Goal: Task Accomplishment & Management: Manage account settings

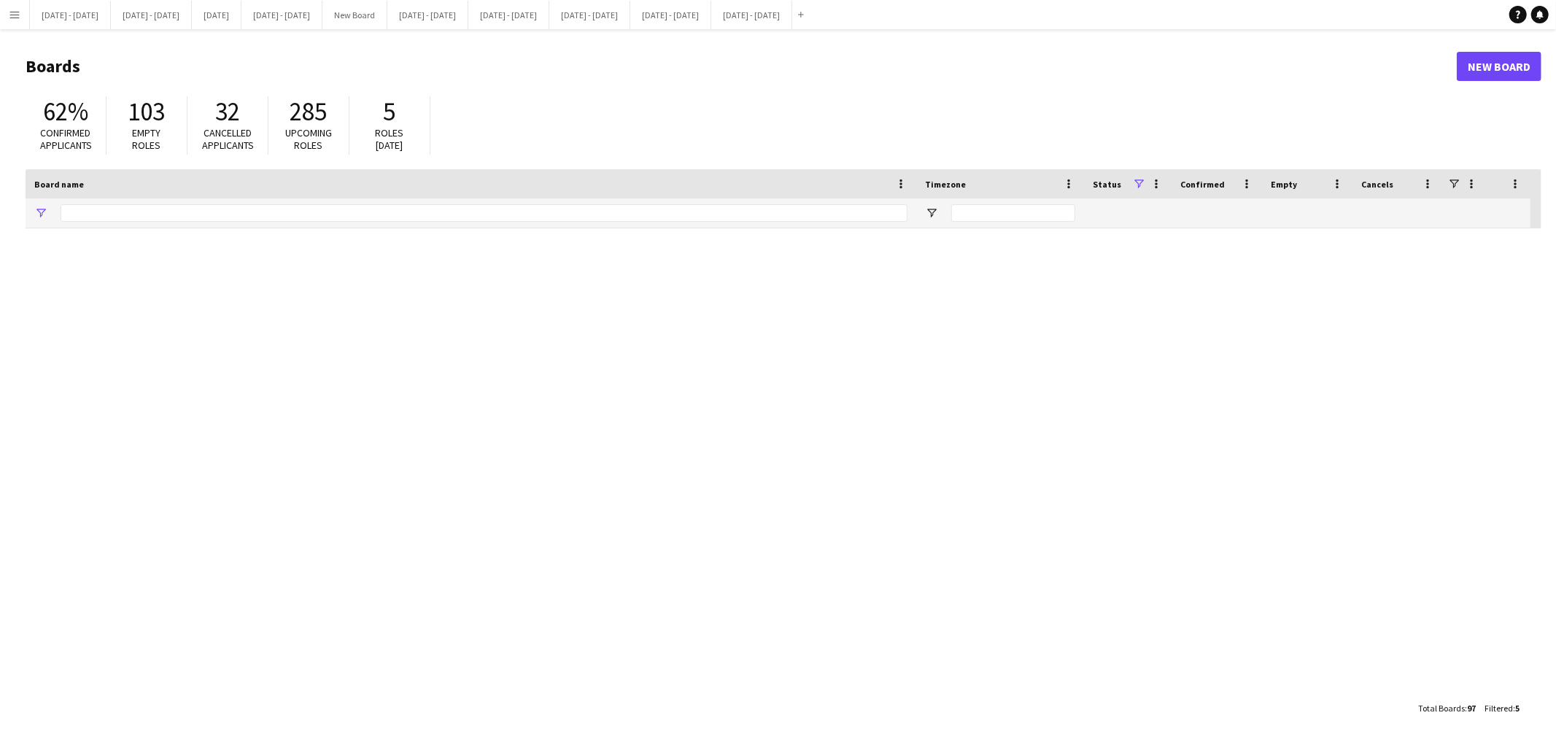
type input "****"
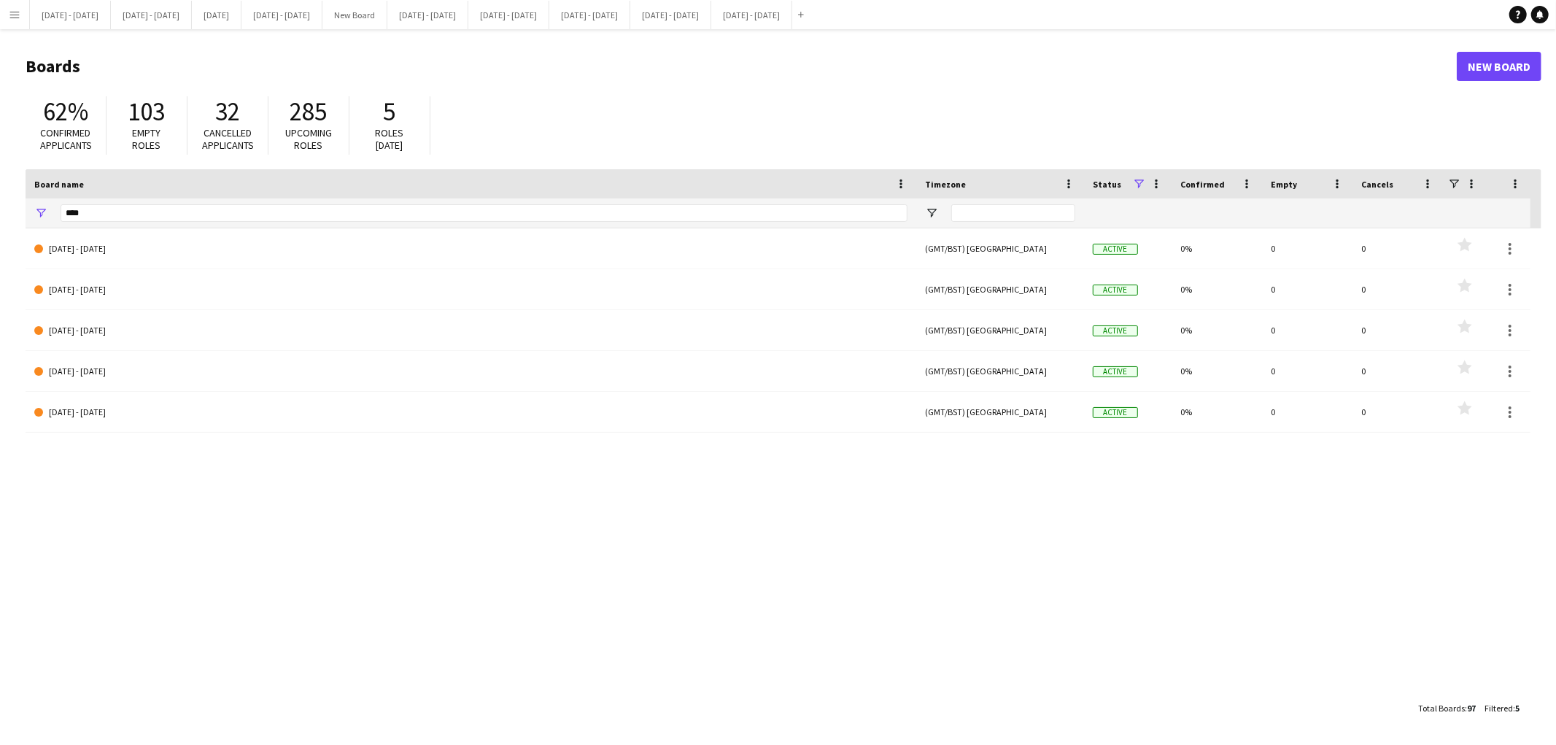
click at [9, 27] on button "Menu" at bounding box center [14, 14] width 29 height 29
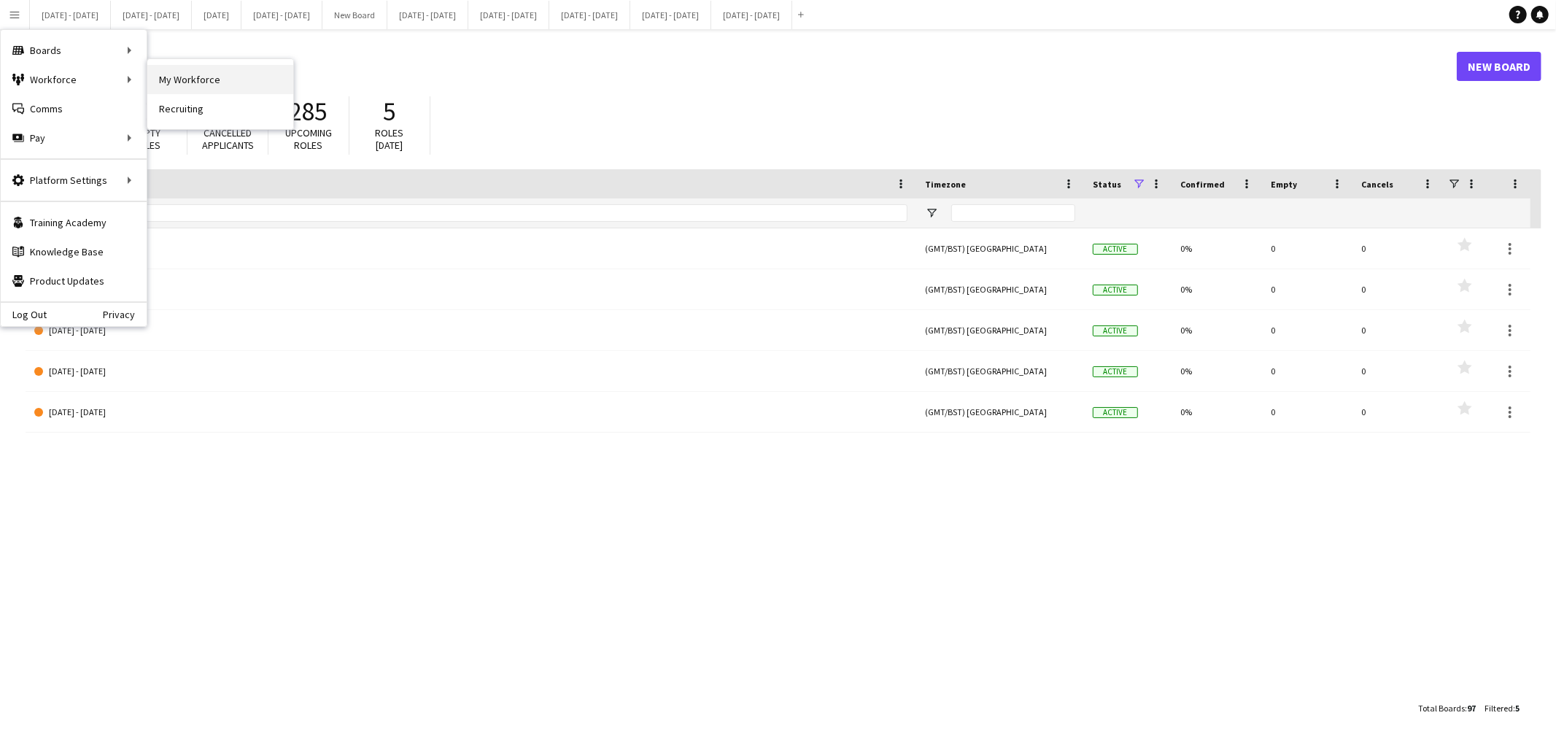
click at [188, 80] on link "My Workforce" at bounding box center [220, 79] width 146 height 29
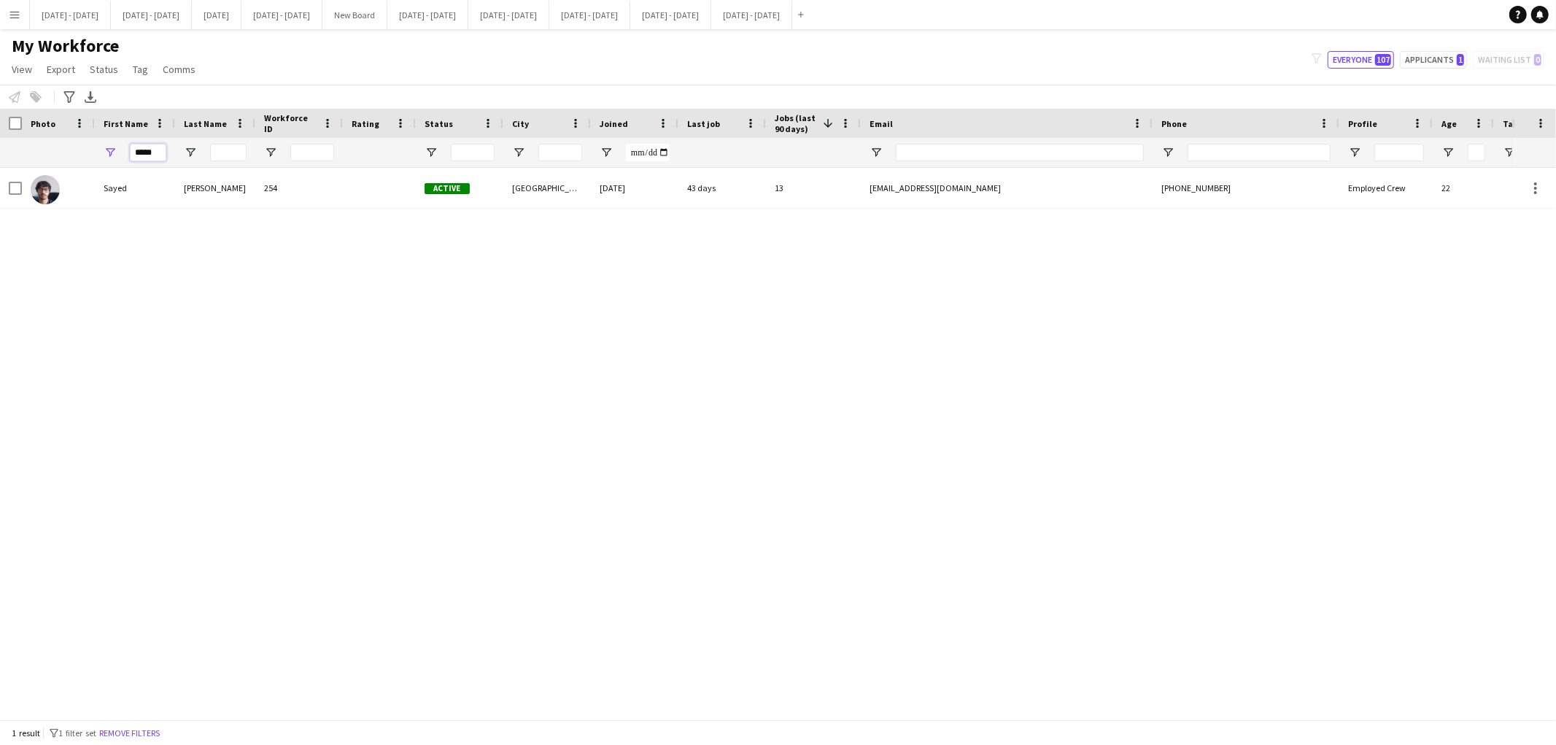
drag, startPoint x: 166, startPoint y: 149, endPoint x: 106, endPoint y: 147, distance: 59.8
click at [106, 147] on div "*****" at bounding box center [135, 152] width 80 height 29
type input "***"
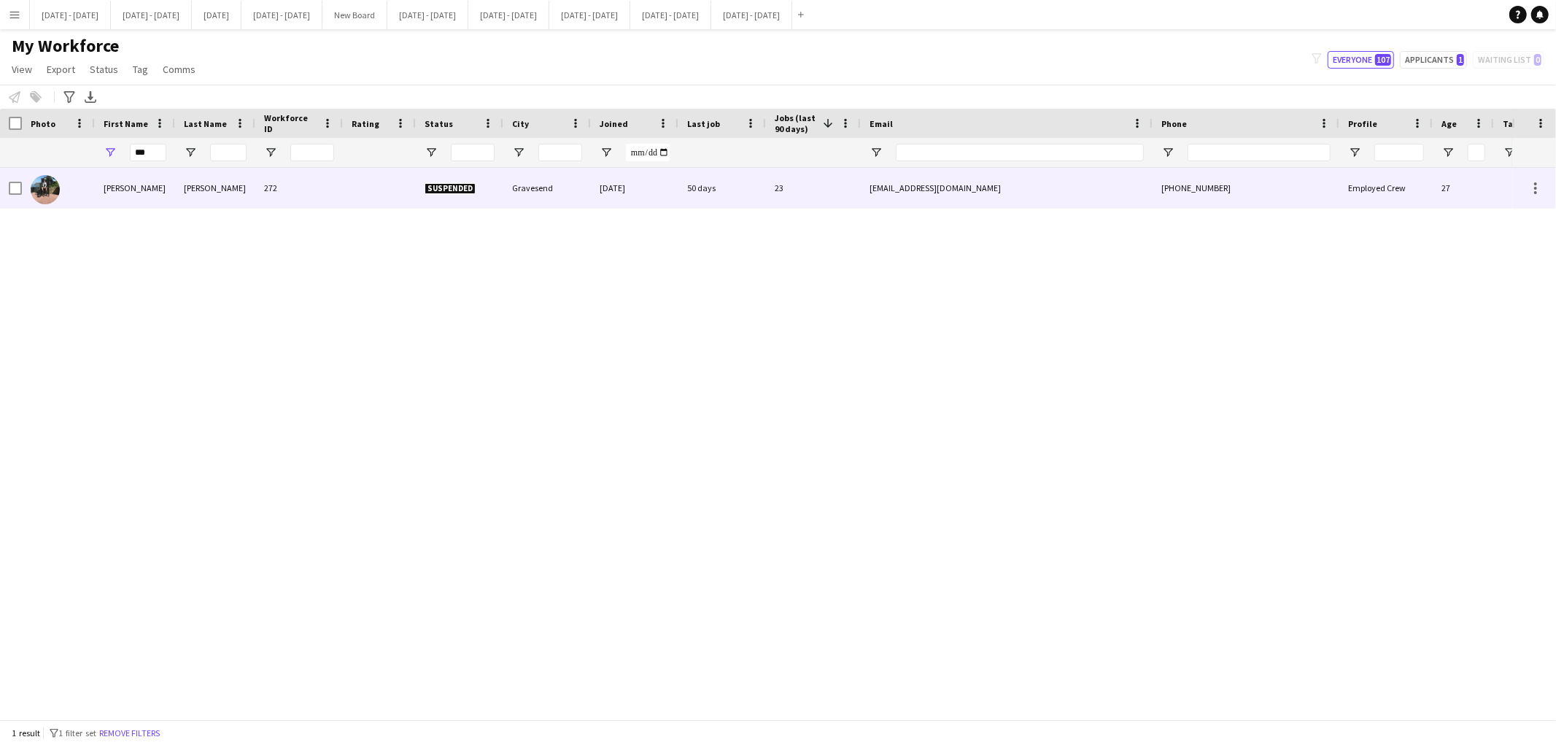
click at [105, 202] on div "[PERSON_NAME]" at bounding box center [135, 188] width 80 height 40
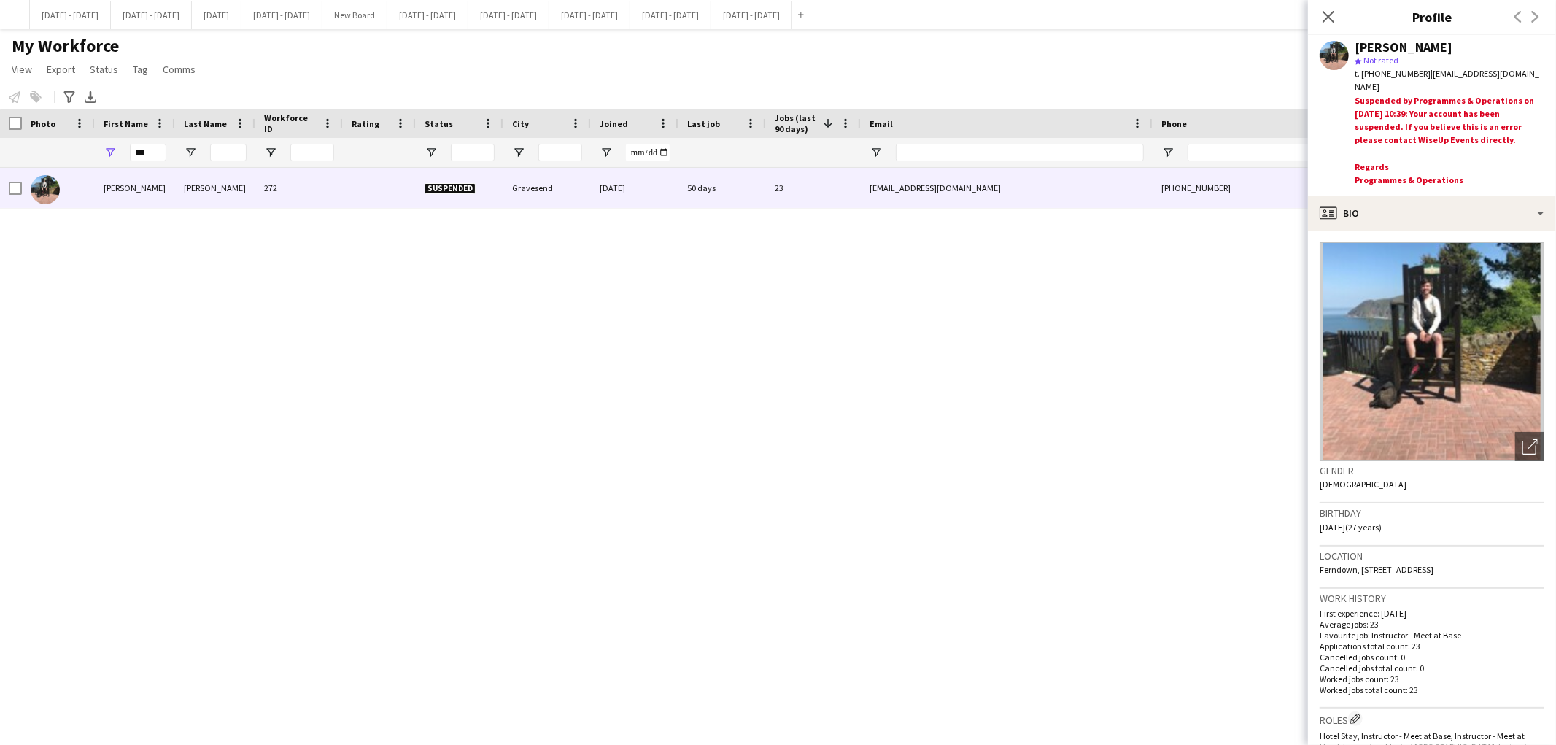
click at [10, 9] on app-icon "Menu" at bounding box center [15, 15] width 12 height 12
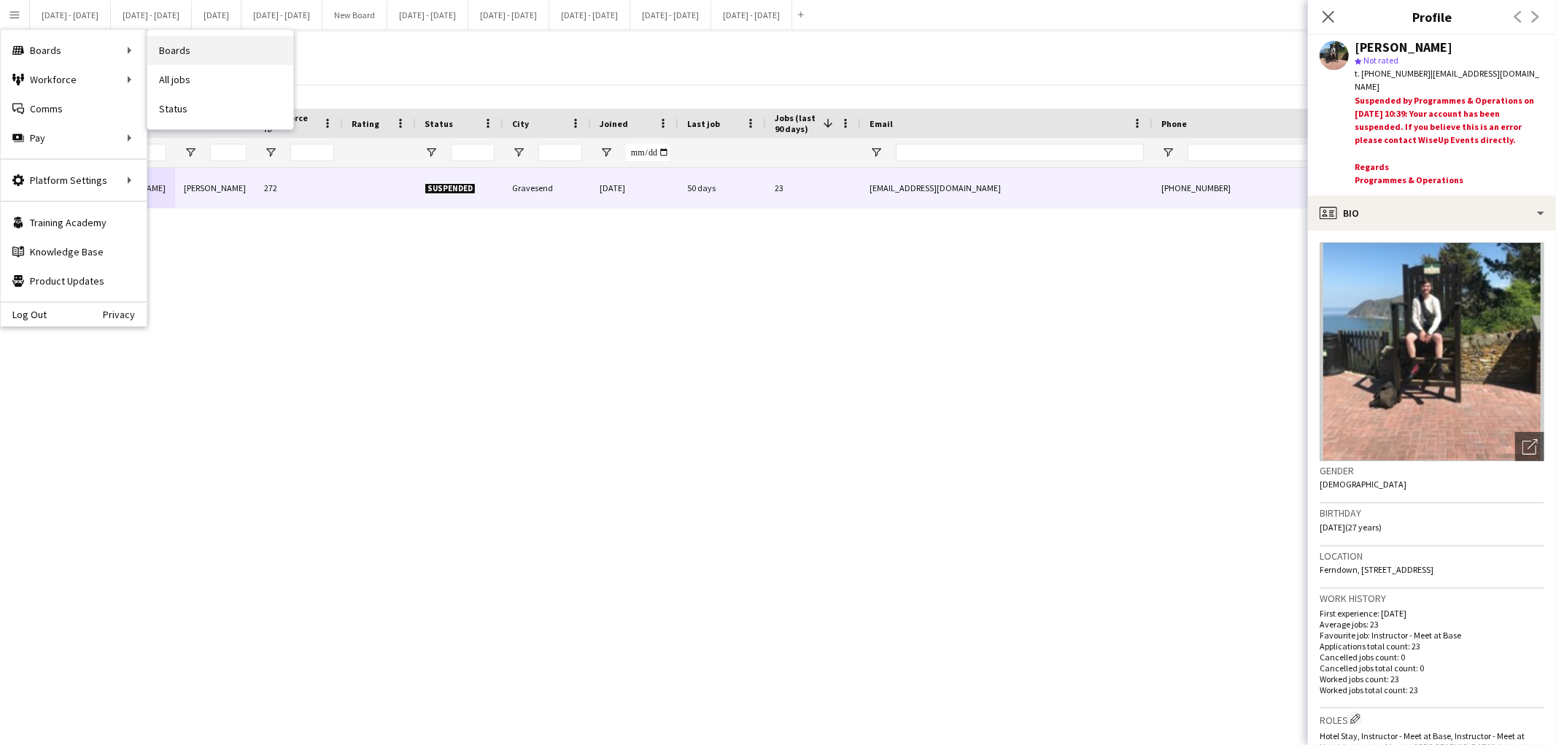
click at [168, 53] on link "Boards" at bounding box center [220, 50] width 146 height 29
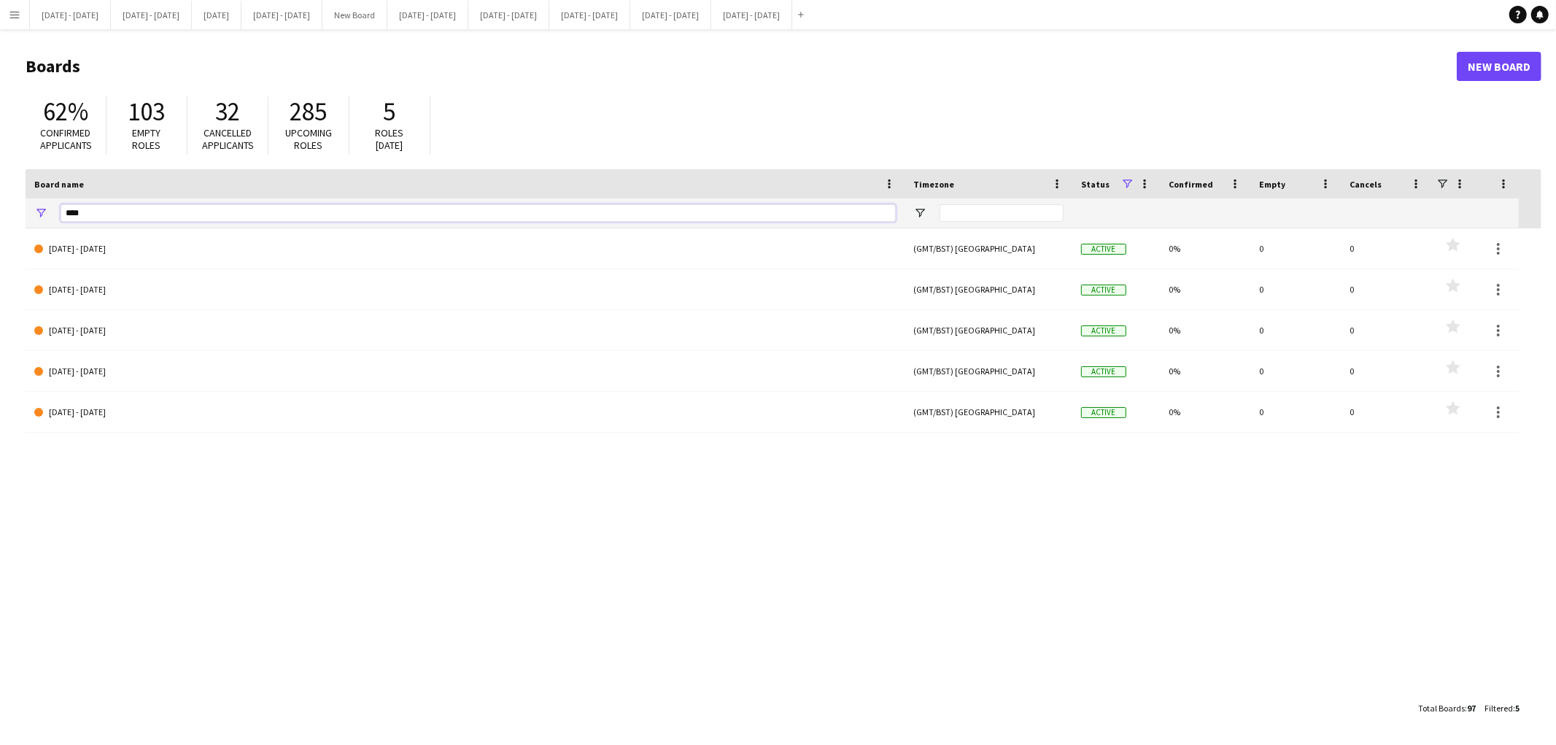
drag, startPoint x: 104, startPoint y: 214, endPoint x: 0, endPoint y: 186, distance: 107.9
click at [0, 186] on main "Boards New Board 62% Confirmed applicants 103 Empty roles 32 Cancelled applican…" at bounding box center [778, 386] width 1556 height 715
type input "***"
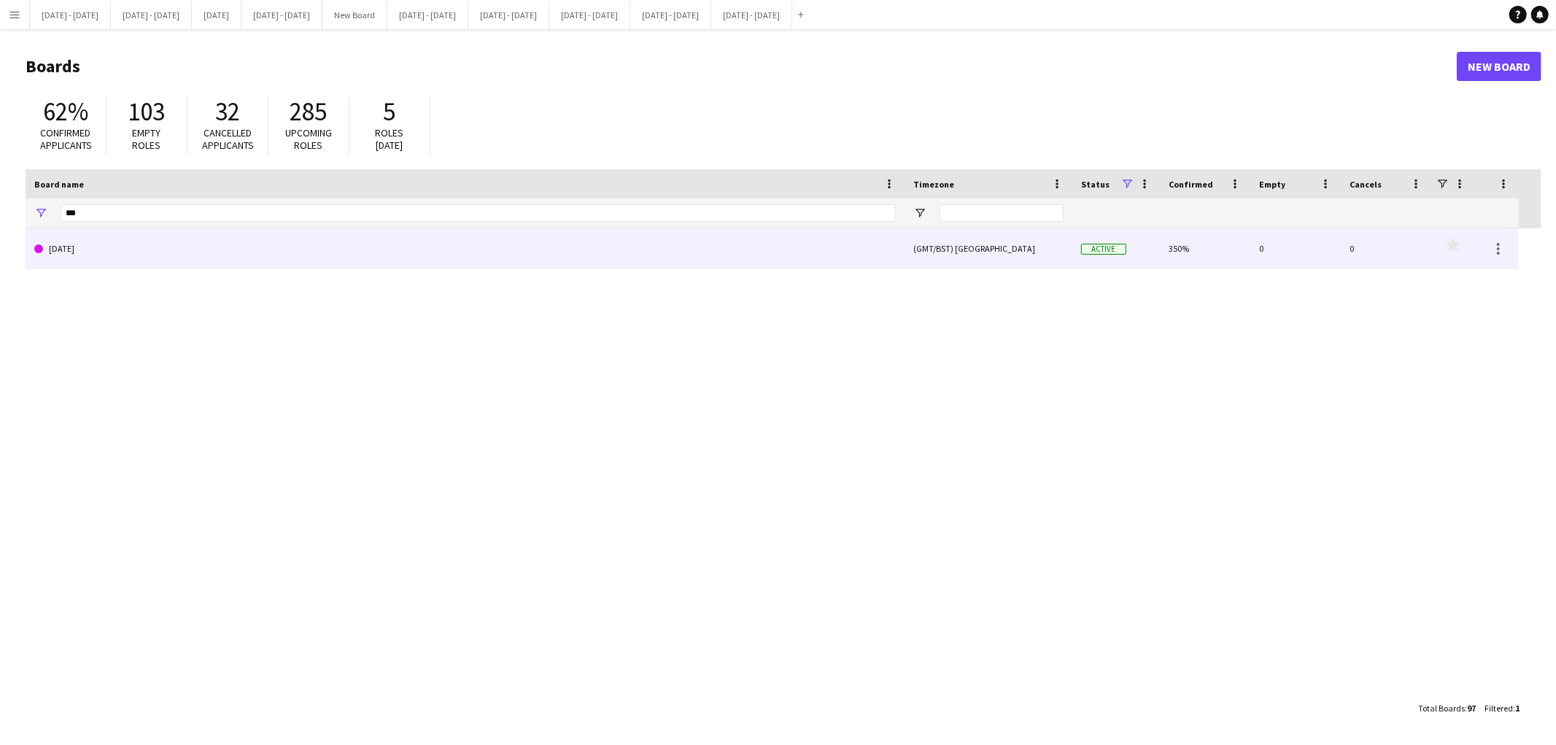
click at [82, 242] on link "[DATE]" at bounding box center [464, 248] width 861 height 41
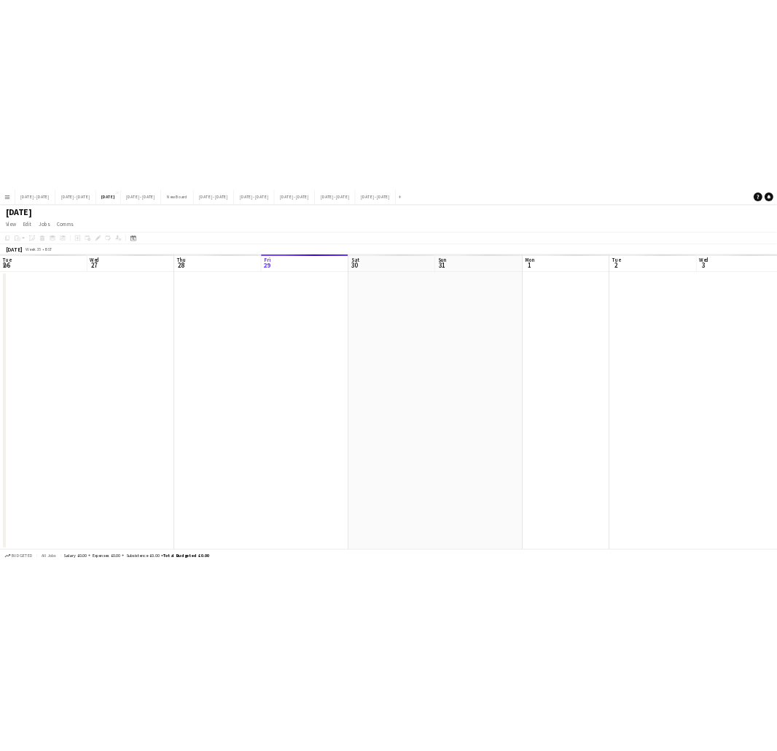
scroll to position [0, 348]
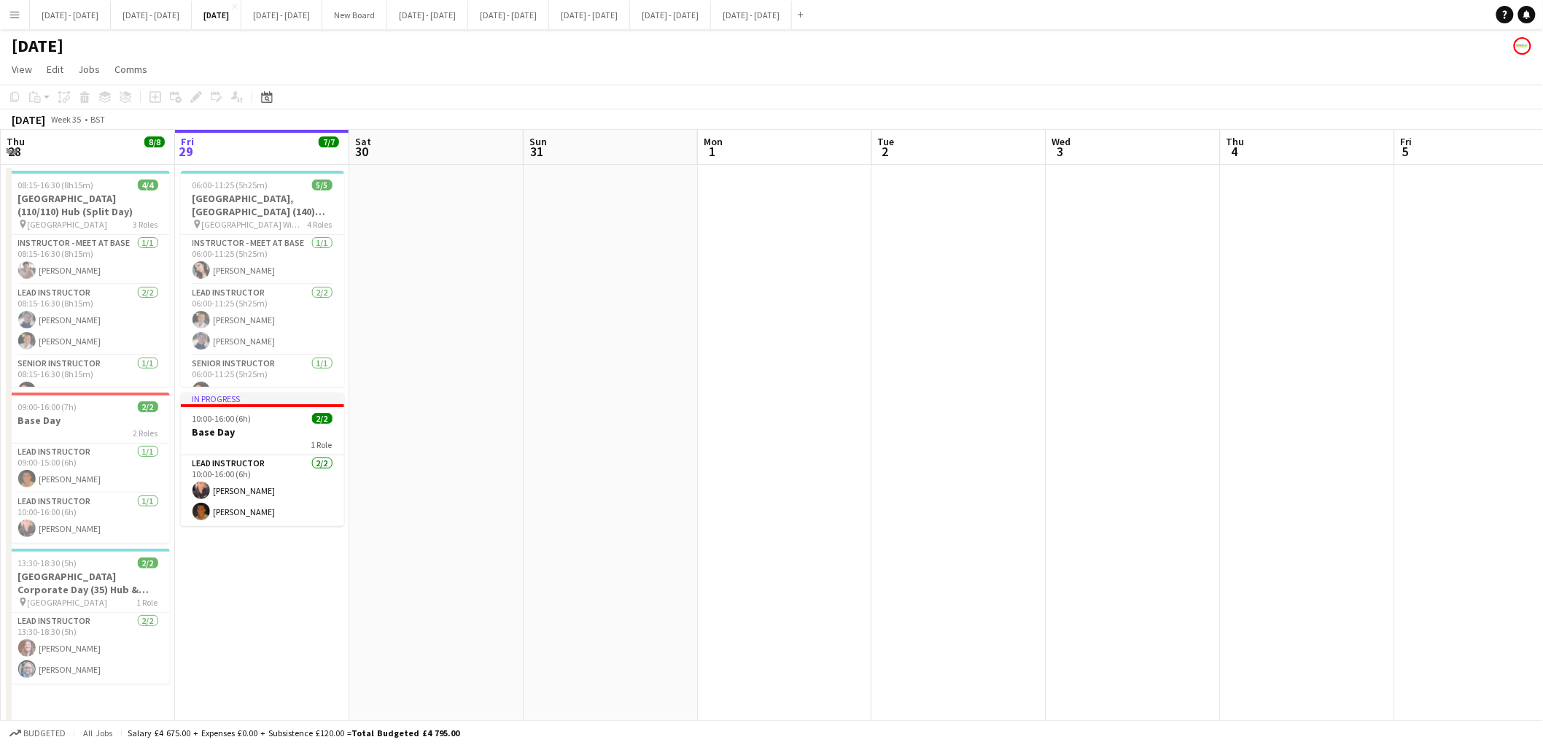
click at [9, 20] on app-icon "Menu" at bounding box center [15, 15] width 12 height 12
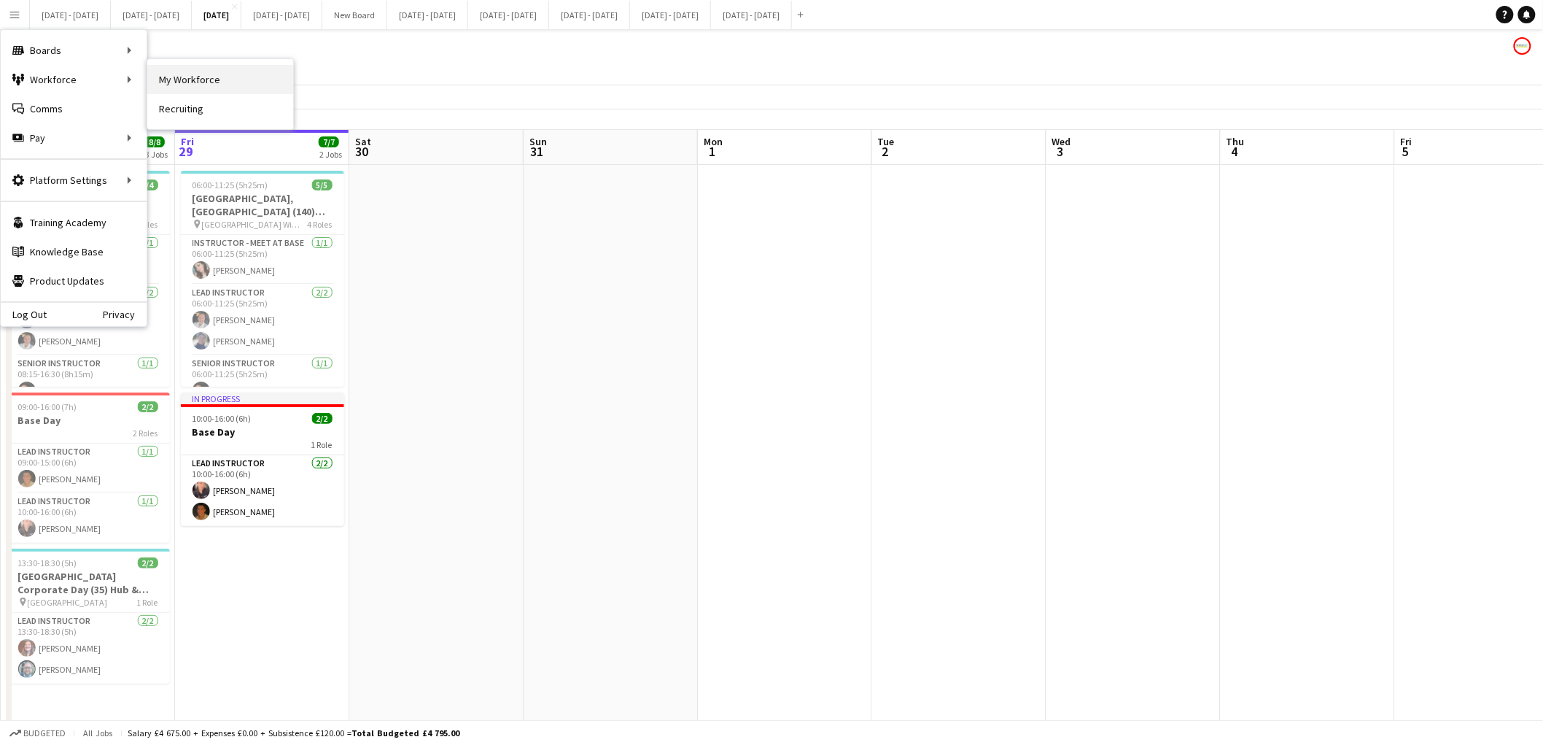
click at [164, 73] on link "My Workforce" at bounding box center [220, 79] width 146 height 29
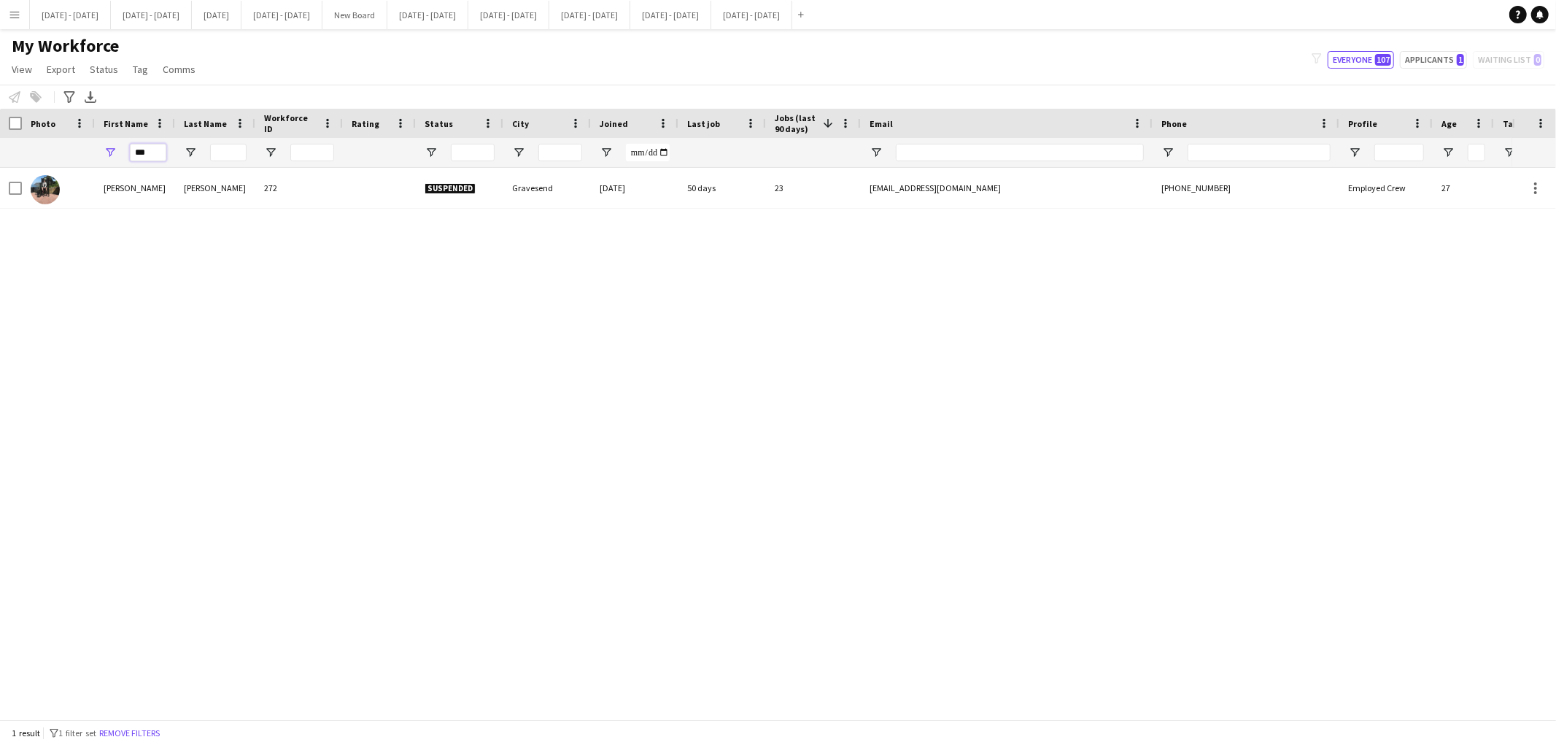
drag, startPoint x: 149, startPoint y: 151, endPoint x: 84, endPoint y: 147, distance: 65.1
click at [84, 147] on div "***" at bounding box center [790, 152] width 1581 height 29
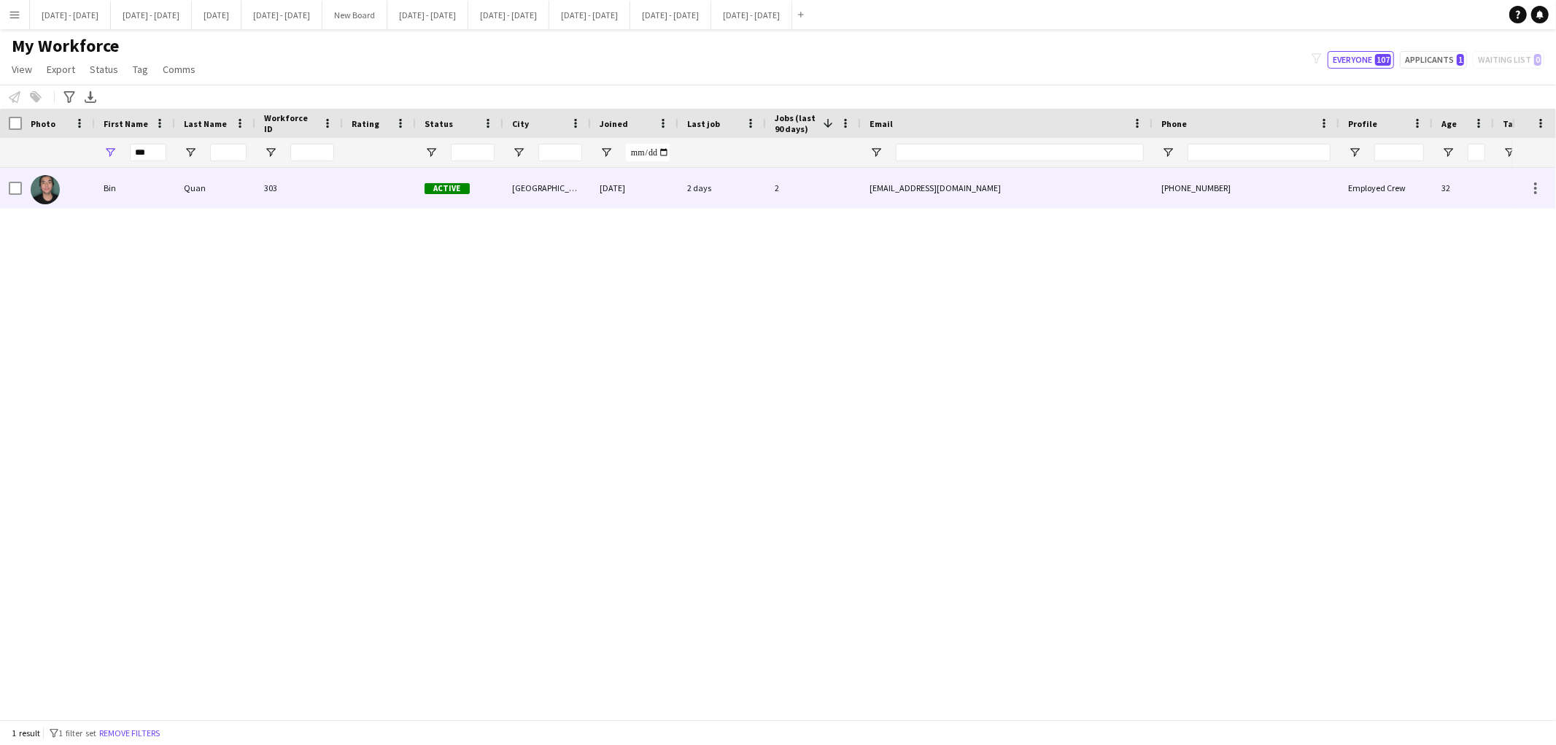
click at [133, 198] on div "Bin" at bounding box center [135, 188] width 80 height 40
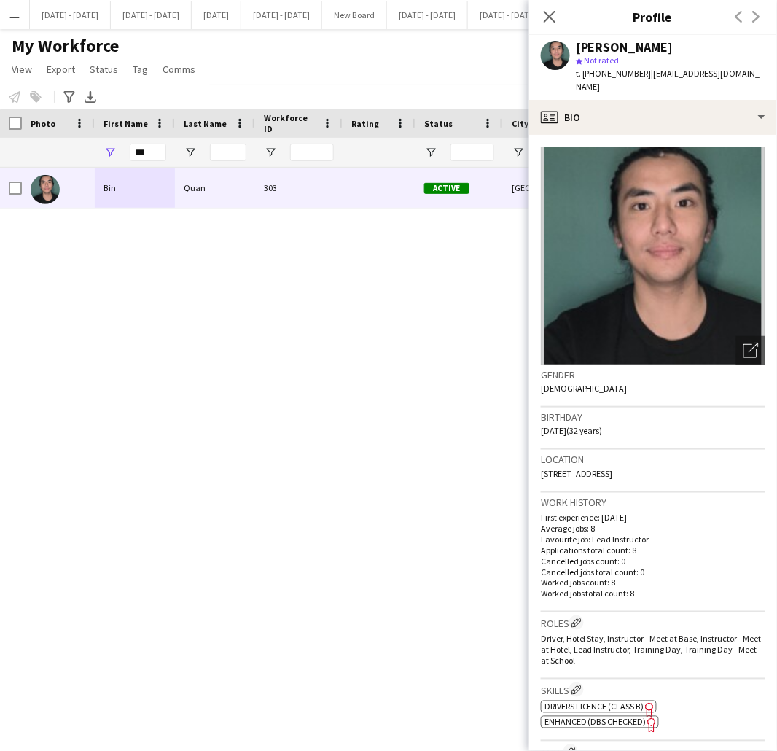
drag, startPoint x: 686, startPoint y: 460, endPoint x: 650, endPoint y: 458, distance: 35.8
click at [650, 458] on div "Location [STREET_ADDRESS]" at bounding box center [653, 471] width 225 height 42
copy span "SE19 1JE"
drag, startPoint x: 644, startPoint y: 69, endPoint x: 715, endPoint y: 82, distance: 72.5
click at [716, 85] on app-crew-profile "Close pop-in Profile Previous Next Bin Quan star Not rated t. [PHONE_NUMBER] | …" at bounding box center [653, 375] width 248 height 751
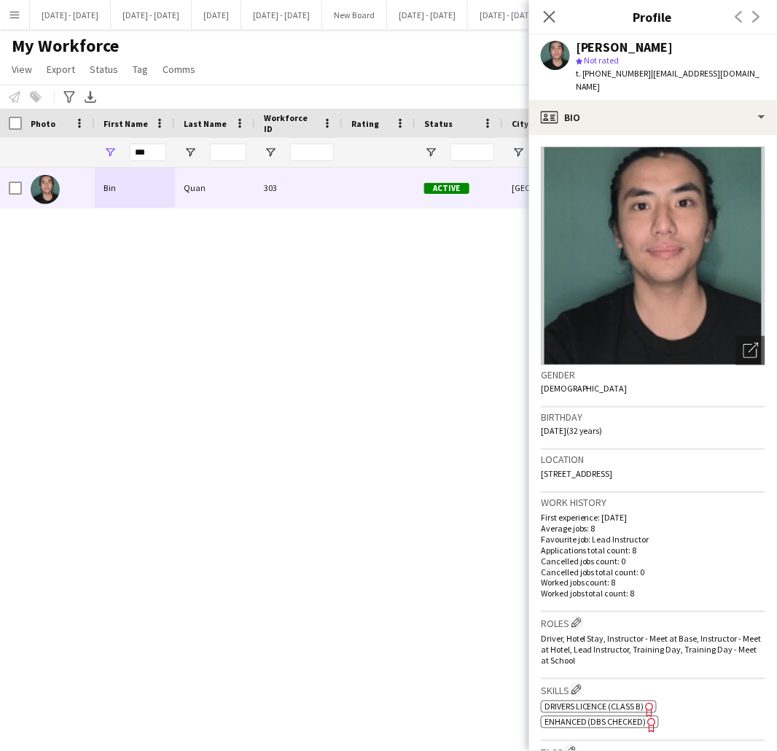
copy app-crew-profile "[EMAIL_ADDRESS][DOMAIN_NAME] profile"
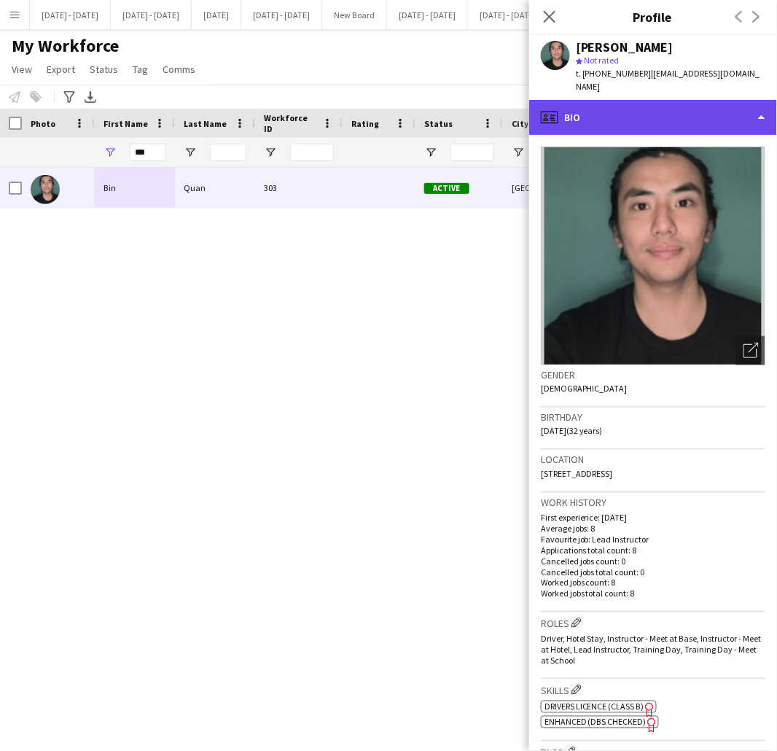
click at [594, 100] on div "profile Bio" at bounding box center [653, 117] width 248 height 35
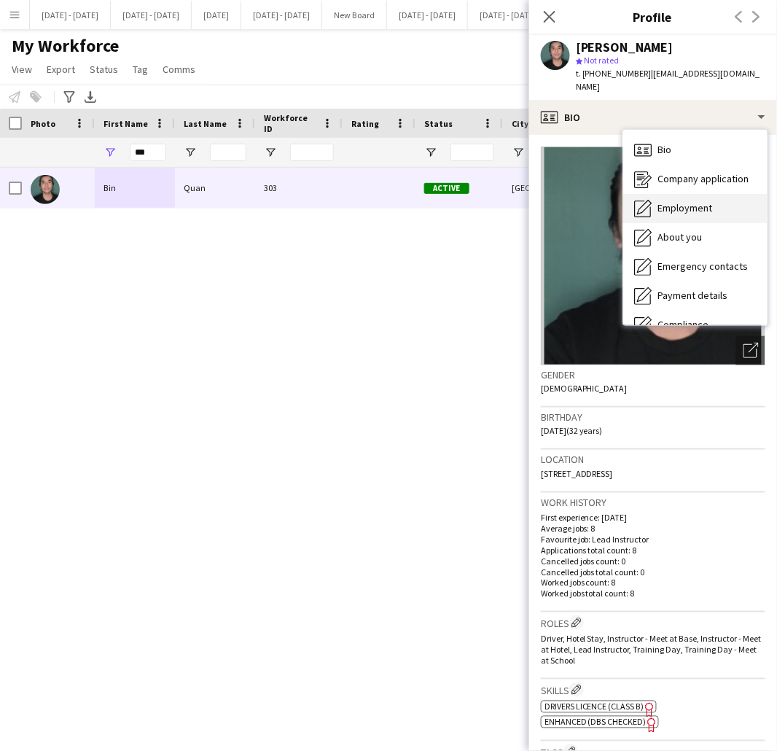
click at [676, 201] on span "Employment" at bounding box center [686, 207] width 55 height 13
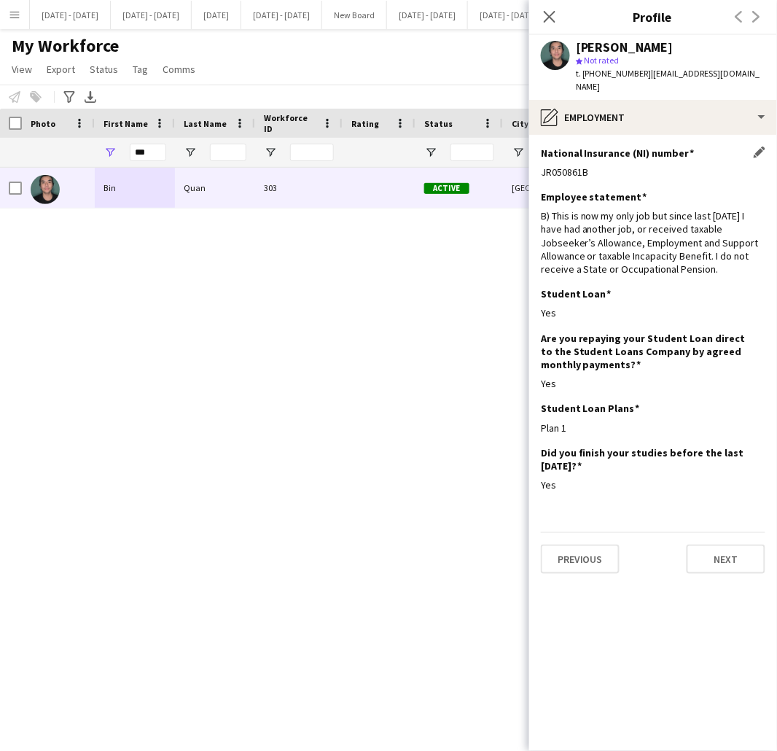
drag, startPoint x: 610, startPoint y: 173, endPoint x: 542, endPoint y: 158, distance: 70.1
click at [542, 162] on div "National Insurance (NI) number Edit this field JR050861B" at bounding box center [653, 169] width 225 height 44
copy div "JR050861B"
click at [166, 165] on div "***" at bounding box center [135, 152] width 80 height 29
drag, startPoint x: 160, startPoint y: 154, endPoint x: 53, endPoint y: 134, distance: 109.0
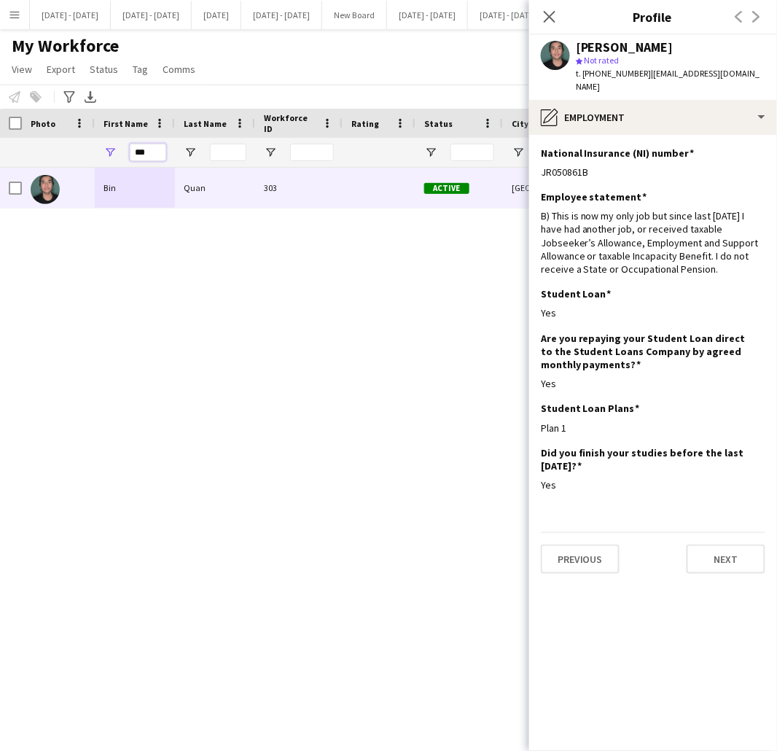
click at [53, 134] on div "Workforce Details Photo First Name 1" at bounding box center [790, 138] width 1581 height 59
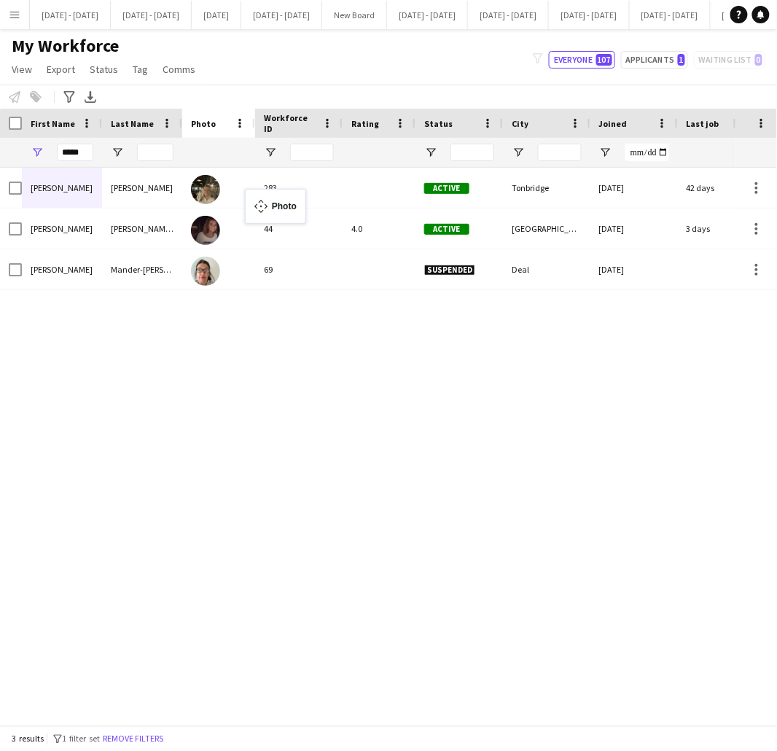
drag, startPoint x: 42, startPoint y: 113, endPoint x: 258, endPoint y: 204, distance: 234.3
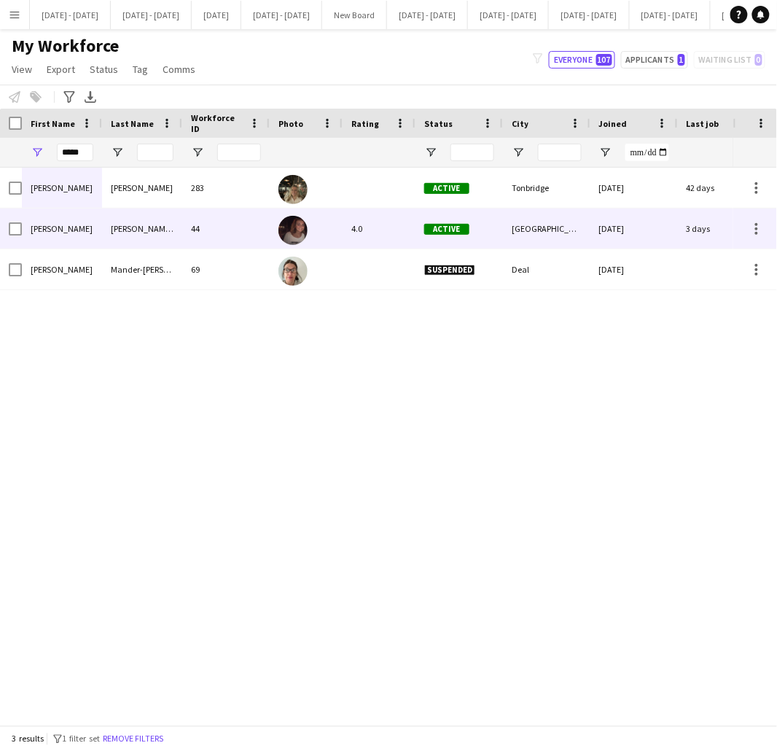
click at [128, 224] on div "[PERSON_NAME] [PERSON_NAME]" at bounding box center [142, 229] width 80 height 40
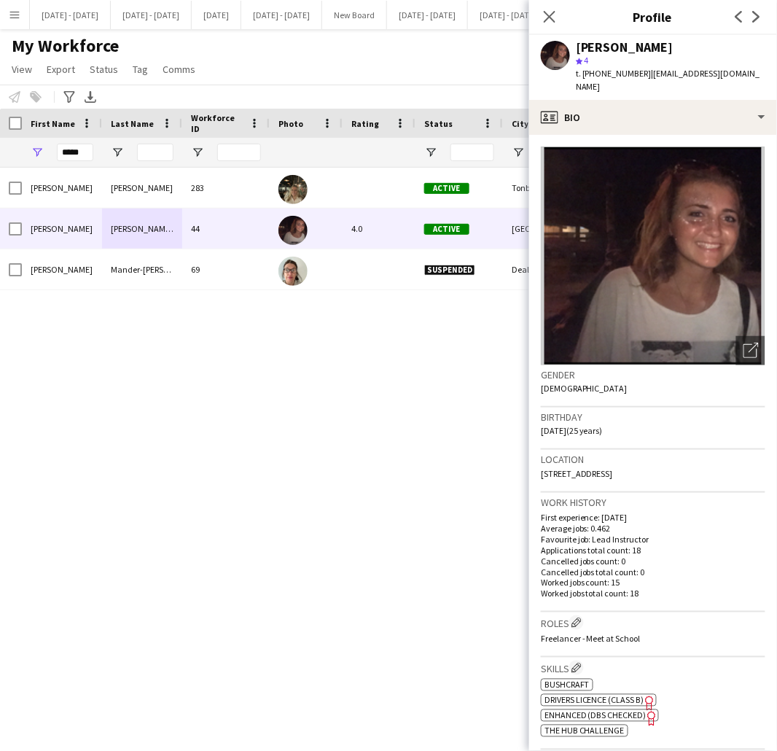
drag, startPoint x: 704, startPoint y: 458, endPoint x: 661, endPoint y: 459, distance: 42.3
click at [661, 459] on div "Location [STREET_ADDRESS]" at bounding box center [653, 471] width 225 height 42
copy span "SO30 4AN"
drag, startPoint x: 645, startPoint y: 67, endPoint x: 705, endPoint y: 96, distance: 66.2
click at [705, 96] on app-crew-profile "Close pop-in Profile Previous Next [PERSON_NAME] star 4 t. [PHONE_NUMBER] | [EM…" at bounding box center [653, 375] width 248 height 751
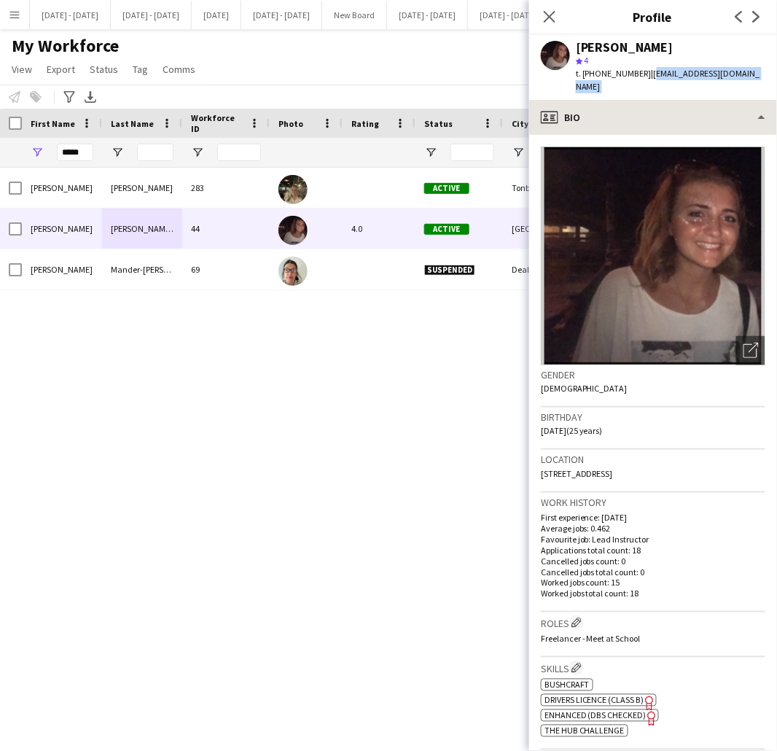
copy app-crew-profile "[EMAIL_ADDRESS][DOMAIN_NAME] profile"
click at [600, 135] on app-crew-profile-bio "Open photos pop-in Gender [DEMOGRAPHIC_DATA] Birthday [DEMOGRAPHIC_DATA] (25 ye…" at bounding box center [653, 443] width 248 height 616
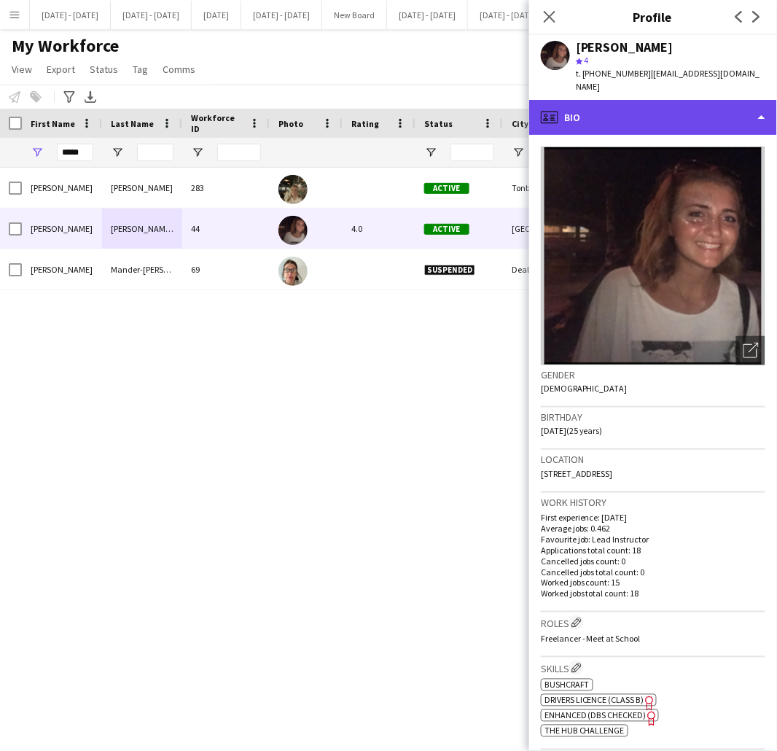
click at [596, 108] on div "profile Bio" at bounding box center [653, 117] width 248 height 35
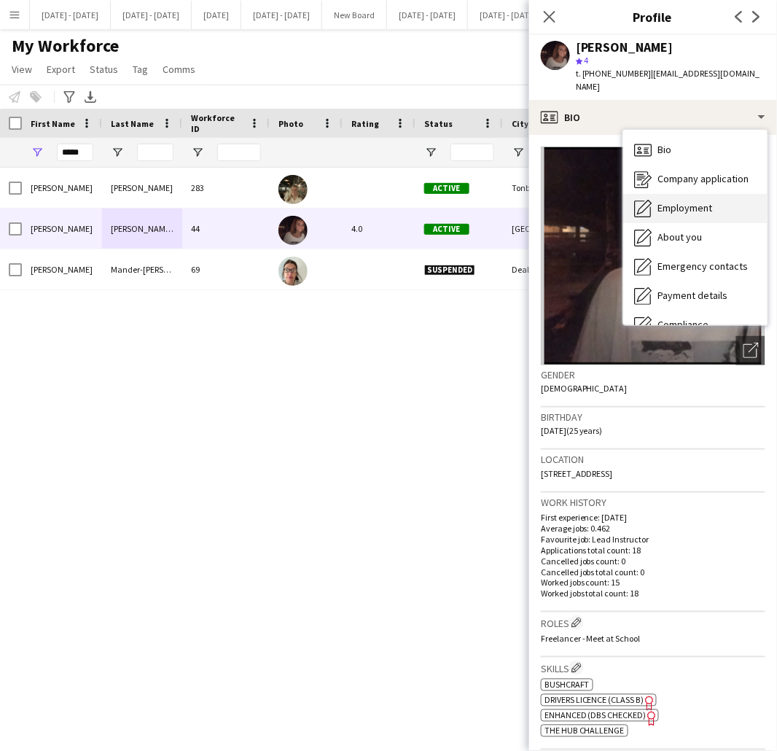
click at [646, 200] on icon at bounding box center [645, 207] width 15 height 15
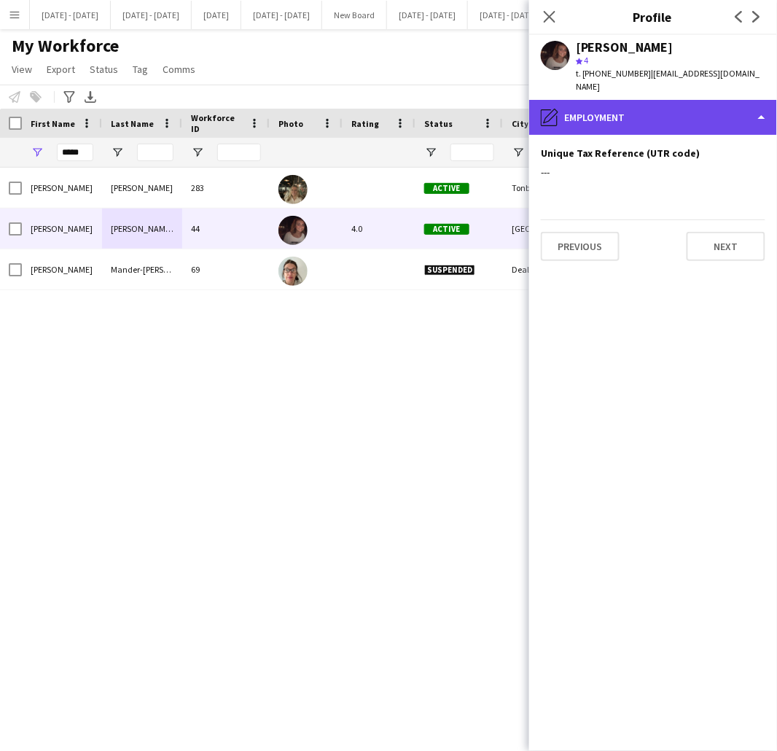
click at [608, 101] on div "pencil4 Employment" at bounding box center [653, 117] width 248 height 35
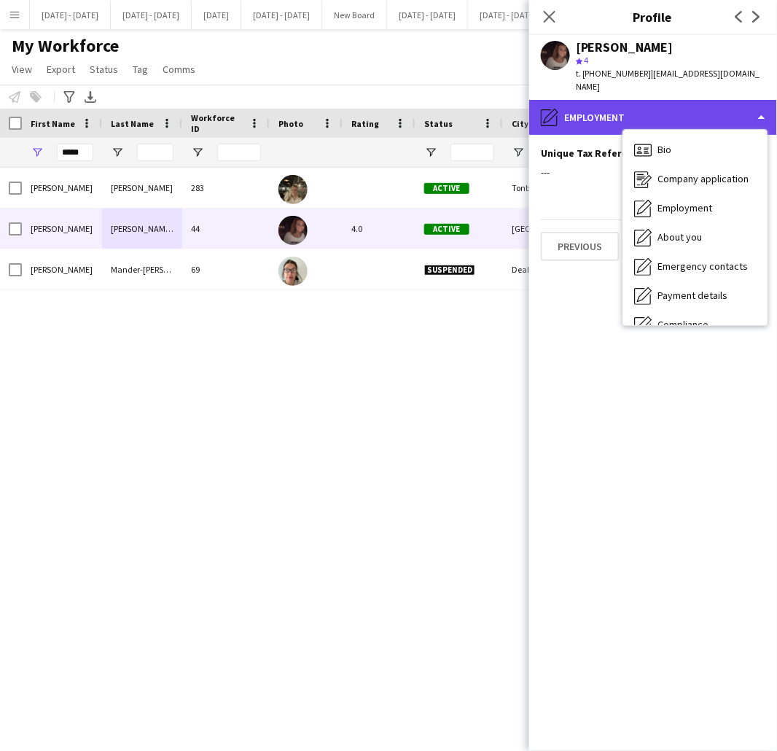
click at [608, 101] on div "pencil4 Employment" at bounding box center [653, 117] width 248 height 35
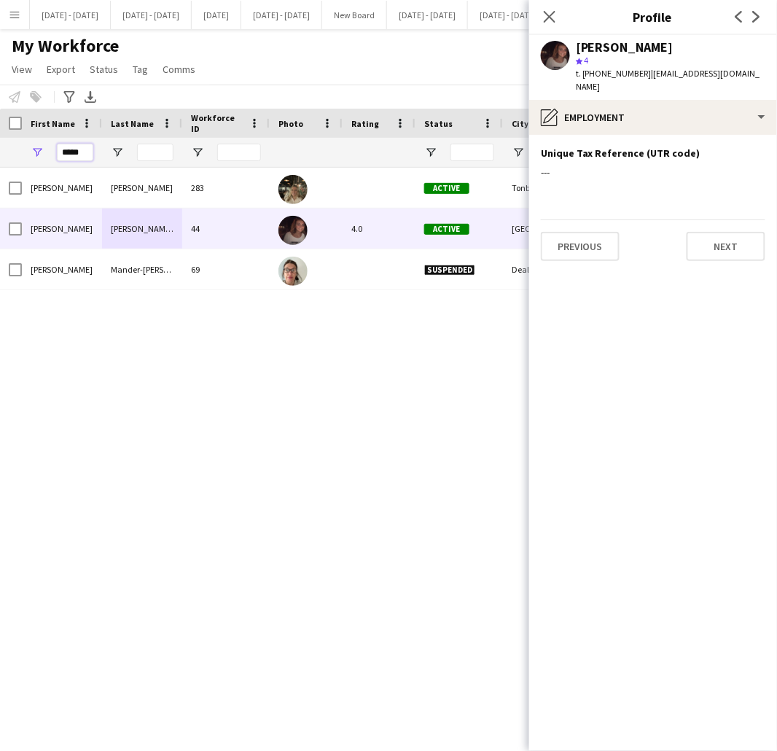
drag, startPoint x: 84, startPoint y: 151, endPoint x: -46, endPoint y: 148, distance: 129.9
click at [0, 148] on html "Menu Boards Boards Boards All jobs Status Workforce Workforce My Workforce Recr…" at bounding box center [388, 375] width 777 height 751
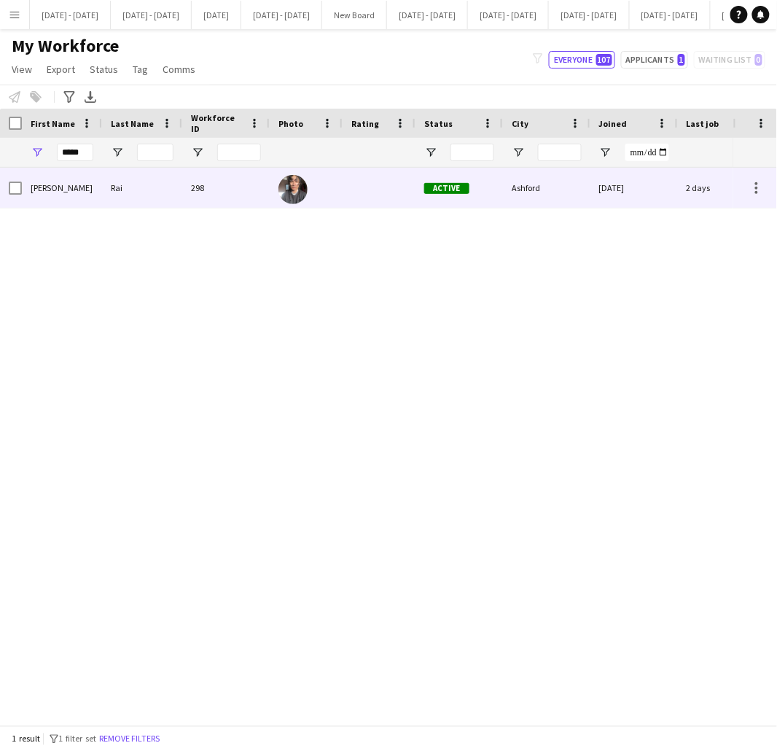
click at [107, 194] on div "Rai" at bounding box center [142, 188] width 80 height 40
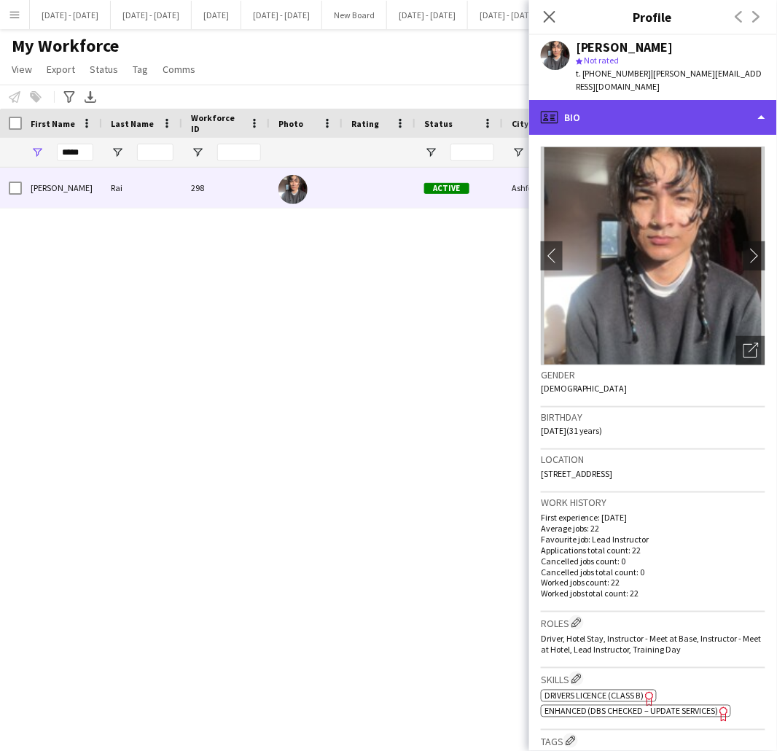
click at [651, 102] on div "profile Bio" at bounding box center [653, 117] width 248 height 35
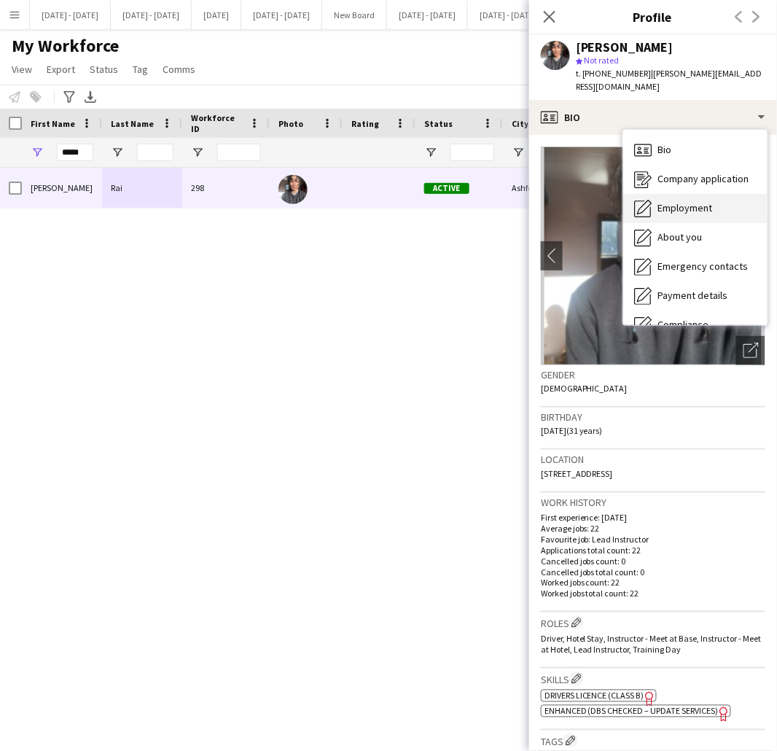
click at [661, 201] on div "Employment Employment" at bounding box center [696, 208] width 144 height 29
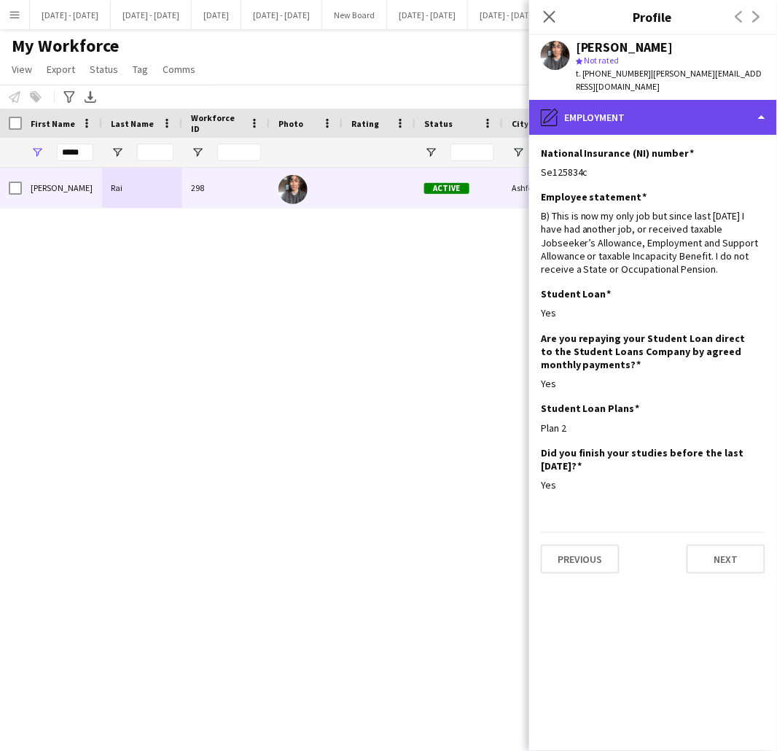
drag, startPoint x: 629, startPoint y: 103, endPoint x: 696, endPoint y: 97, distance: 66.6
click at [696, 100] on div "pencil4 Employment" at bounding box center [653, 117] width 248 height 35
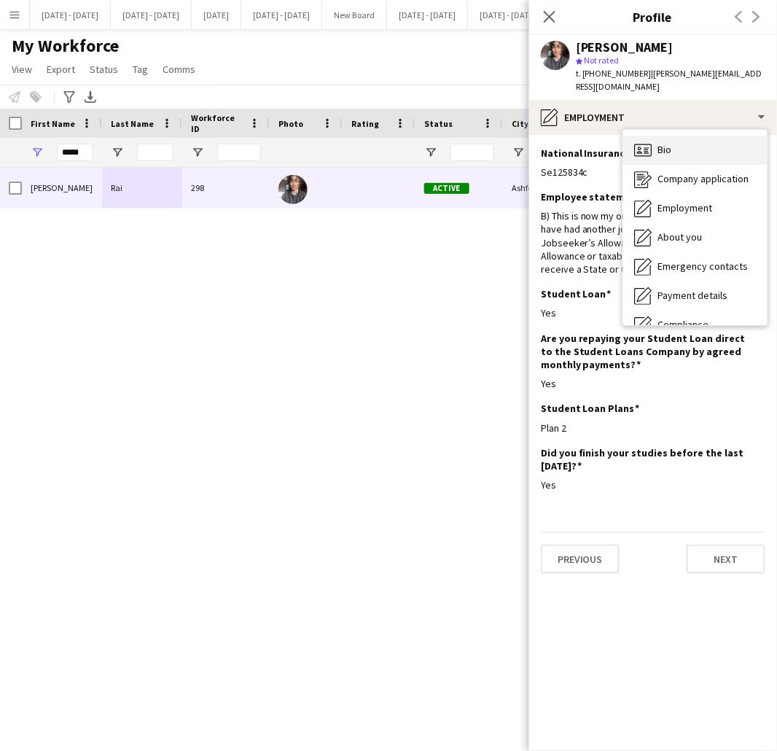
click at [671, 143] on span "Bio" at bounding box center [666, 149] width 14 height 13
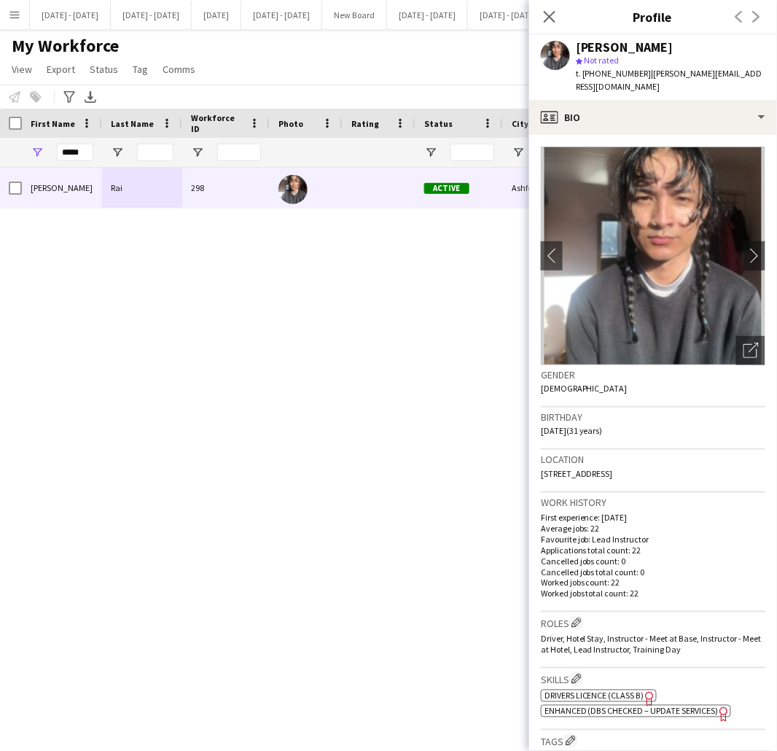
drag, startPoint x: 686, startPoint y: 460, endPoint x: 645, endPoint y: 461, distance: 41.6
click at [645, 461] on div "Location [STREET_ADDRESS]" at bounding box center [653, 471] width 225 height 42
copy span "TN24 9PR"
drag, startPoint x: 645, startPoint y: 78, endPoint x: 753, endPoint y: 71, distance: 108.1
click at [753, 71] on div "[PERSON_NAME] star Not rated t. [PHONE_NUMBER] | [PERSON_NAME][EMAIL_ADDRESS][D…" at bounding box center [653, 67] width 248 height 65
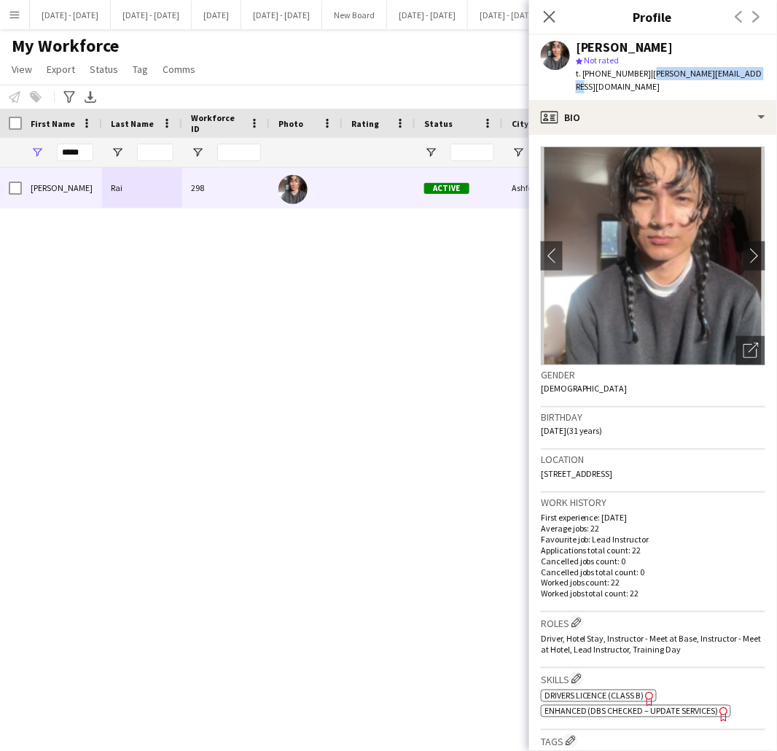
copy span "[PERSON_NAME][EMAIL_ADDRESS][DOMAIN_NAME]"
click at [753, 71] on div "[PERSON_NAME] star Not rated t. [PHONE_NUMBER] | [PERSON_NAME][EMAIL_ADDRESS][D…" at bounding box center [653, 67] width 248 height 65
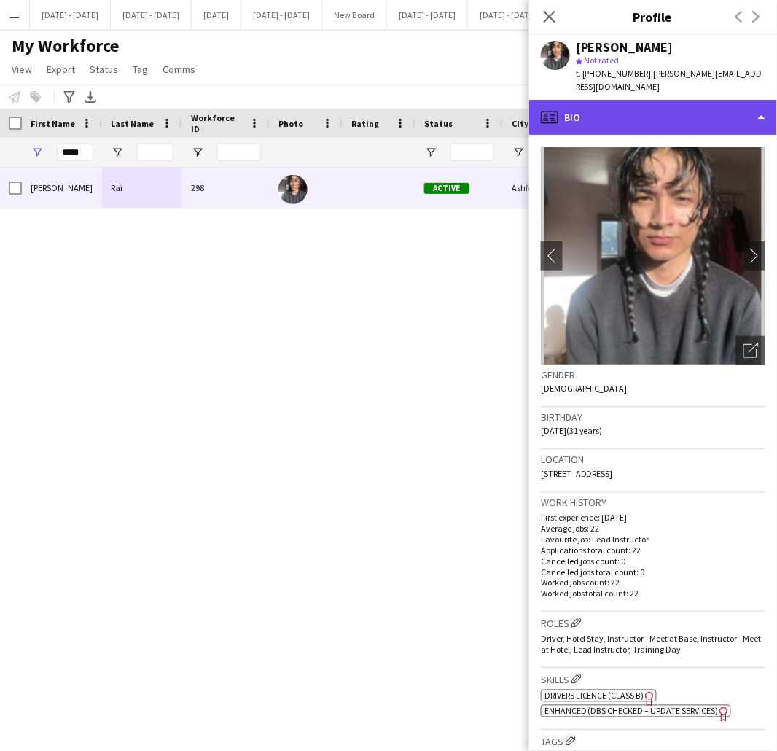
click at [582, 102] on div "profile Bio" at bounding box center [653, 117] width 248 height 35
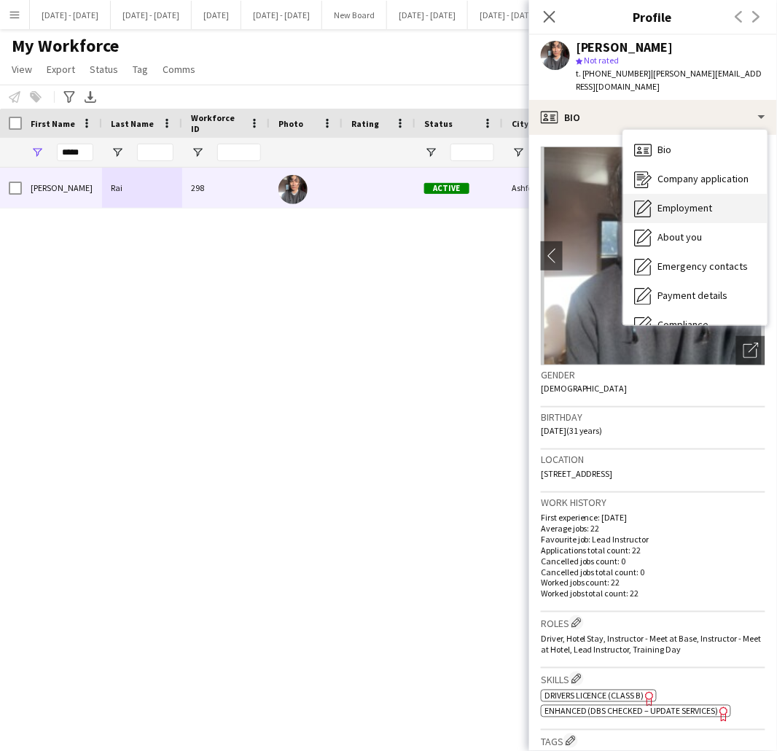
click at [651, 200] on icon "Employment" at bounding box center [644, 209] width 18 height 18
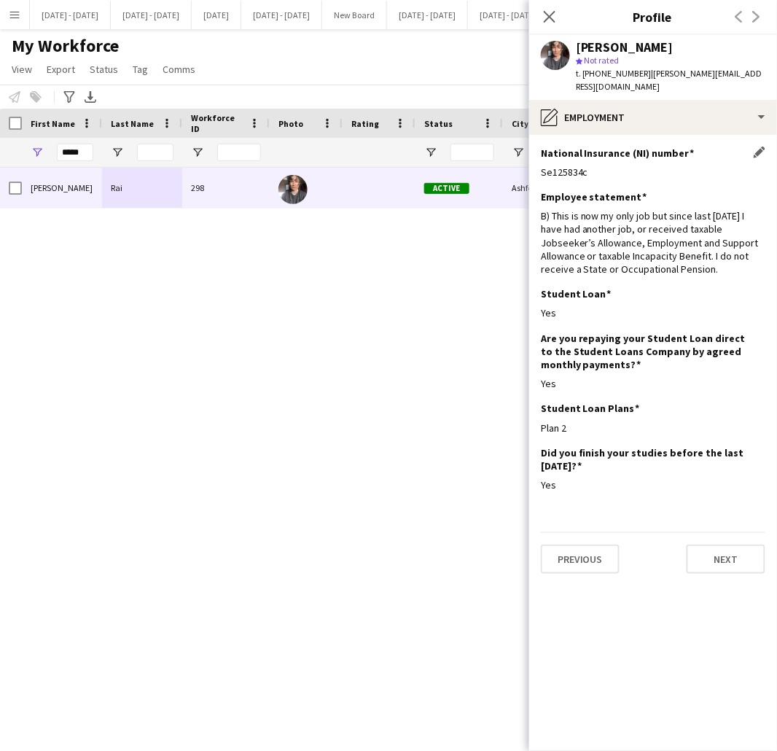
drag, startPoint x: 588, startPoint y: 156, endPoint x: 541, endPoint y: 160, distance: 46.9
click at [541, 166] on div "Se125834c" at bounding box center [653, 172] width 225 height 13
copy div "Se125834c"
drag, startPoint x: 82, startPoint y: 155, endPoint x: -23, endPoint y: 171, distance: 106.9
click at [0, 171] on html "Menu Boards Boards Boards All jobs Status Workforce Workforce My Workforce Recr…" at bounding box center [388, 375] width 777 height 751
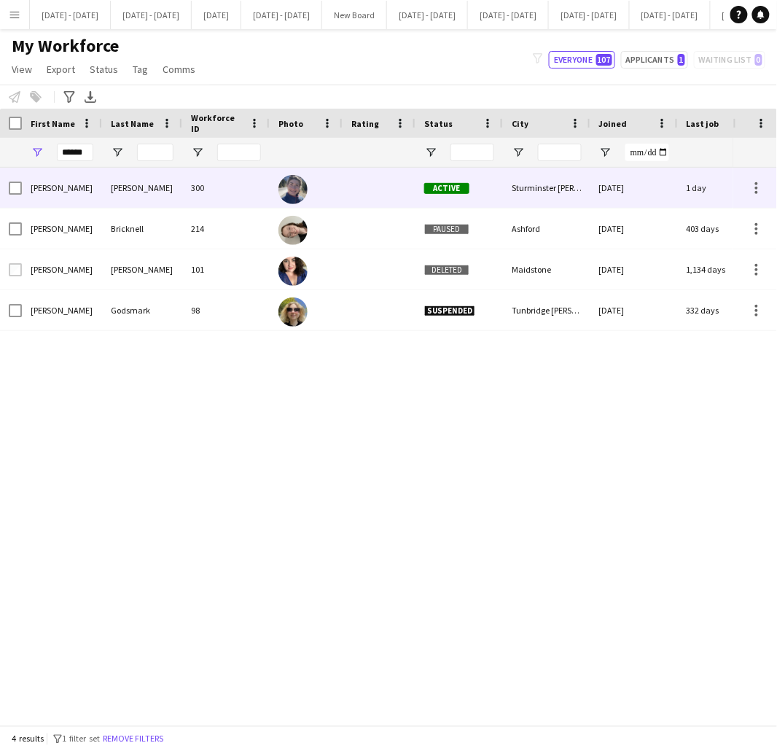
click at [76, 197] on div "[PERSON_NAME]" at bounding box center [62, 188] width 80 height 40
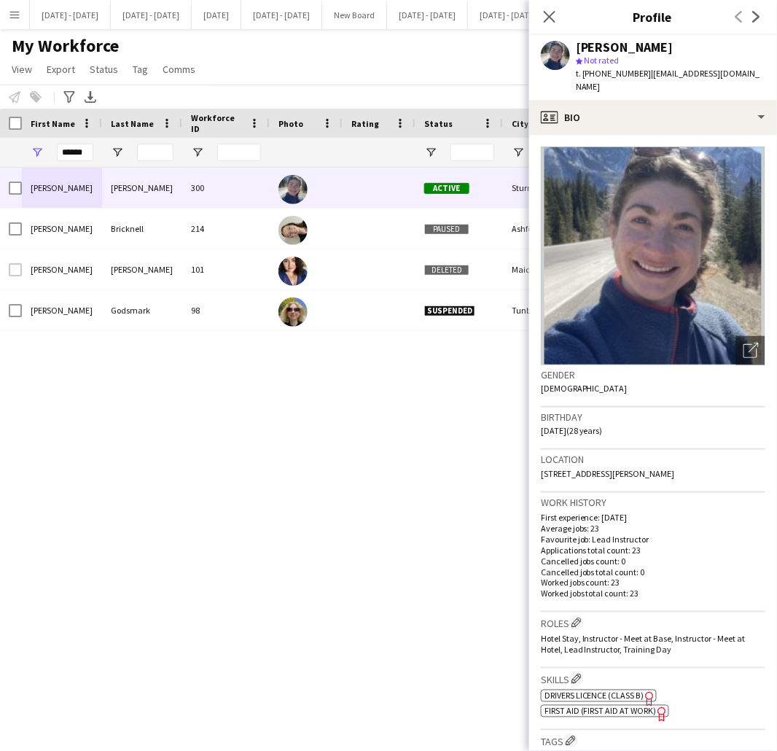
drag, startPoint x: 715, startPoint y: 461, endPoint x: 674, endPoint y: 457, distance: 41.0
click at [674, 457] on div "Location [STREET_ADDRESS][PERSON_NAME]" at bounding box center [653, 471] width 225 height 42
copy span "DT10 2QH"
drag, startPoint x: 651, startPoint y: 71, endPoint x: 742, endPoint y: 71, distance: 91.2
click at [742, 71] on div "[PERSON_NAME] star Not rated t. [PHONE_NUMBER] | [EMAIL_ADDRESS][DOMAIN_NAME]" at bounding box center [653, 67] width 248 height 65
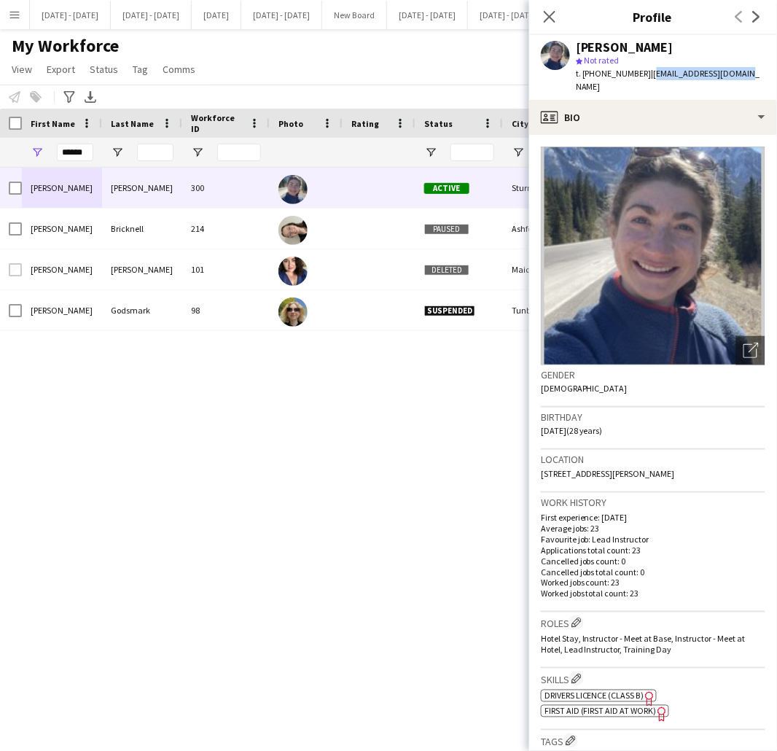
copy span "[EMAIL_ADDRESS][DOMAIN_NAME]"
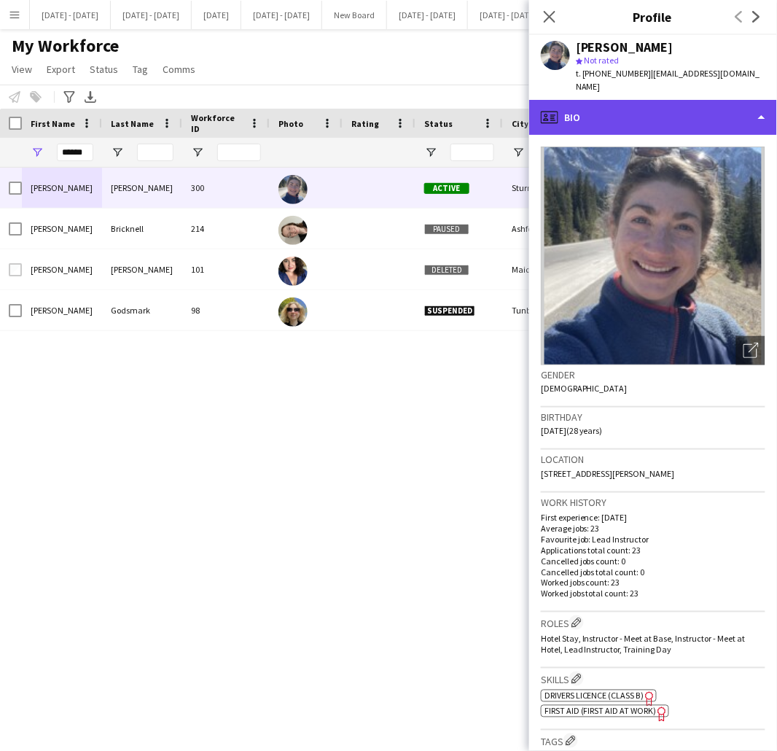
click at [651, 111] on div "profile Bio" at bounding box center [653, 117] width 248 height 35
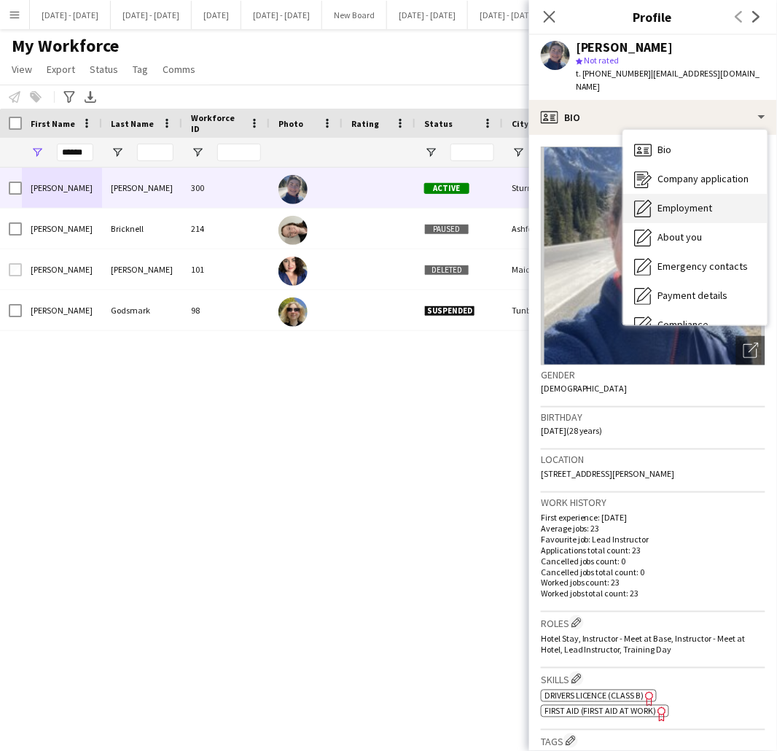
click at [664, 201] on span "Employment" at bounding box center [686, 207] width 55 height 13
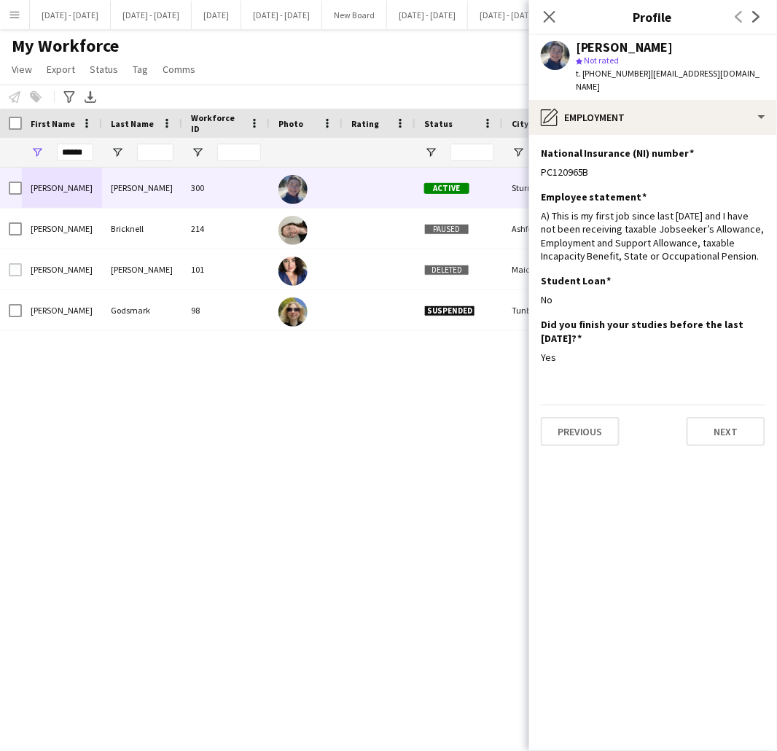
drag, startPoint x: 593, startPoint y: 150, endPoint x: 540, endPoint y: 164, distance: 55.2
click at [540, 164] on app-section-data-types "National Insurance (NI) number Edit this field PC120965B Employee statement Edi…" at bounding box center [653, 443] width 248 height 616
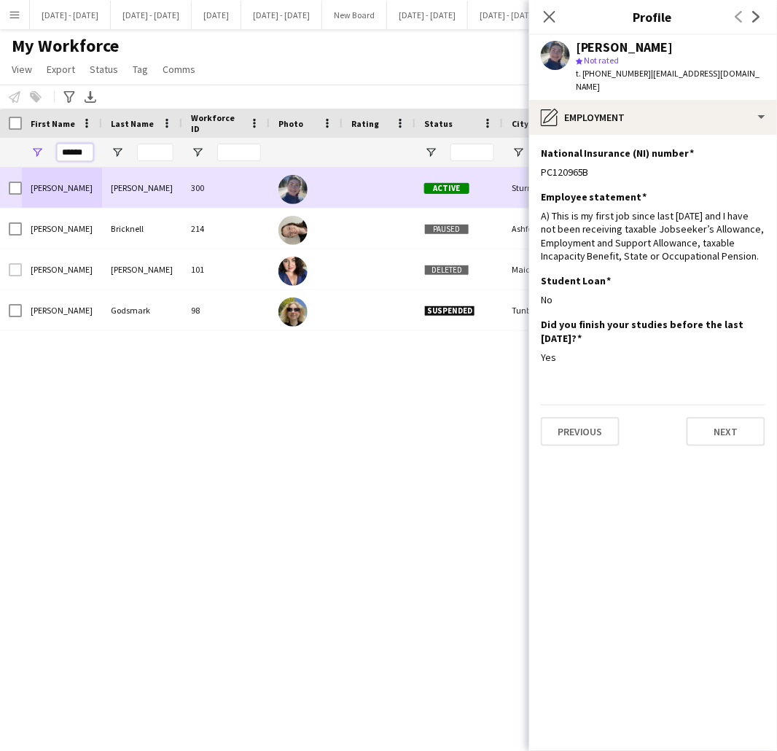
drag, startPoint x: 61, startPoint y: 153, endPoint x: 283, endPoint y: 200, distance: 226.6
click at [283, 200] on div "Workforce Details Photo First Name" at bounding box center [388, 417] width 777 height 617
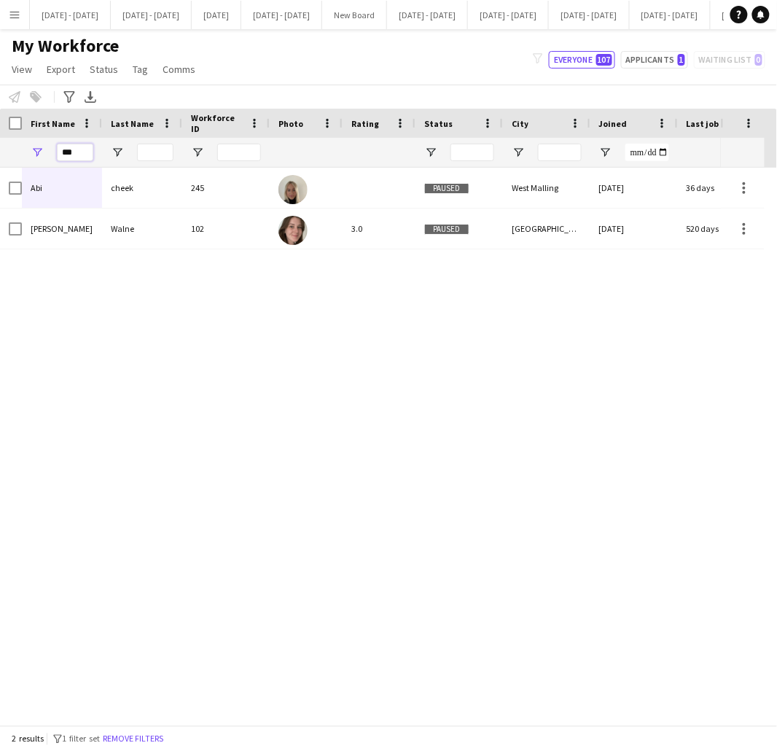
type input "***"
click at [13, 10] on app-icon "Menu" at bounding box center [15, 15] width 12 height 12
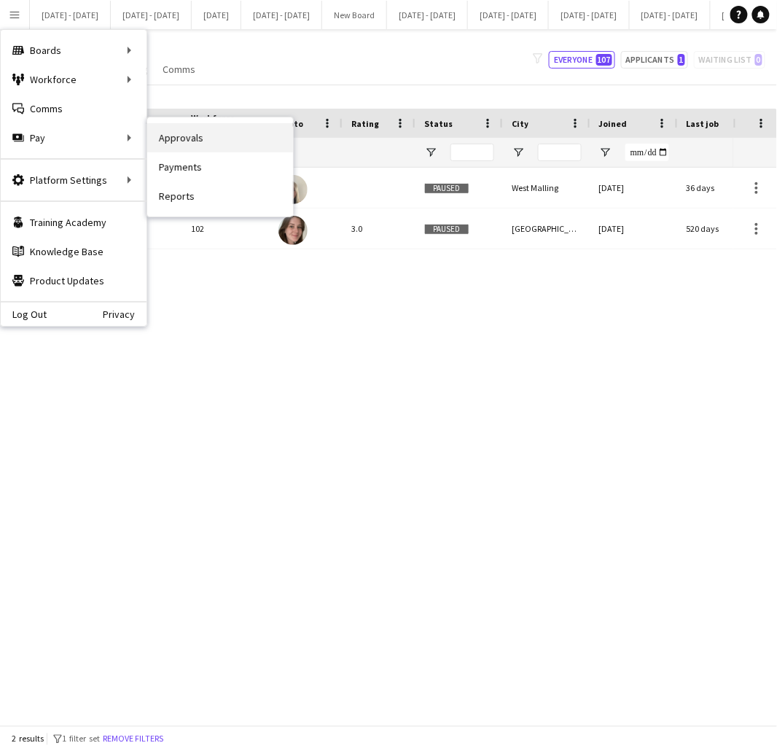
click at [166, 137] on link "Approvals" at bounding box center [220, 137] width 146 height 29
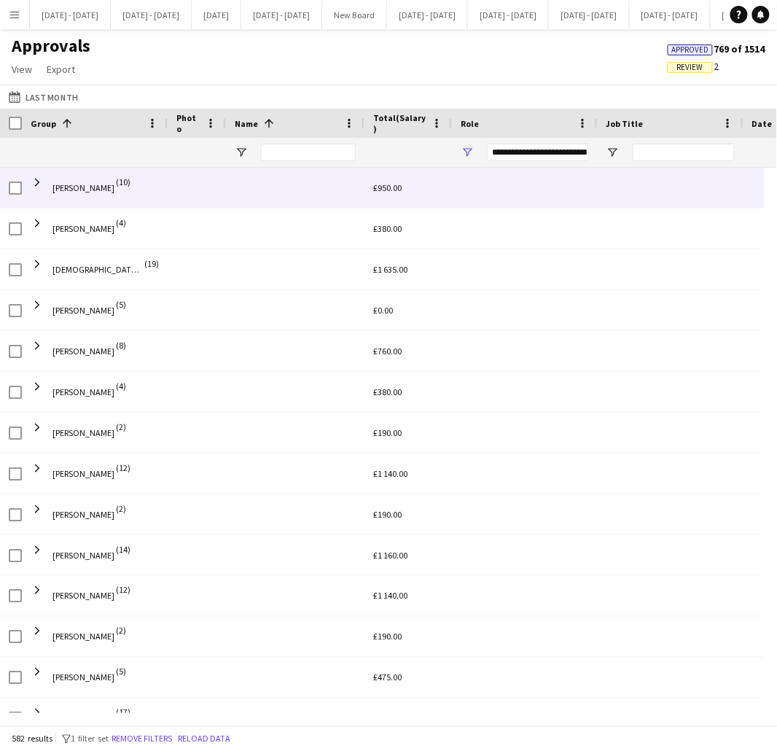
click at [50, 187] on span "[PERSON_NAME] (10)" at bounding box center [95, 188] width 128 height 41
click at [31, 179] on span at bounding box center [37, 182] width 13 height 13
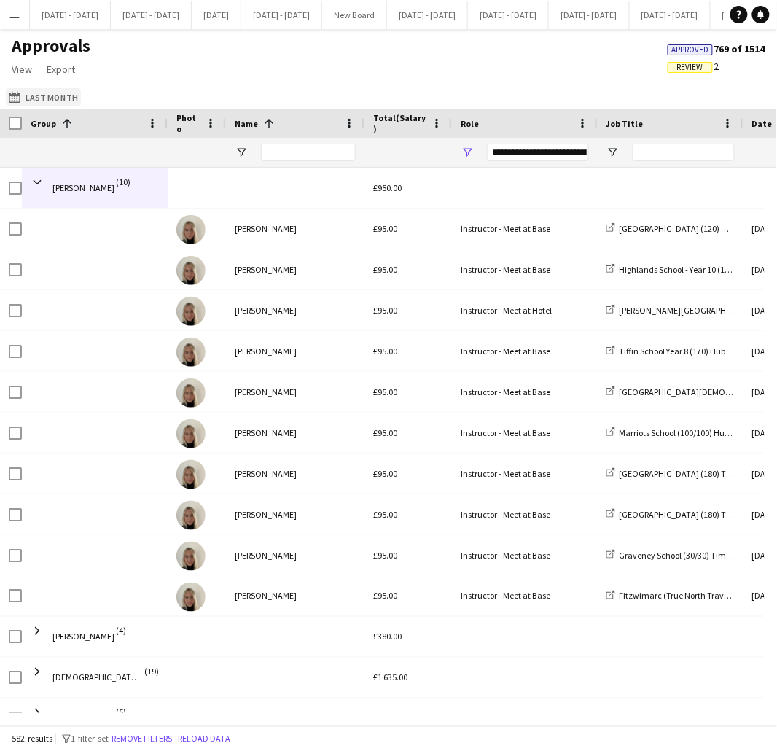
click at [53, 99] on button "Last Month Last Month" at bounding box center [43, 97] width 75 height 18
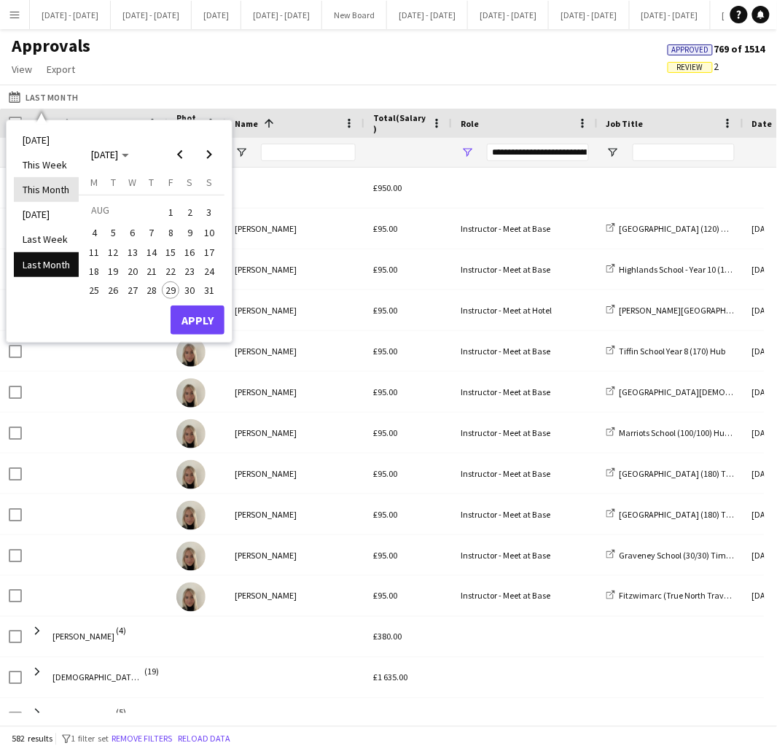
click at [60, 182] on li "This Month" at bounding box center [46, 189] width 65 height 25
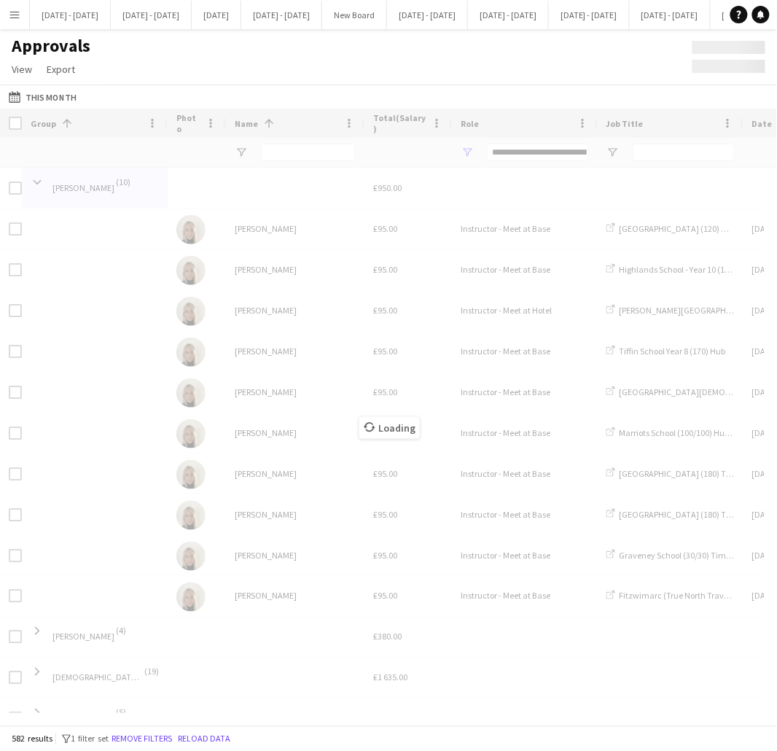
type input "**********"
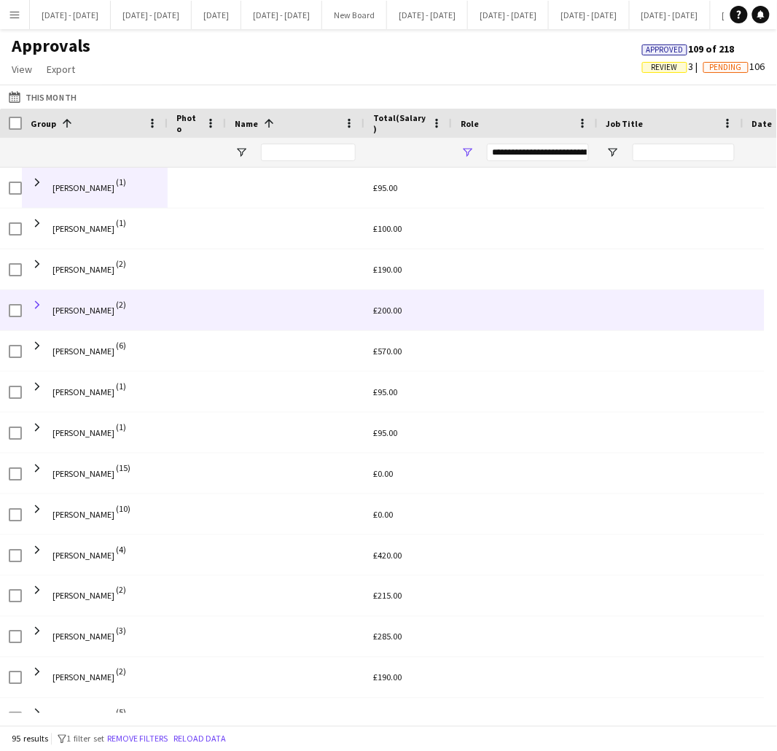
click at [35, 307] on span at bounding box center [37, 304] width 13 height 13
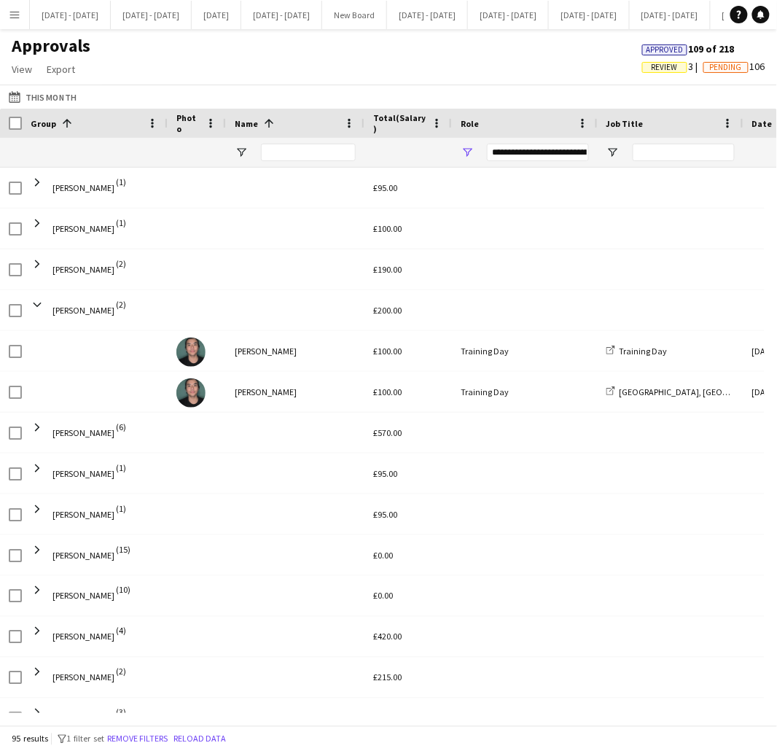
click at [459, 153] on div "**********" at bounding box center [525, 152] width 146 height 29
click at [465, 152] on span "Open Filter Menu" at bounding box center [467, 152] width 13 height 13
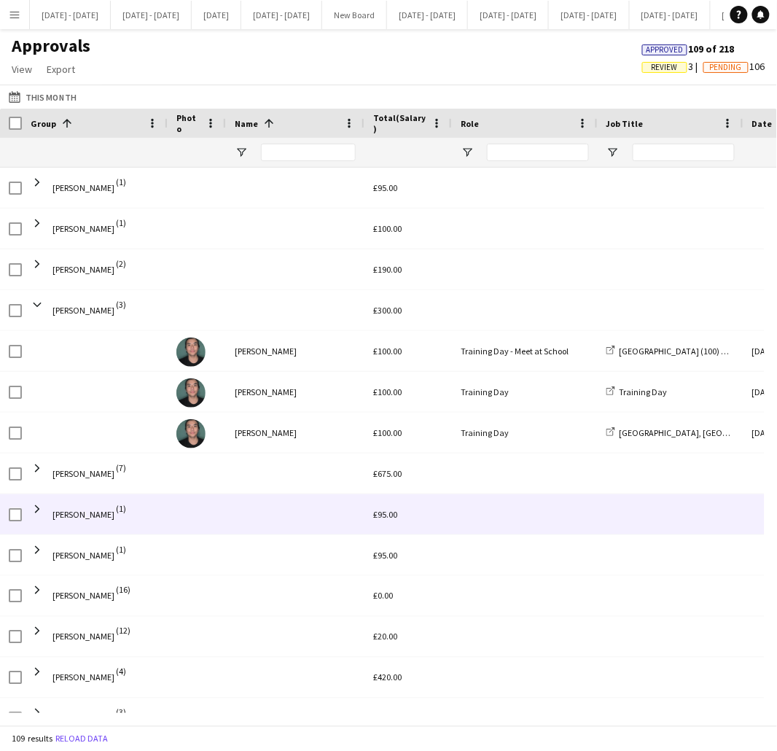
click at [474, 535] on div at bounding box center [525, 514] width 146 height 40
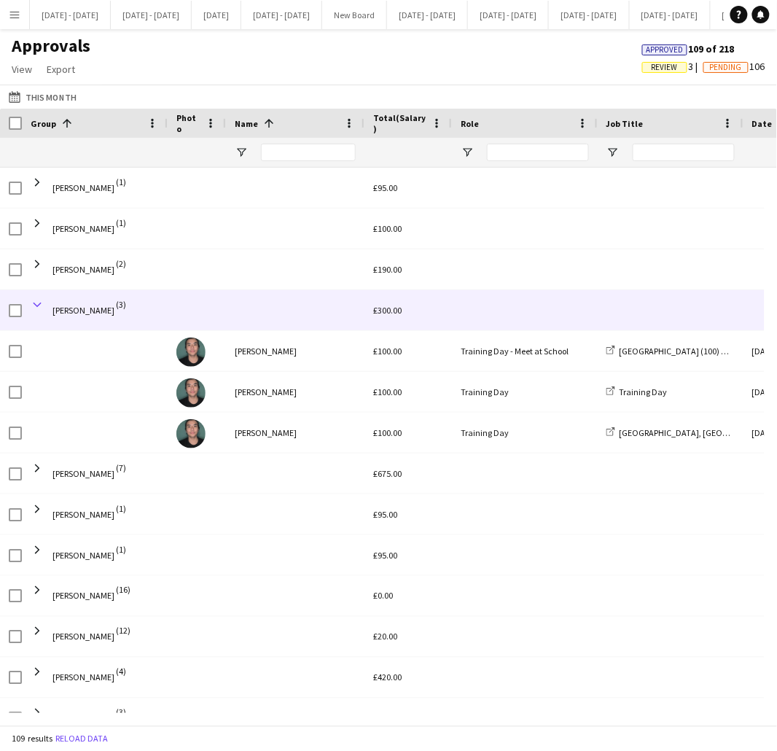
click at [33, 308] on span at bounding box center [37, 304] width 13 height 13
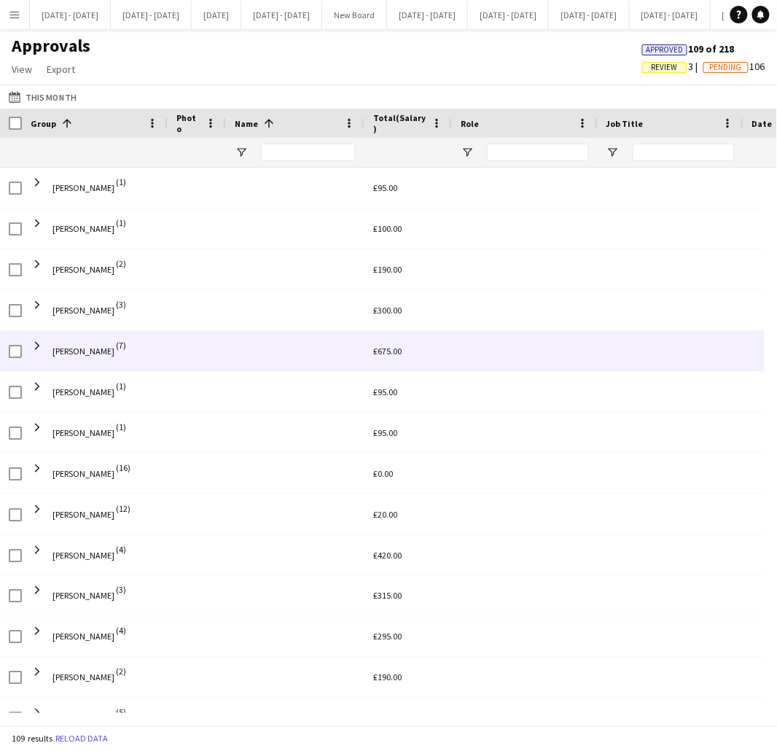
click at [105, 336] on span "[PERSON_NAME] (7)" at bounding box center [95, 351] width 128 height 41
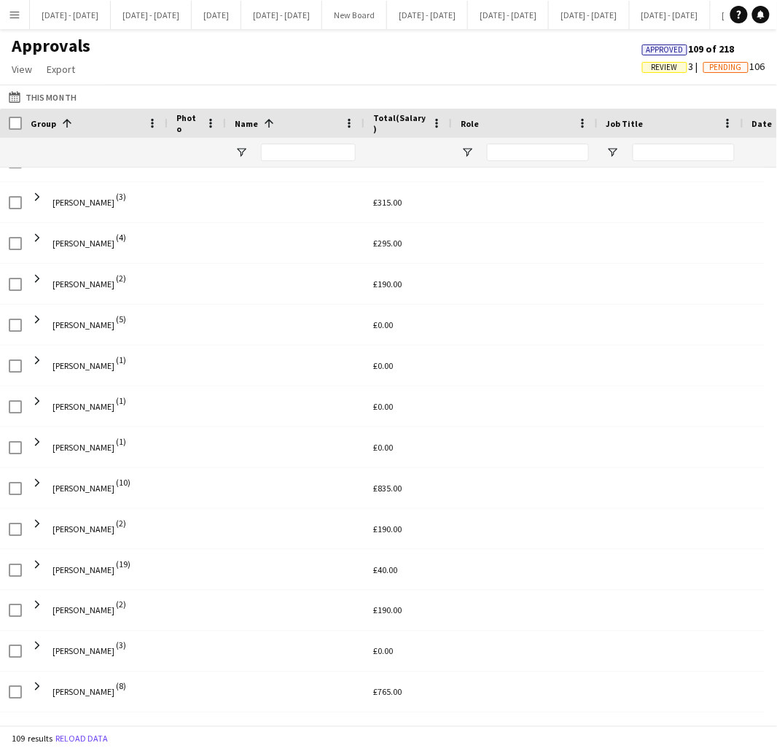
click at [671, 63] on span "Review" at bounding box center [665, 67] width 26 height 9
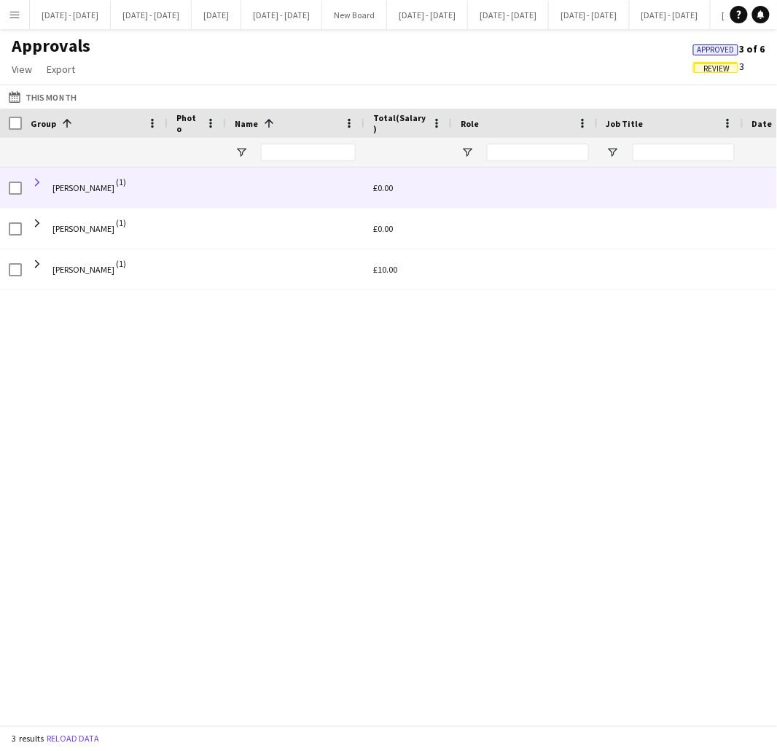
click at [34, 179] on span at bounding box center [37, 182] width 13 height 13
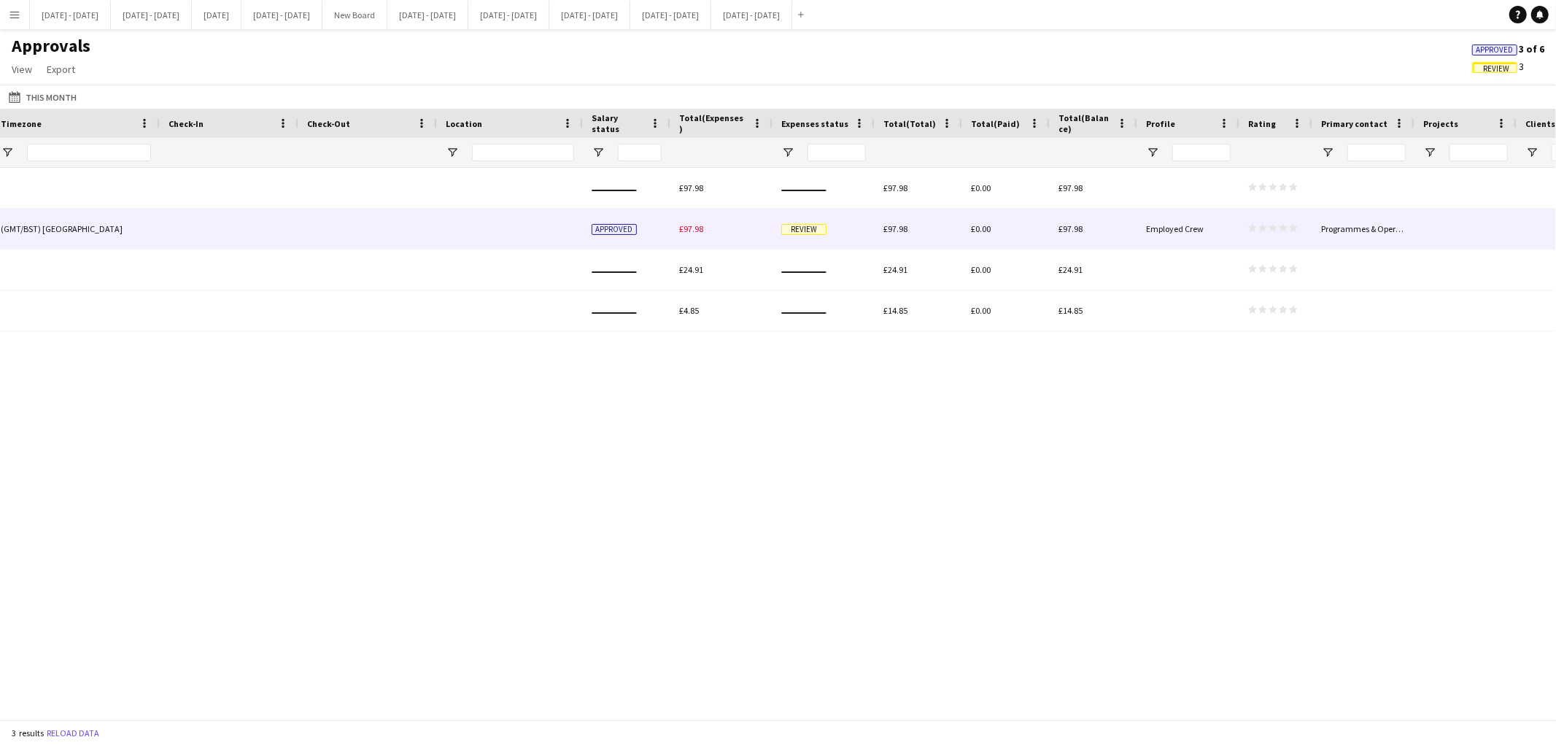
click at [799, 231] on span "Review" at bounding box center [803, 229] width 45 height 11
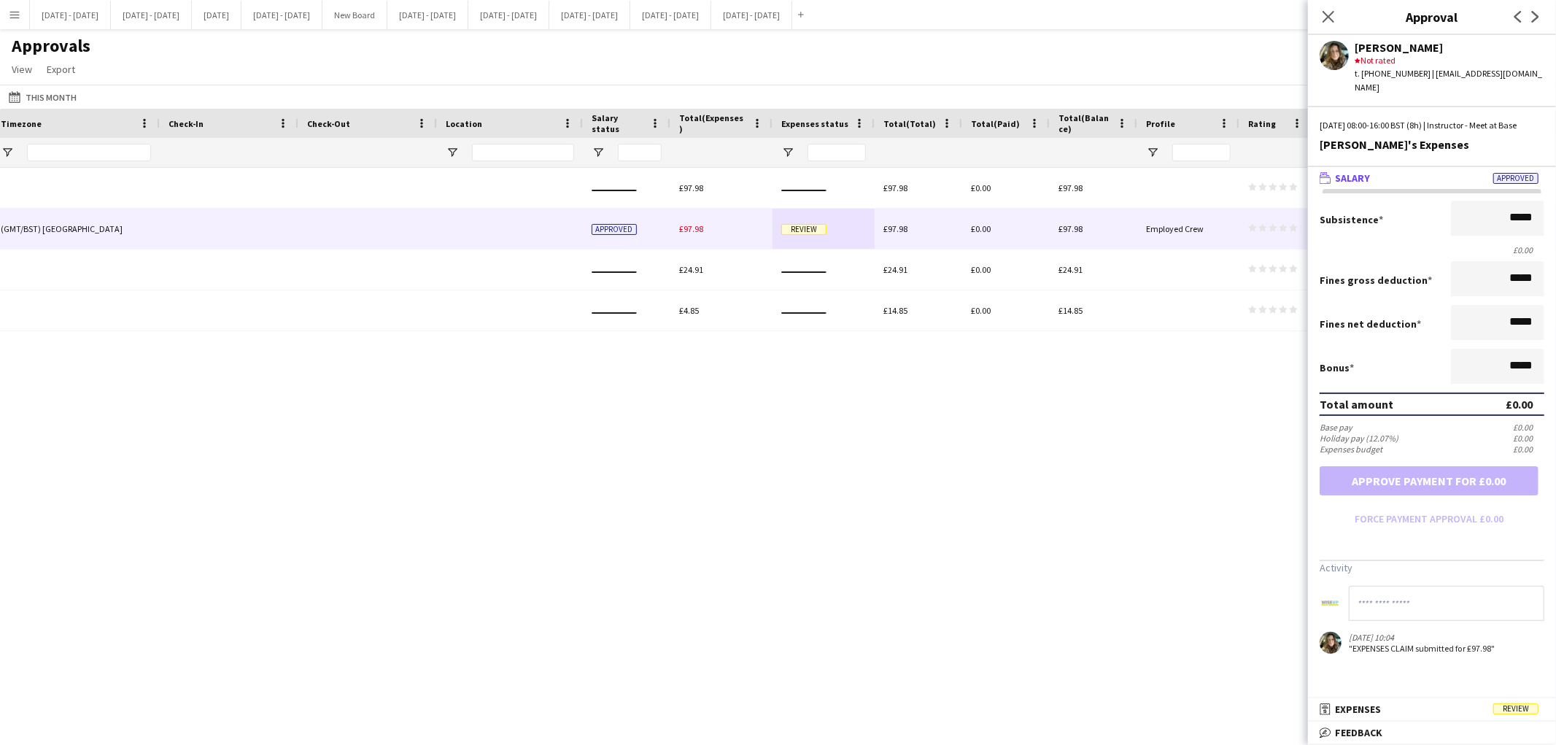
click at [1386, 694] on mat-expansion-panel "wallet Salary Approved Subsistence ***** £0.00 Fines gross deduction ***** Fine…" at bounding box center [1432, 432] width 248 height 531
click at [1382, 707] on mat-panel-title "receipt Expenses Review" at bounding box center [1429, 708] width 242 height 13
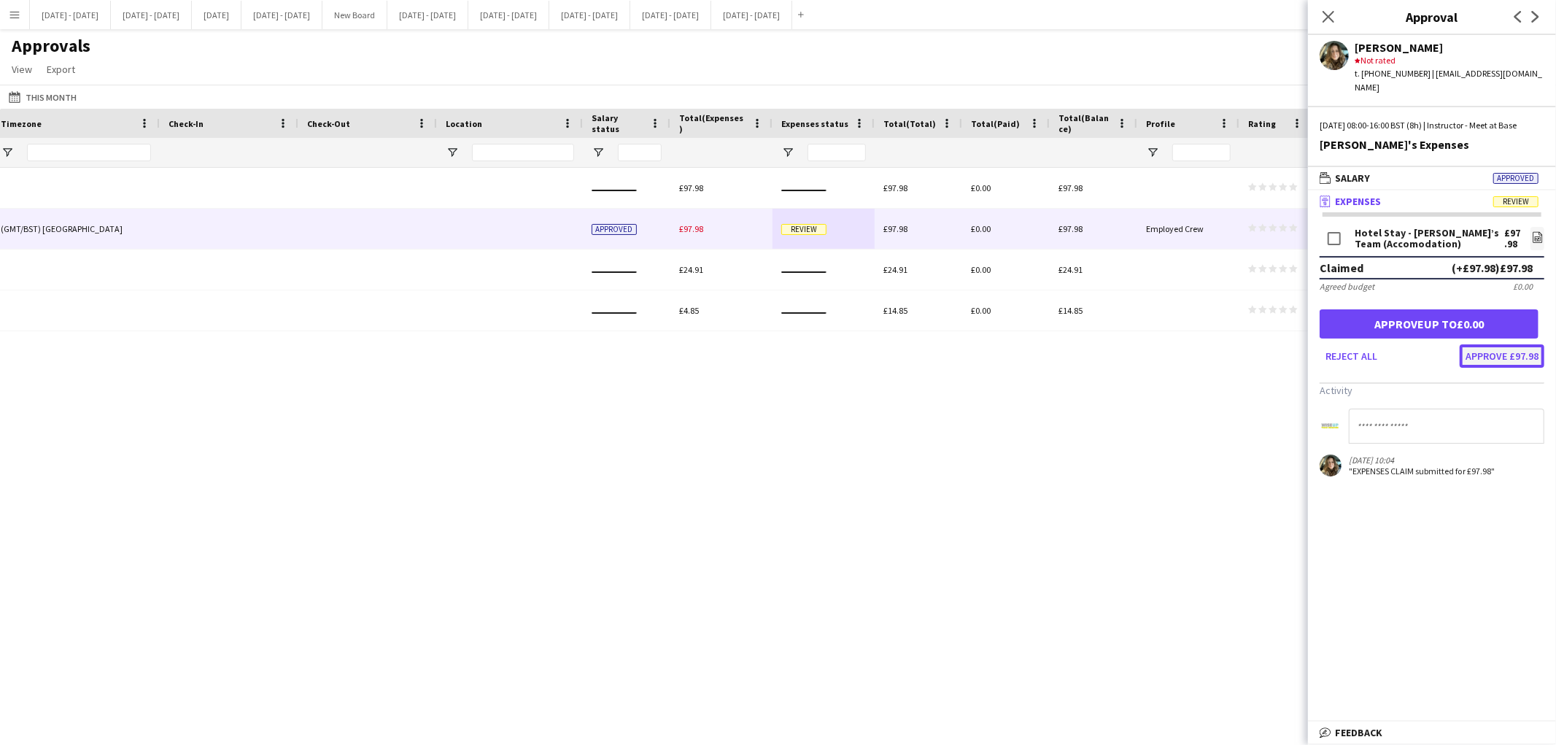
click at [1486, 354] on button "Approve £97.98" at bounding box center [1501, 355] width 85 height 23
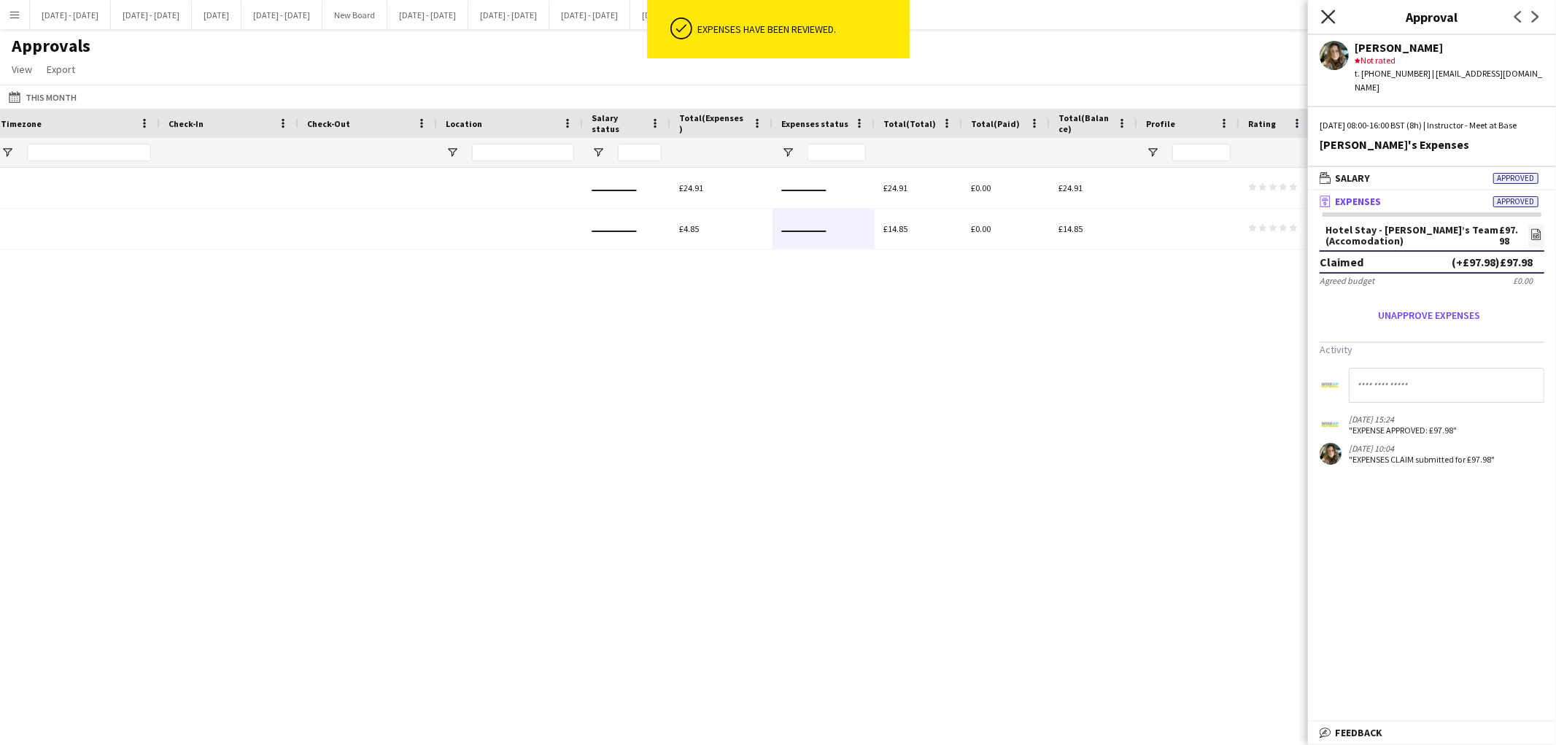
click at [1330, 16] on icon at bounding box center [1328, 16] width 14 height 14
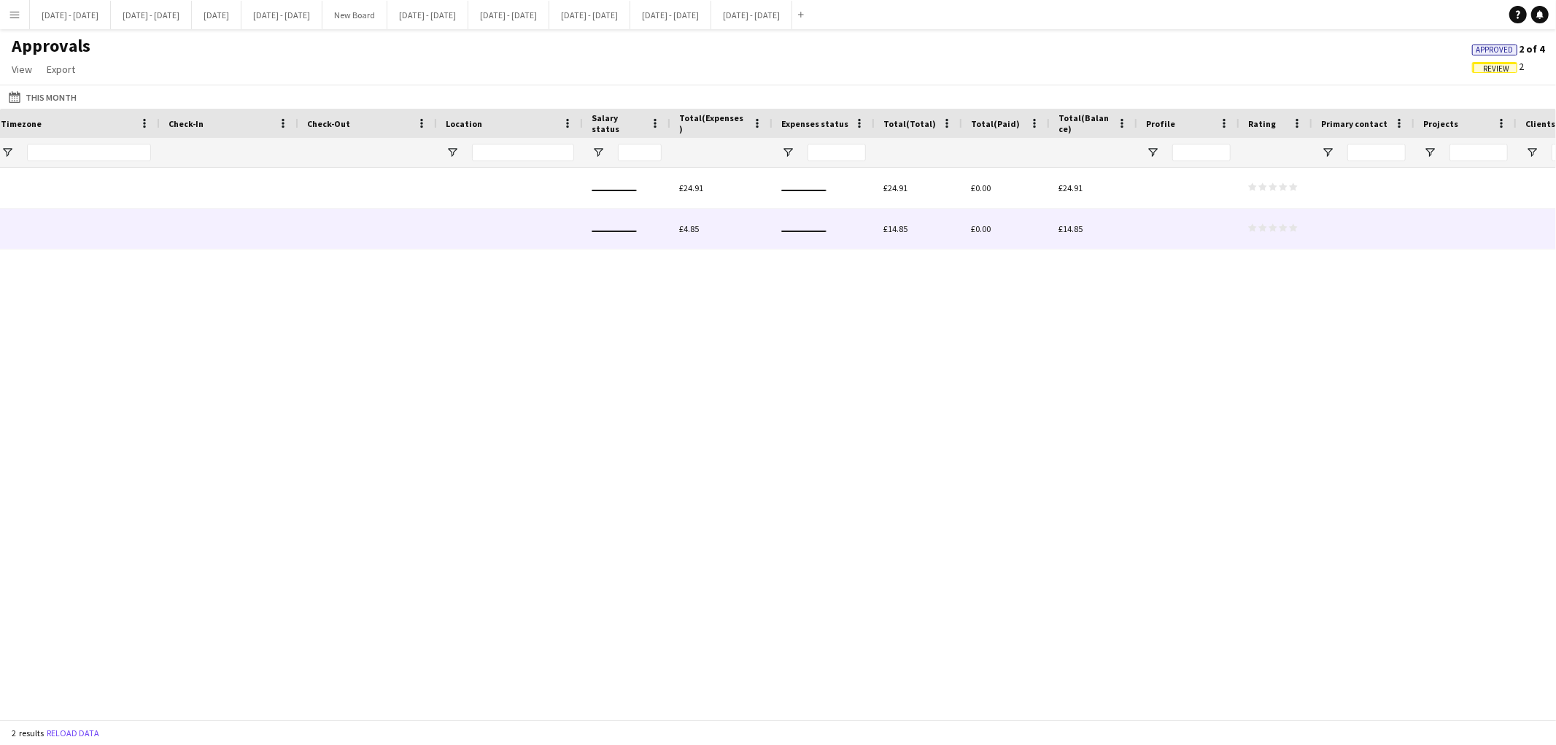
click at [717, 227] on div "£4.85" at bounding box center [721, 229] width 102 height 40
drag, startPoint x: 717, startPoint y: 227, endPoint x: 1027, endPoint y: 236, distance: 310.1
click at [1027, 236] on div "£4.85 £14.85 £0.00 £14.85 star star star star star star star star star star" at bounding box center [221, 229] width 2793 height 41
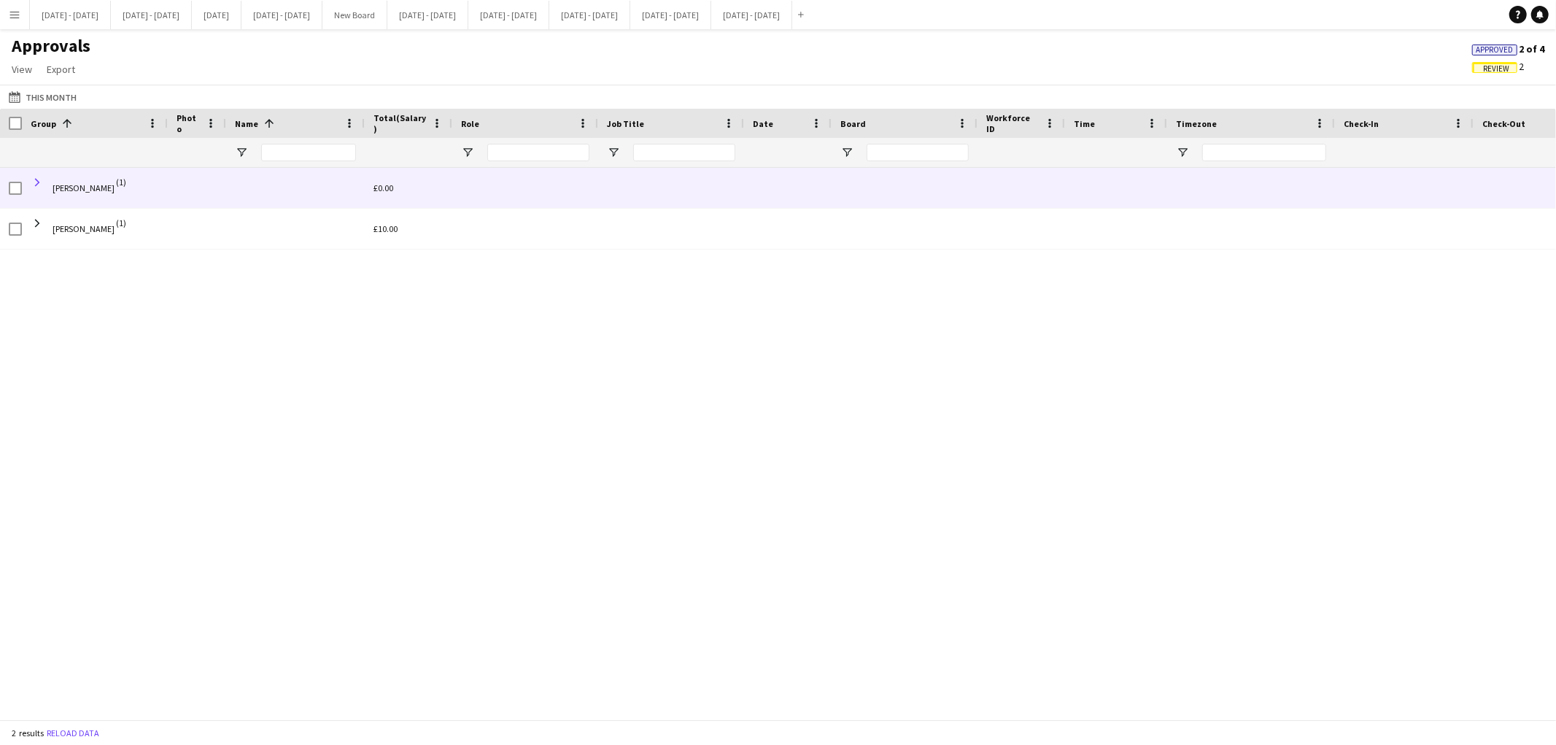
click at [35, 177] on span at bounding box center [37, 182] width 13 height 13
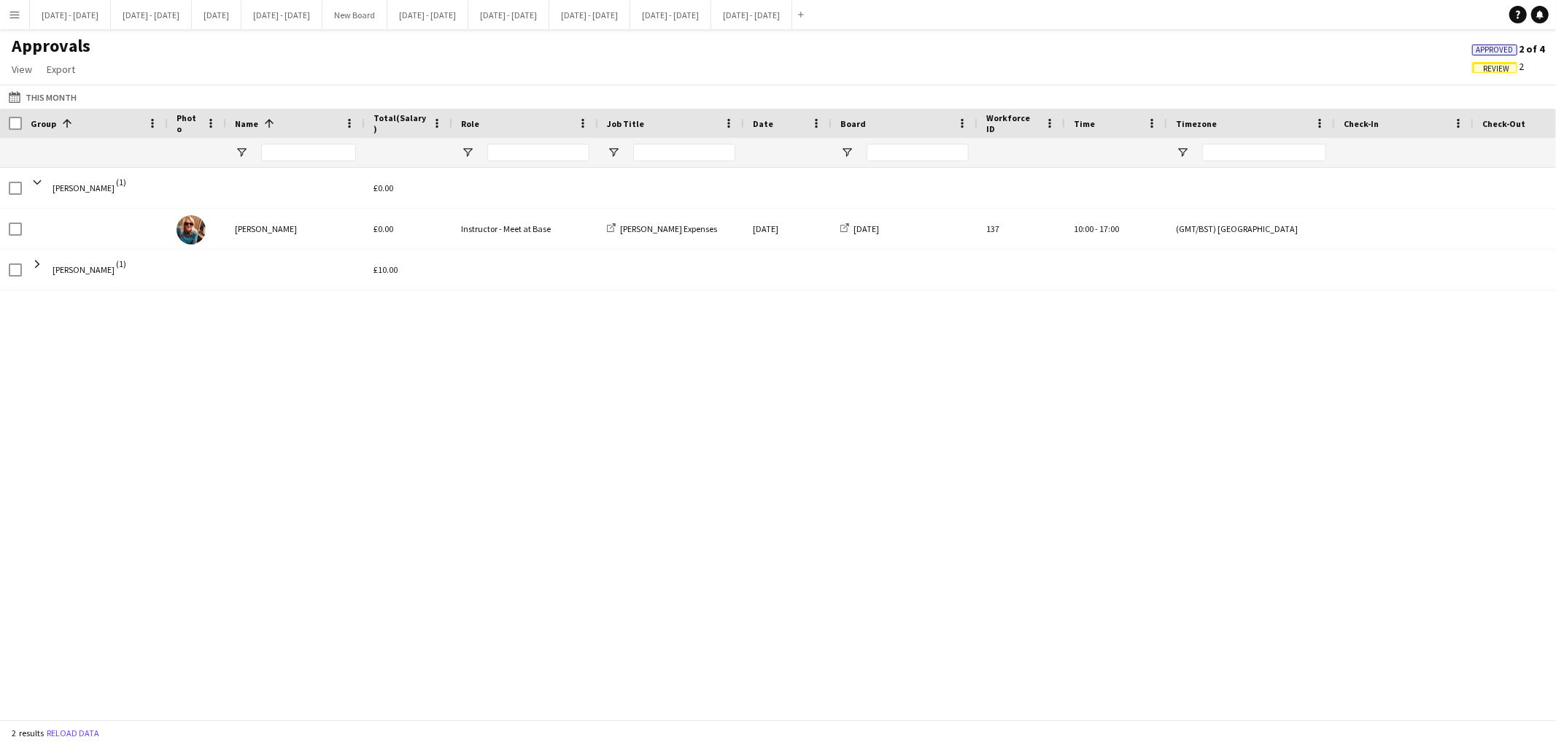
click at [1478, 68] on span "Review" at bounding box center [1494, 67] width 45 height 11
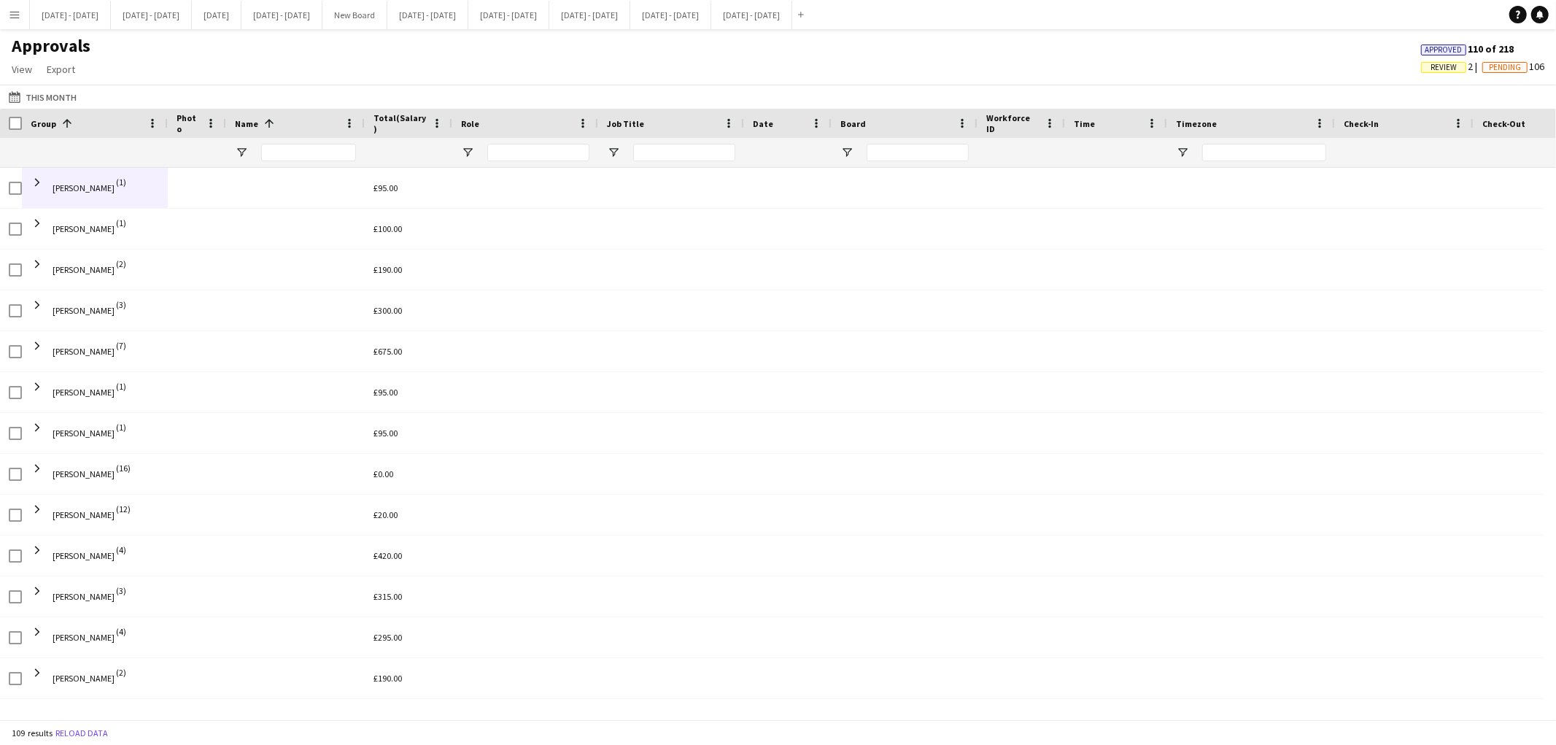
click at [1440, 63] on span "Review" at bounding box center [1443, 67] width 26 height 9
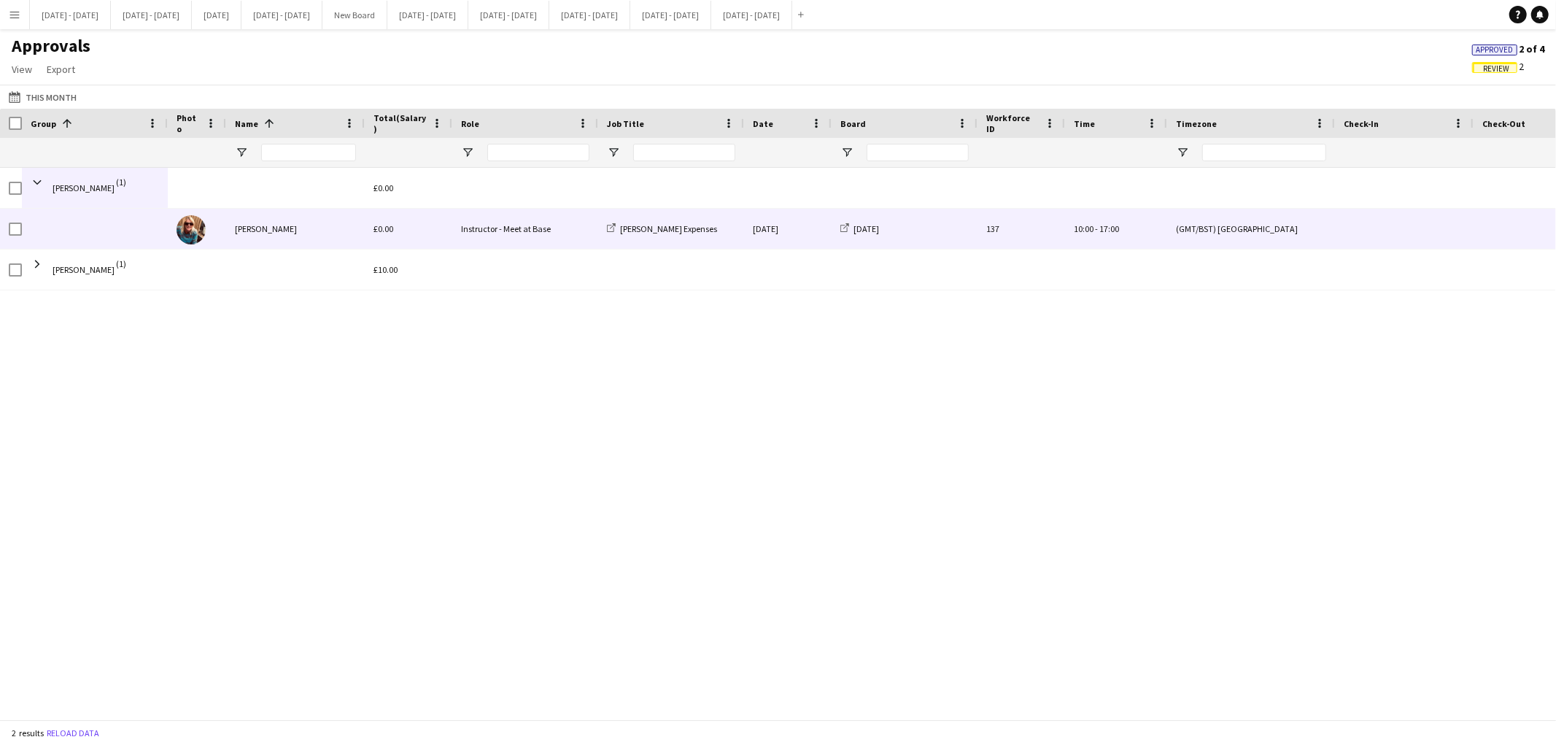
click at [971, 228] on div "[DATE]" at bounding box center [904, 229] width 146 height 40
click at [373, 238] on div "£0.00" at bounding box center [409, 229] width 88 height 40
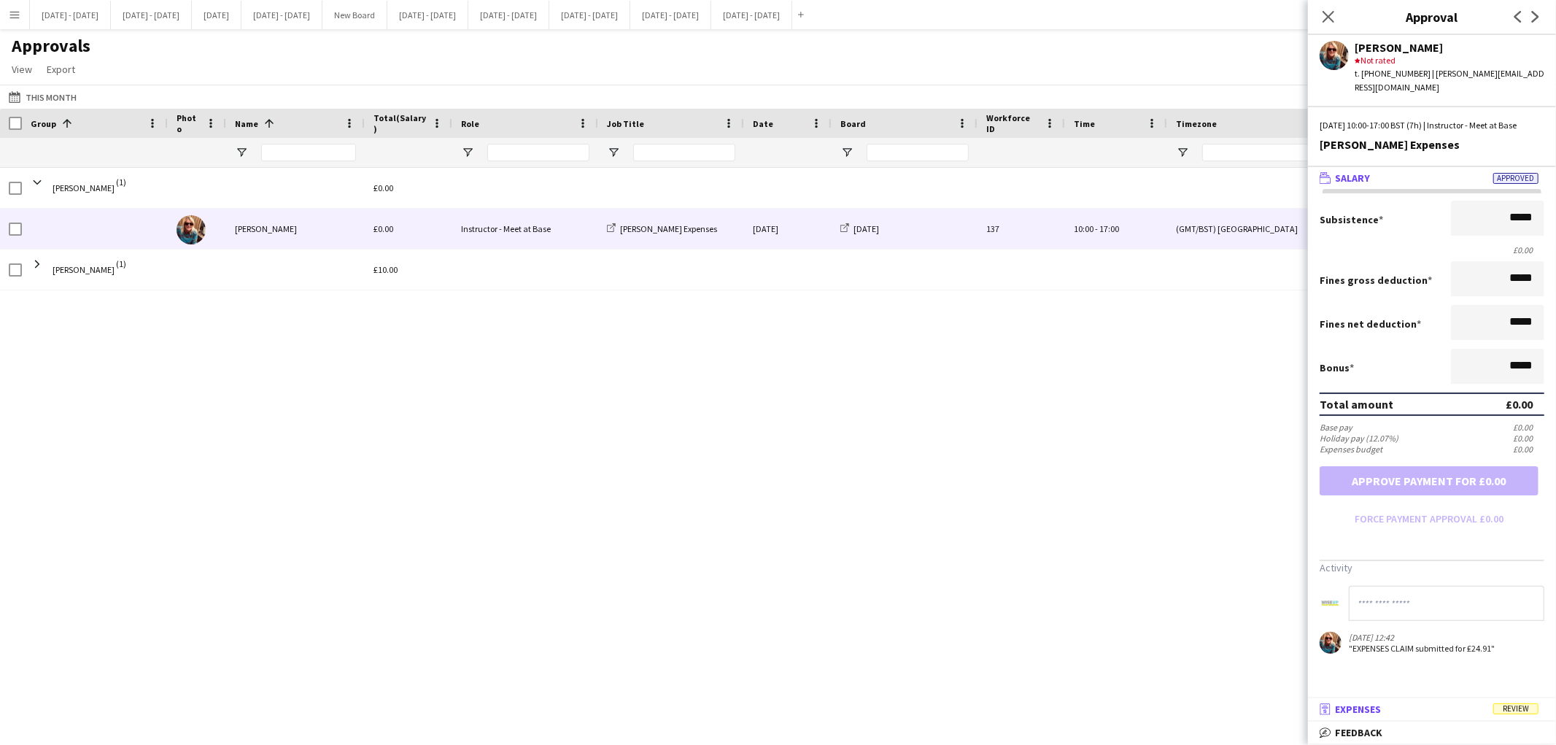
click at [1359, 707] on span "Expenses" at bounding box center [1358, 708] width 46 height 13
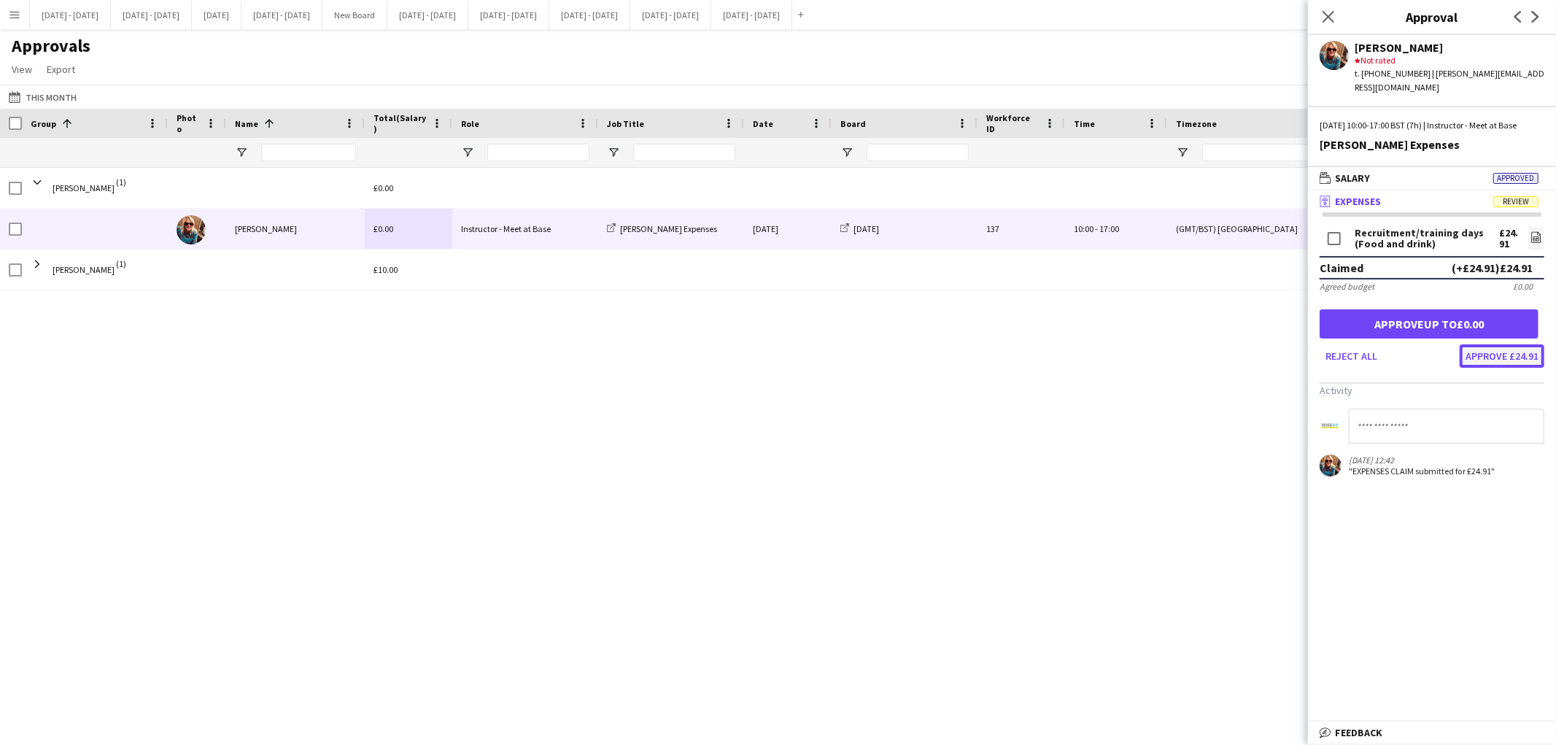
click at [1486, 354] on button "Approve £24.91" at bounding box center [1501, 355] width 85 height 23
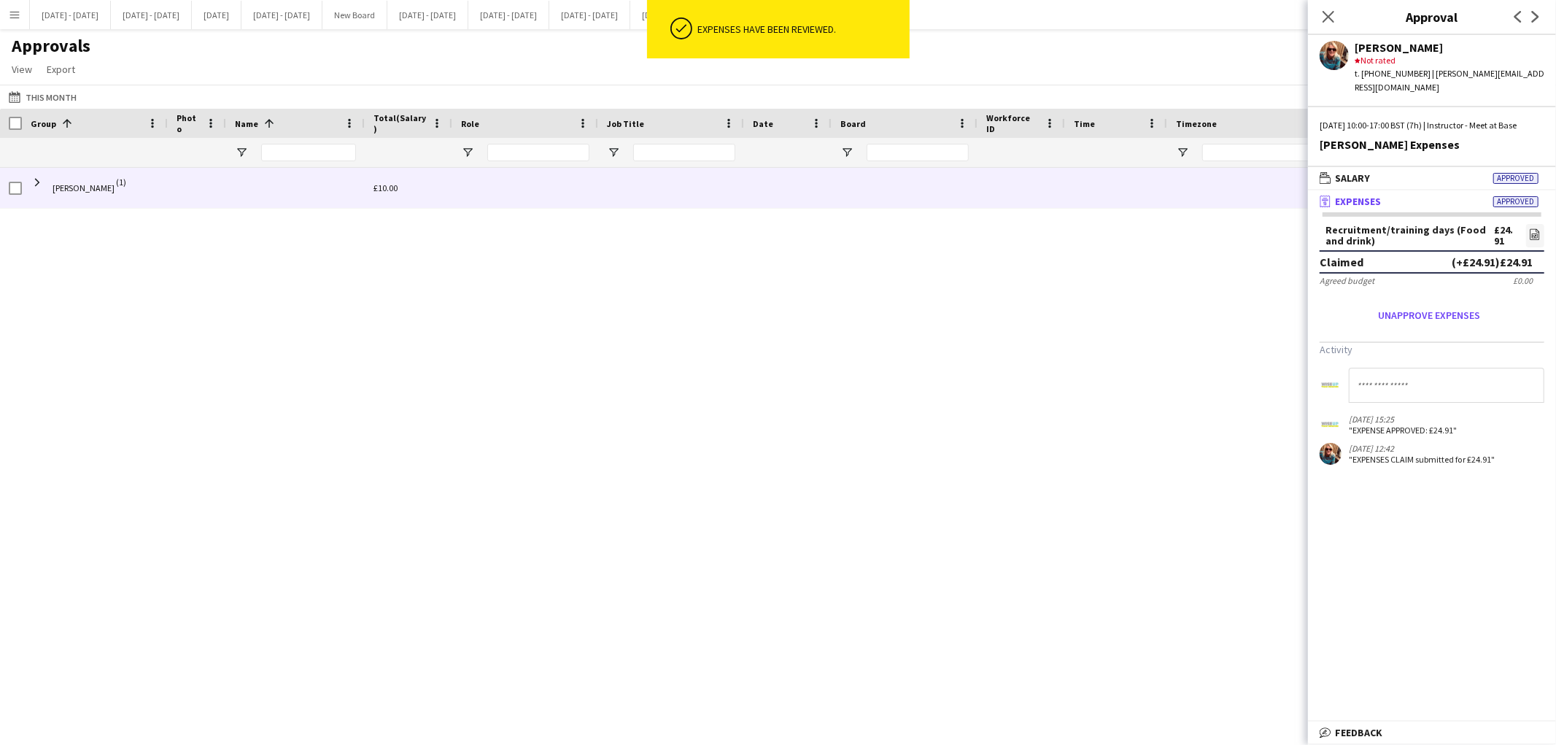
click at [367, 195] on div "£10.00" at bounding box center [409, 188] width 88 height 40
click at [82, 194] on span "[PERSON_NAME]" at bounding box center [84, 188] width 62 height 41
click at [33, 185] on span at bounding box center [37, 182] width 13 height 13
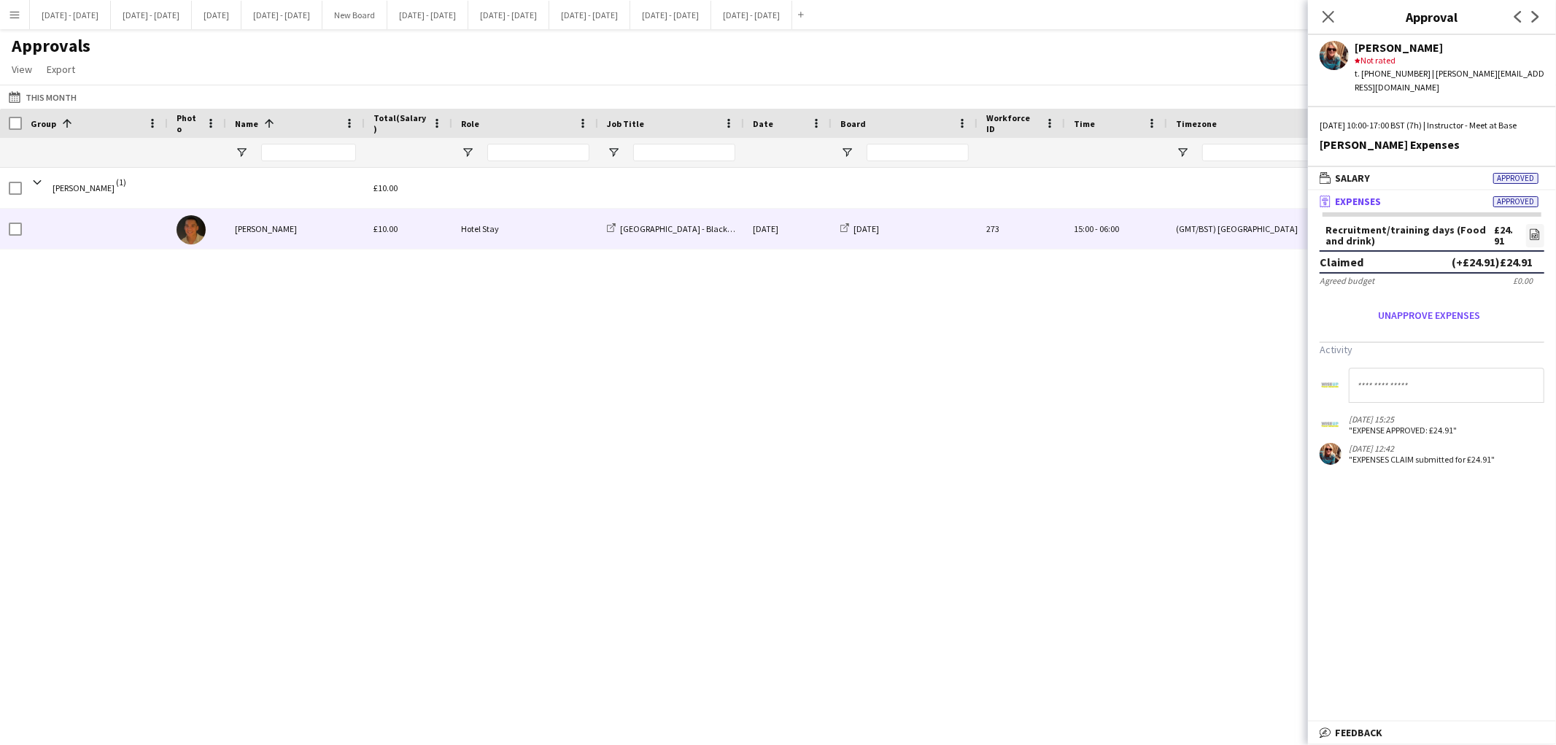
click at [398, 229] on div "£10.00" at bounding box center [409, 229] width 88 height 40
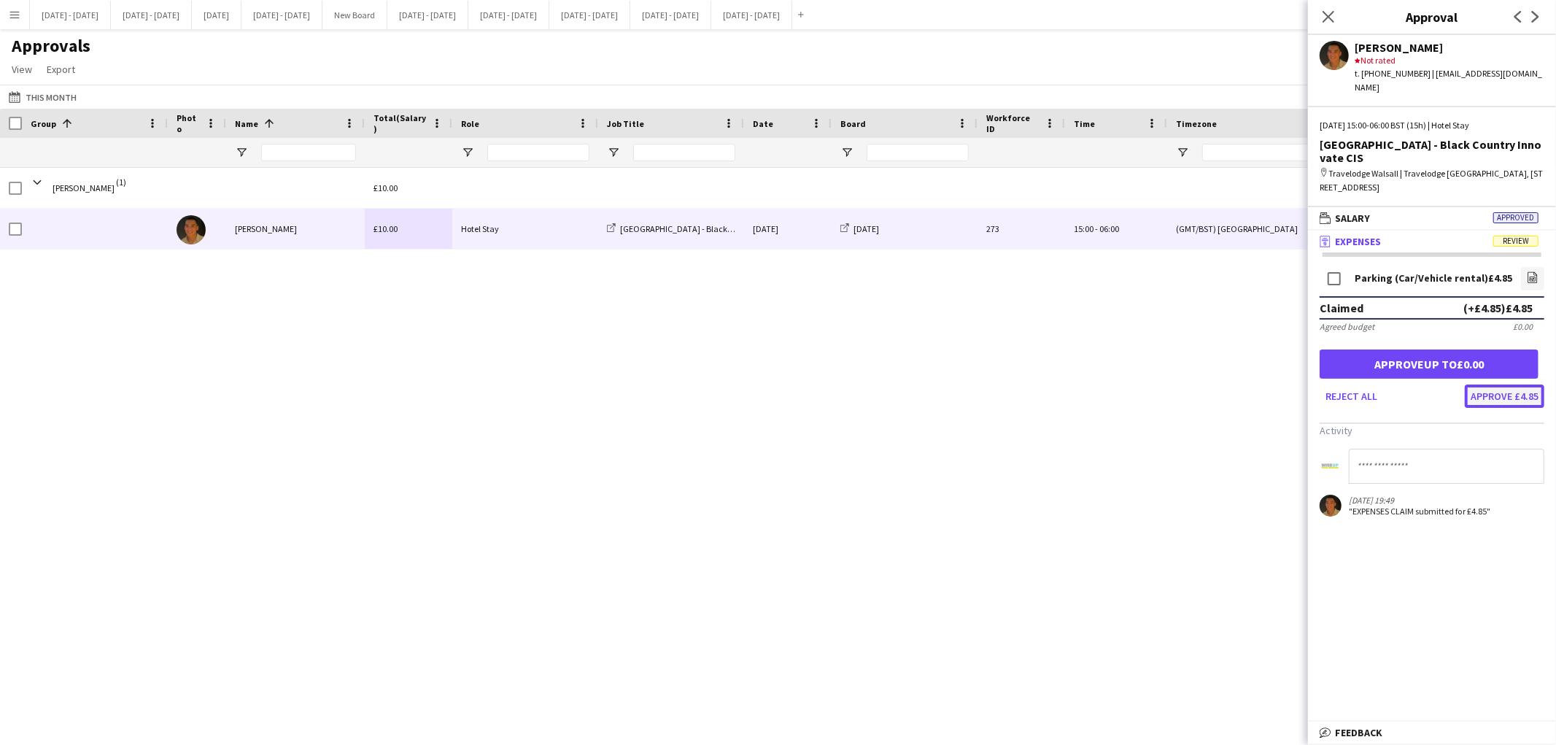
click at [1511, 384] on button "Approve £4.85" at bounding box center [1503, 395] width 79 height 23
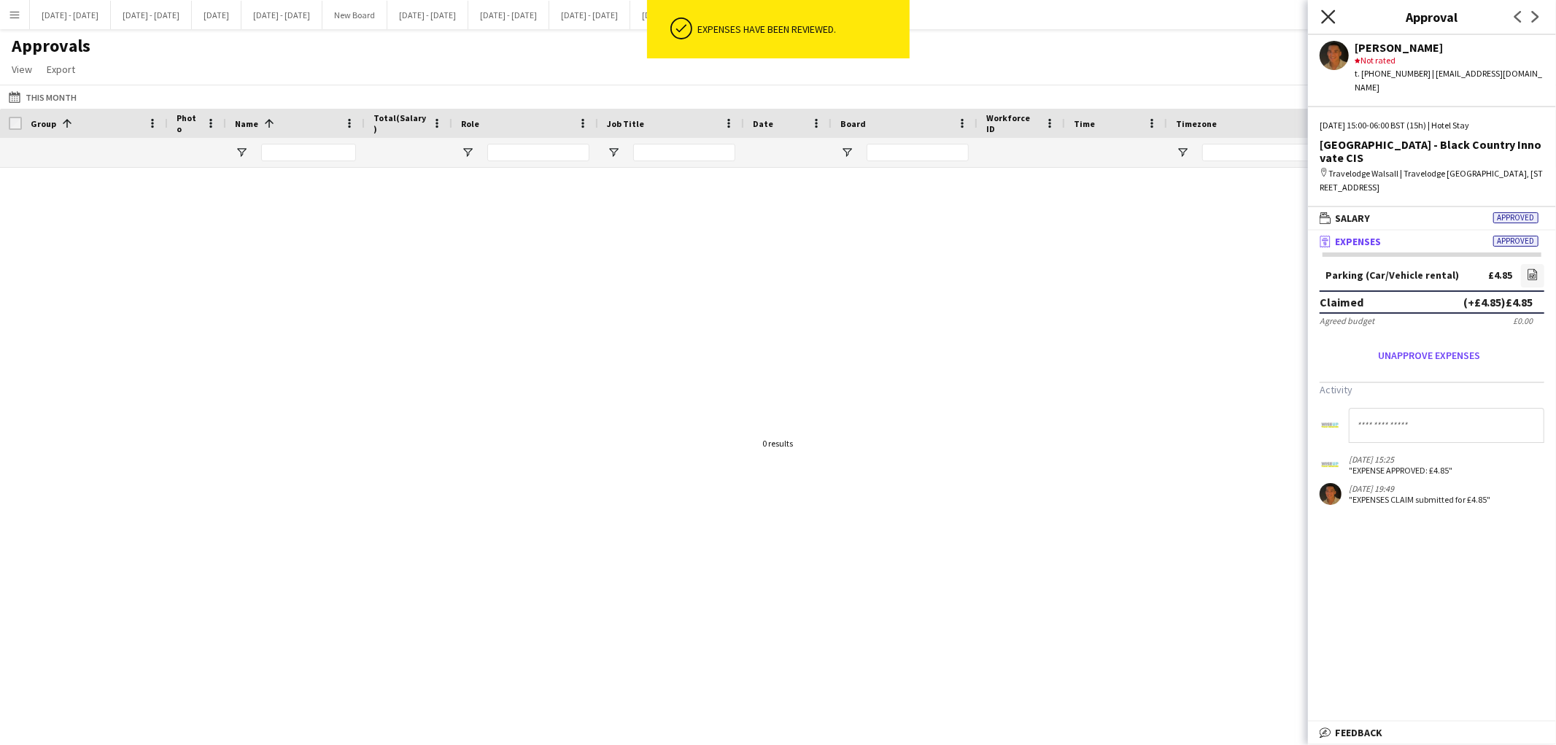
click at [1332, 19] on icon "Close pop-in" at bounding box center [1328, 16] width 14 height 14
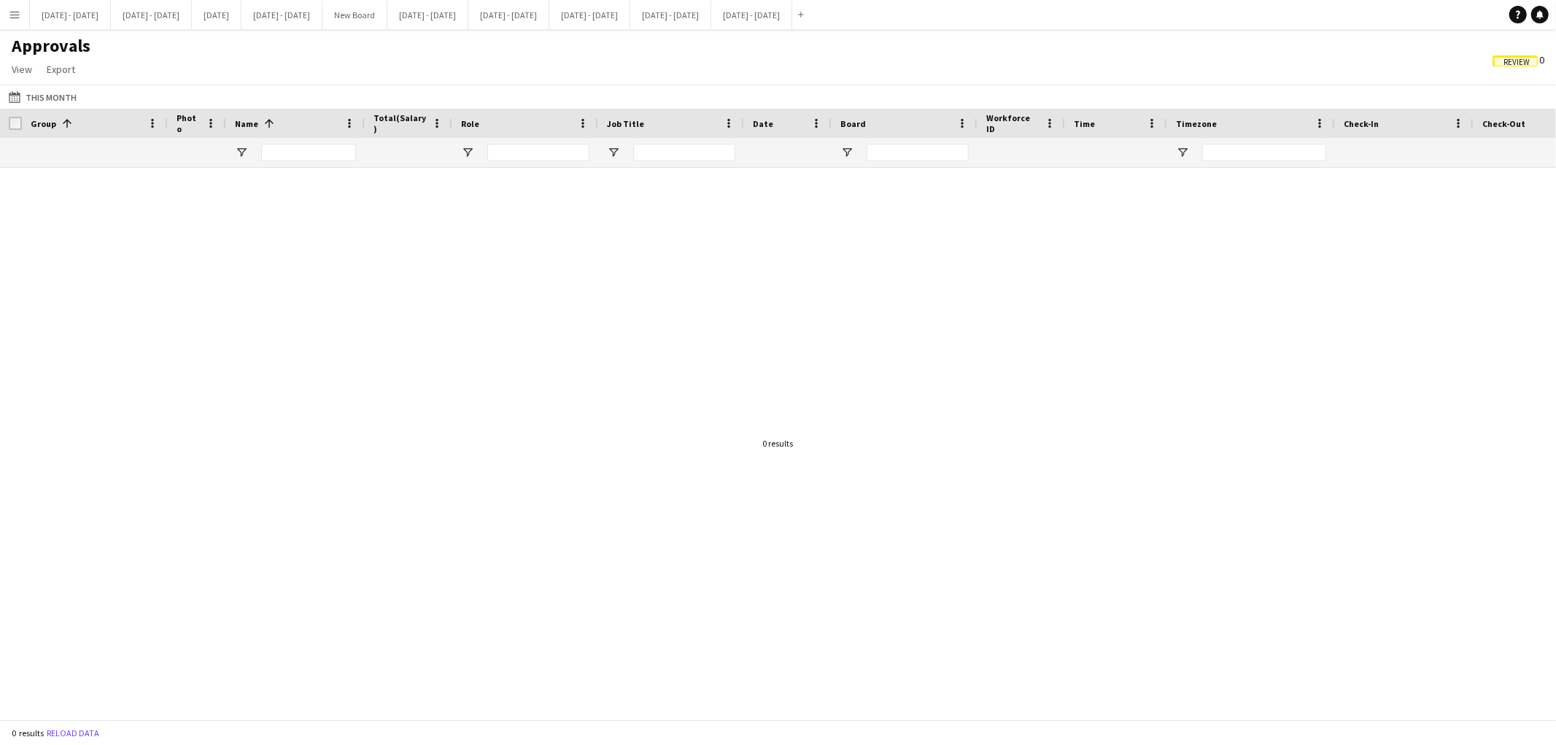
click at [1500, 66] on span "Review" at bounding box center [1514, 60] width 45 height 11
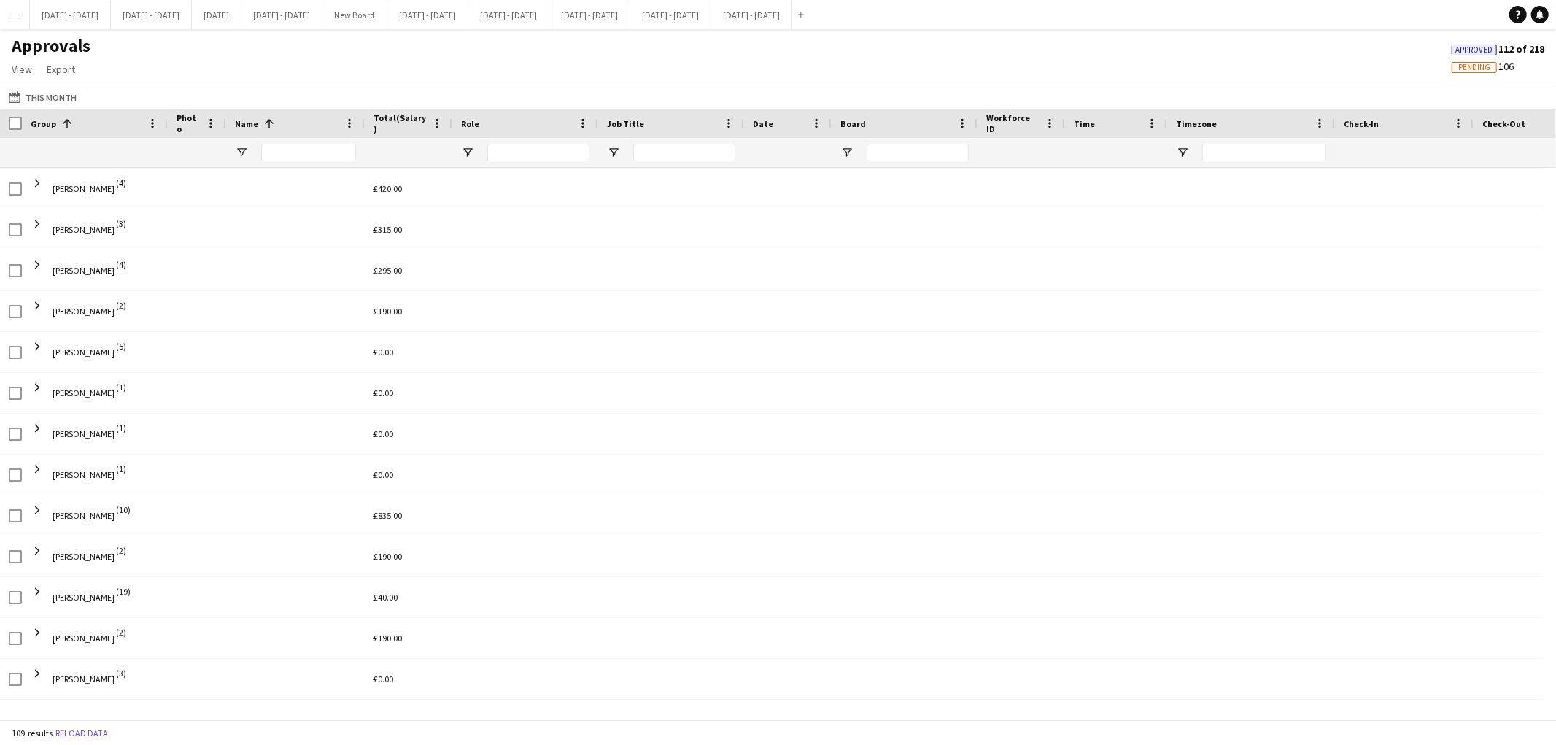
scroll to position [365, 0]
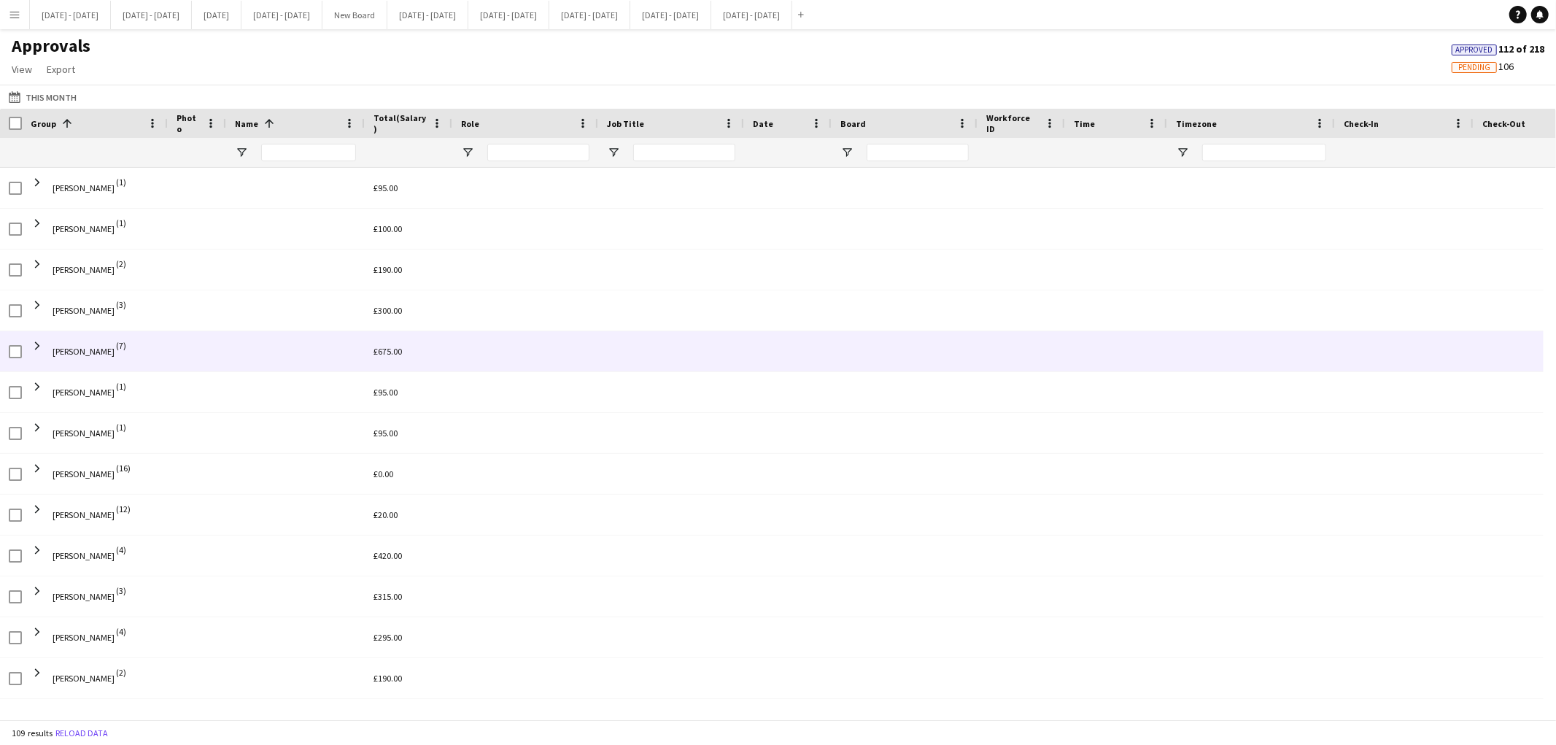
click at [1540, 352] on span at bounding box center [1542, 351] width 121 height 40
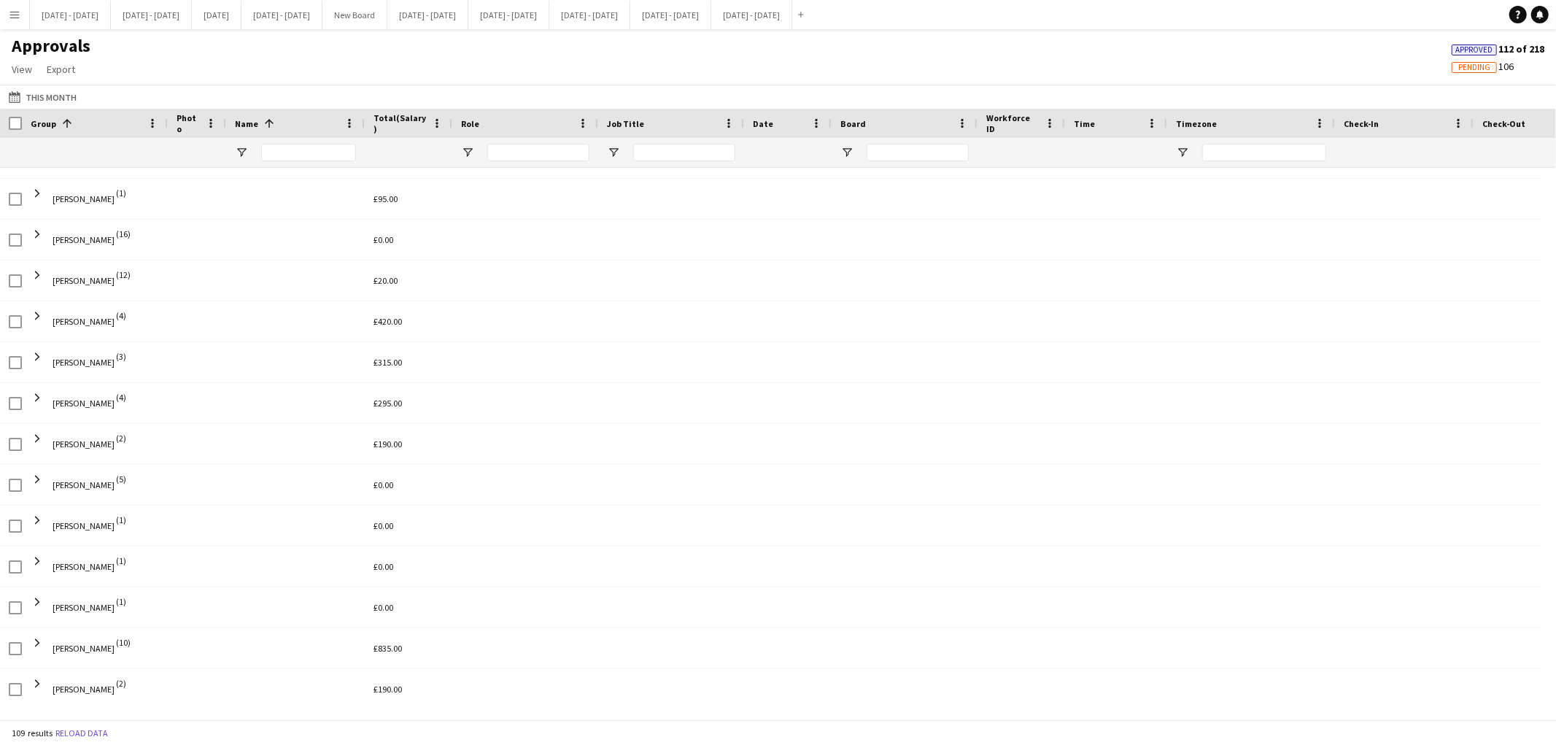
scroll to position [237, 0]
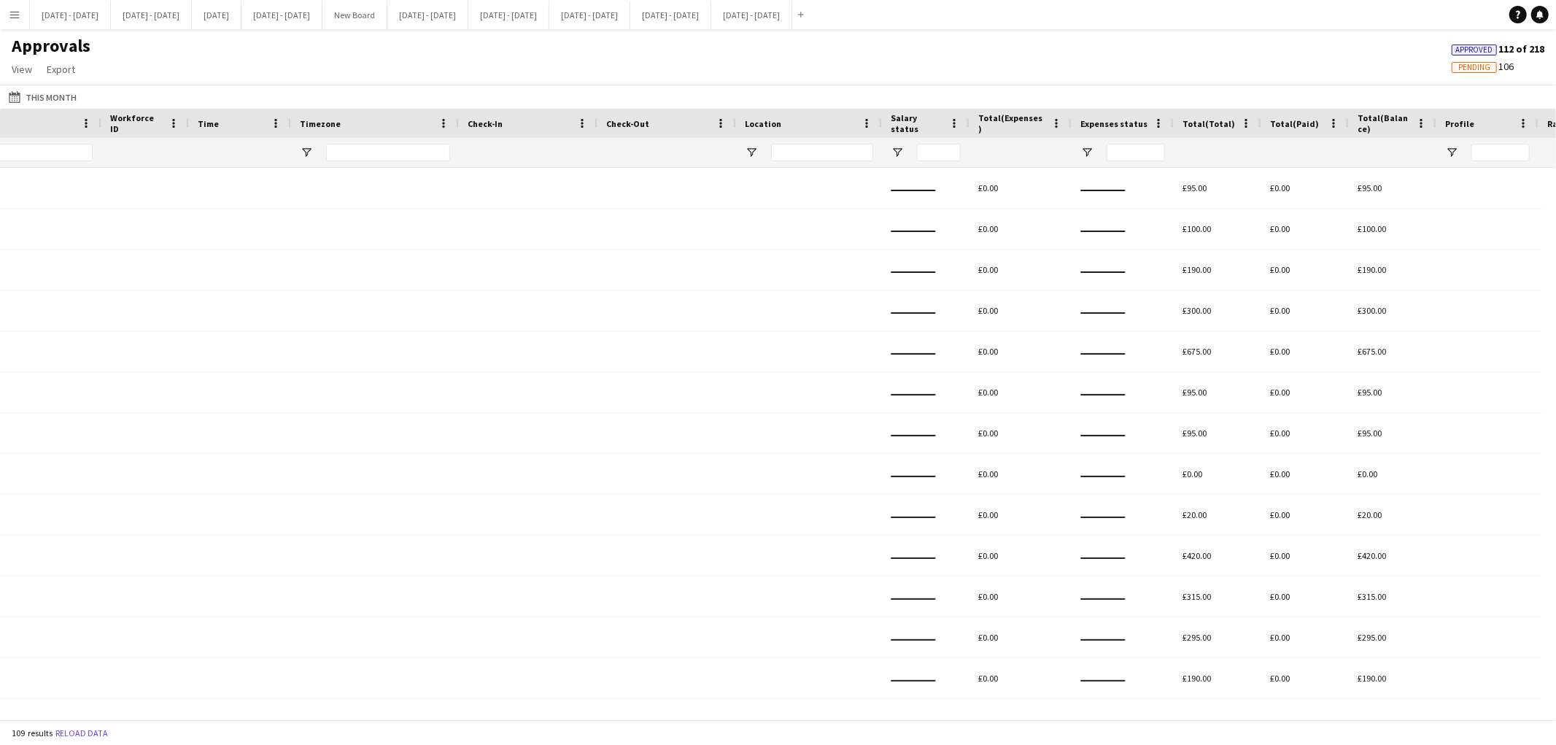
scroll to position [0, 881]
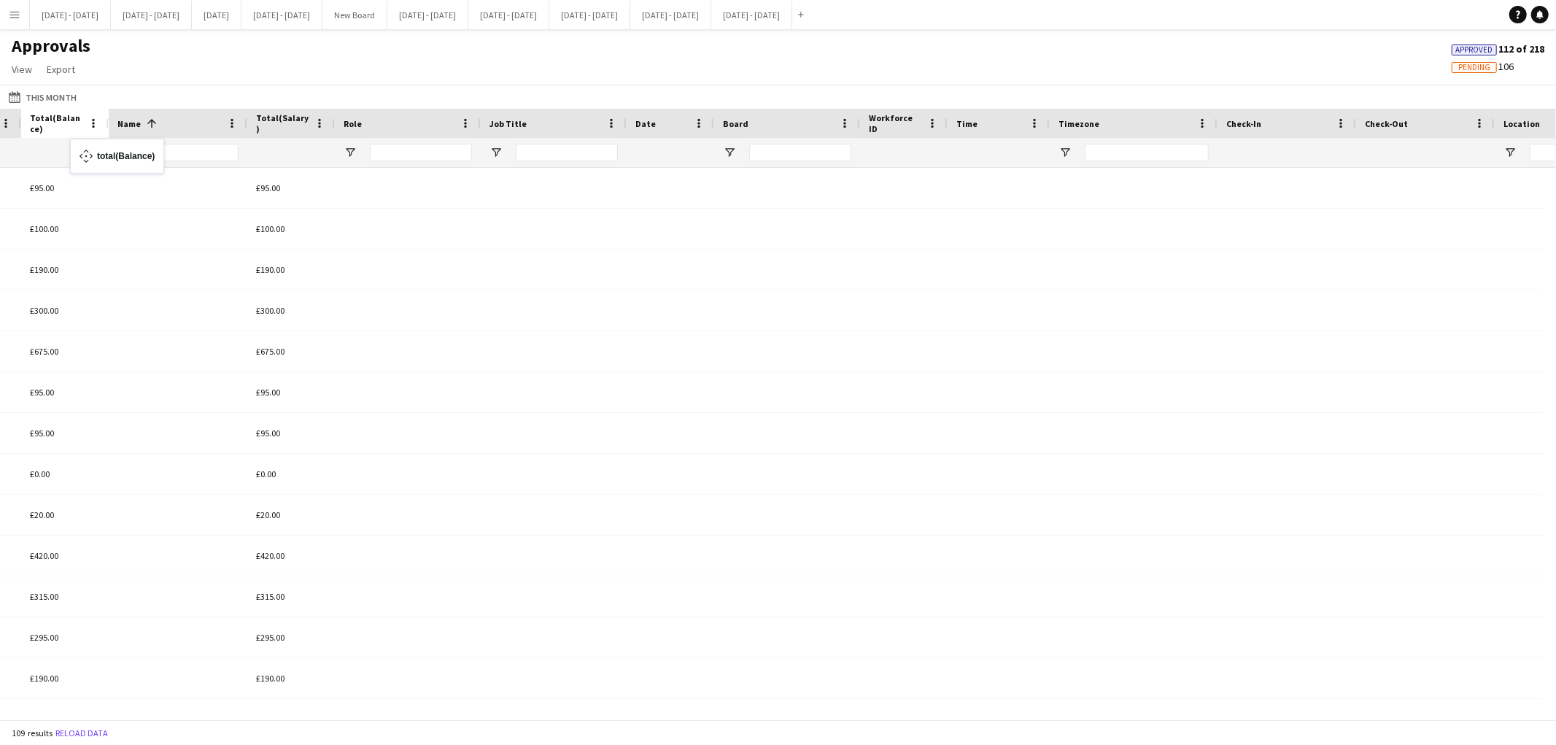
drag, startPoint x: 1381, startPoint y: 125, endPoint x: 77, endPoint y: 147, distance: 1304.2
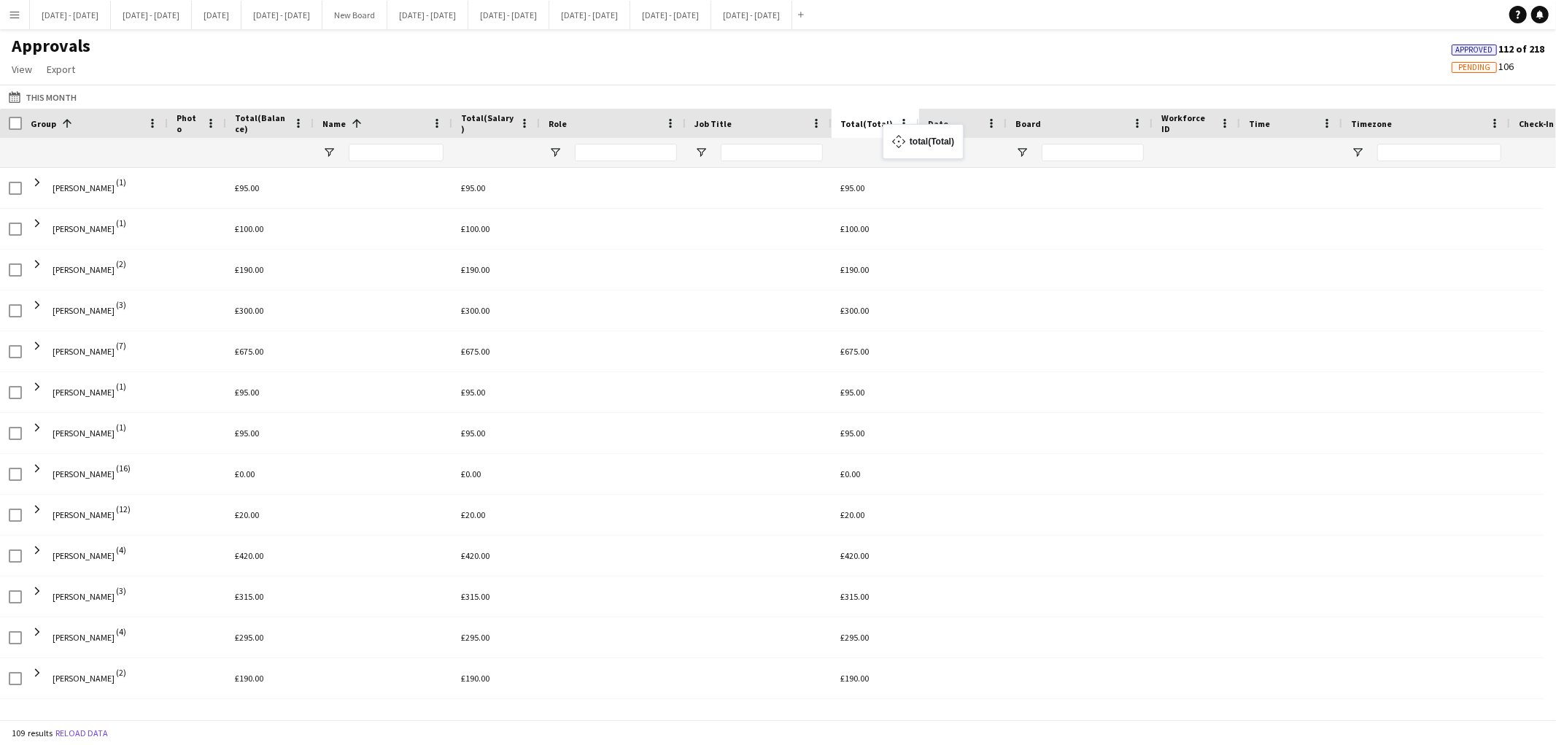
drag, startPoint x: 1194, startPoint y: 128, endPoint x: 890, endPoint y: 133, distance: 304.2
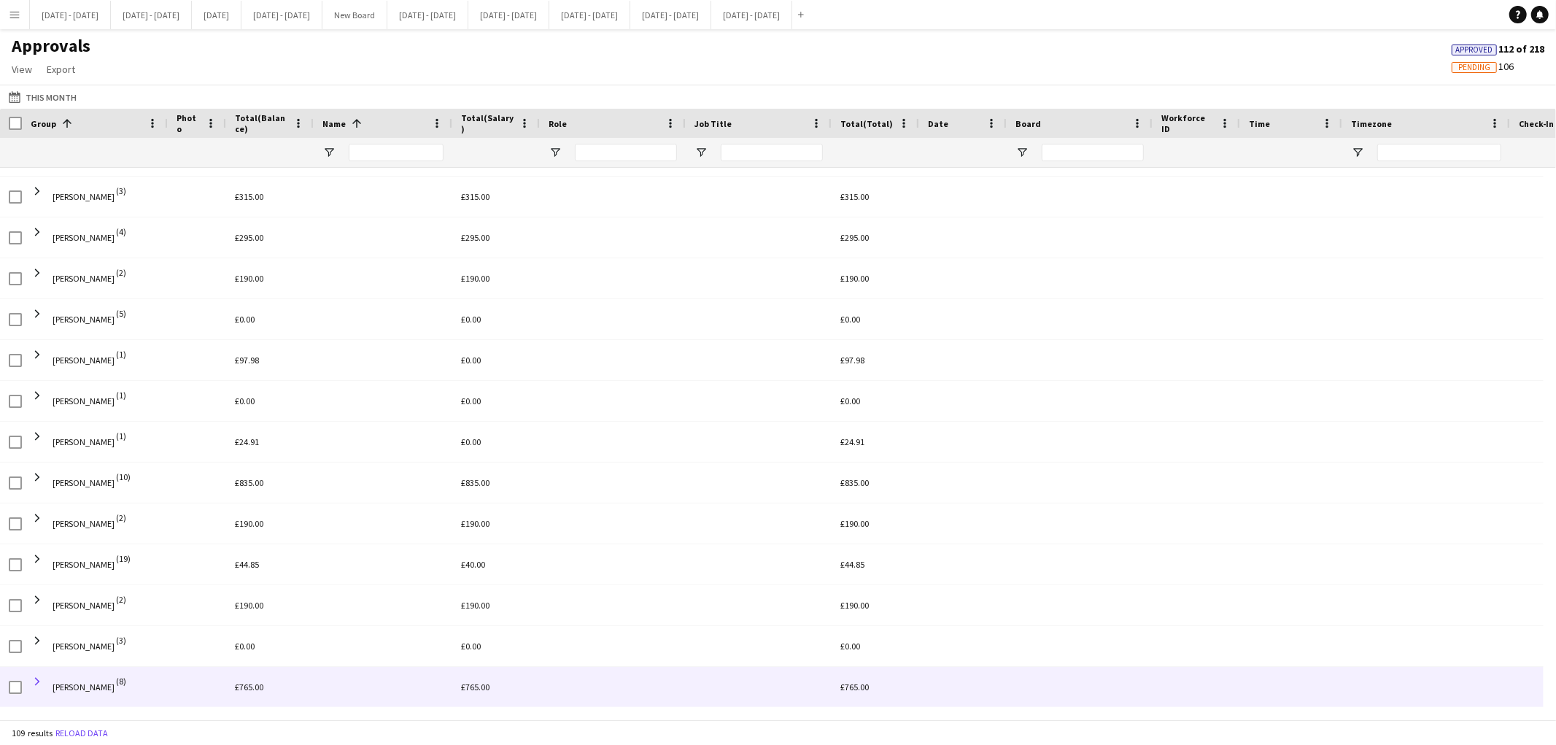
click at [37, 682] on span at bounding box center [37, 681] width 13 height 13
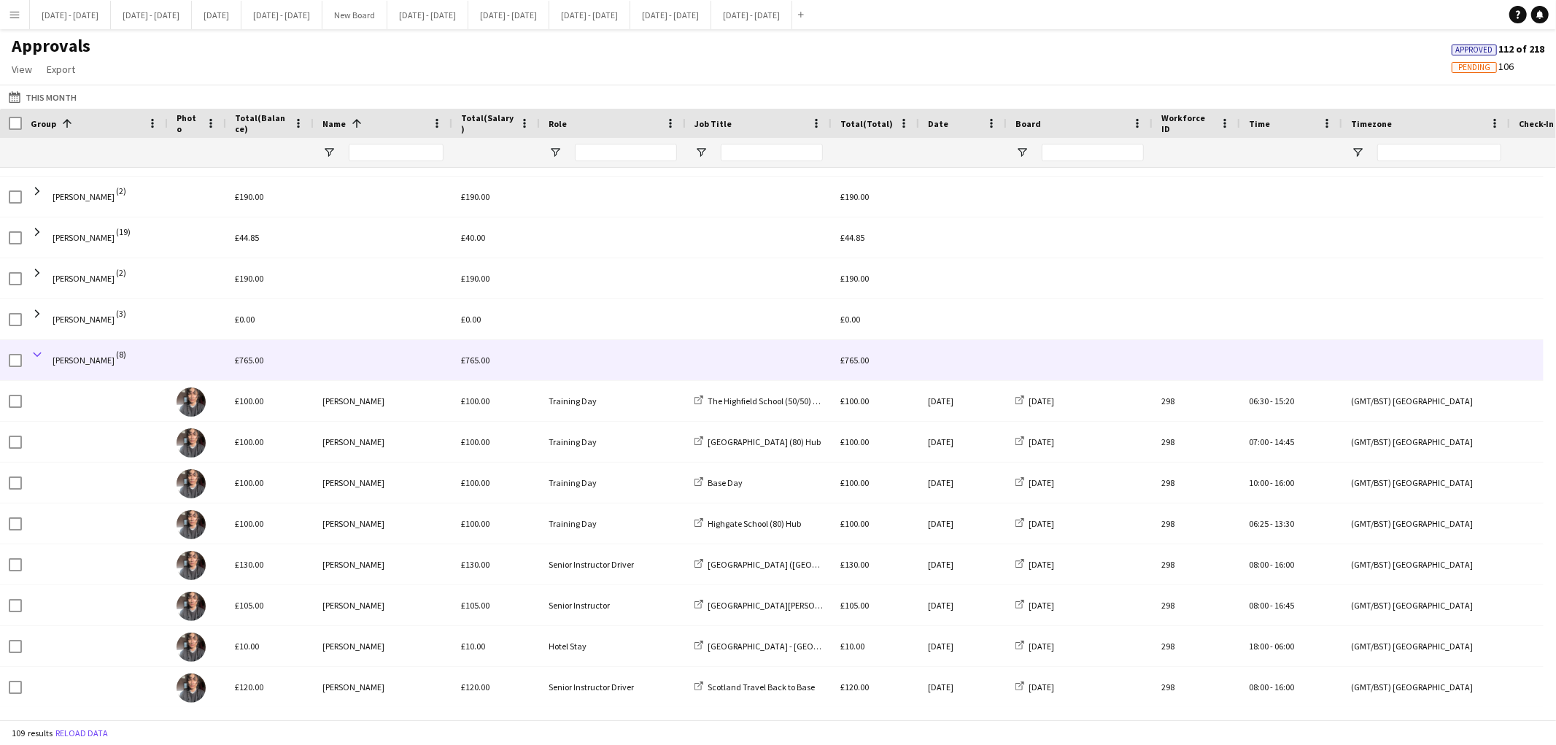
click at [38, 358] on span at bounding box center [37, 354] width 13 height 13
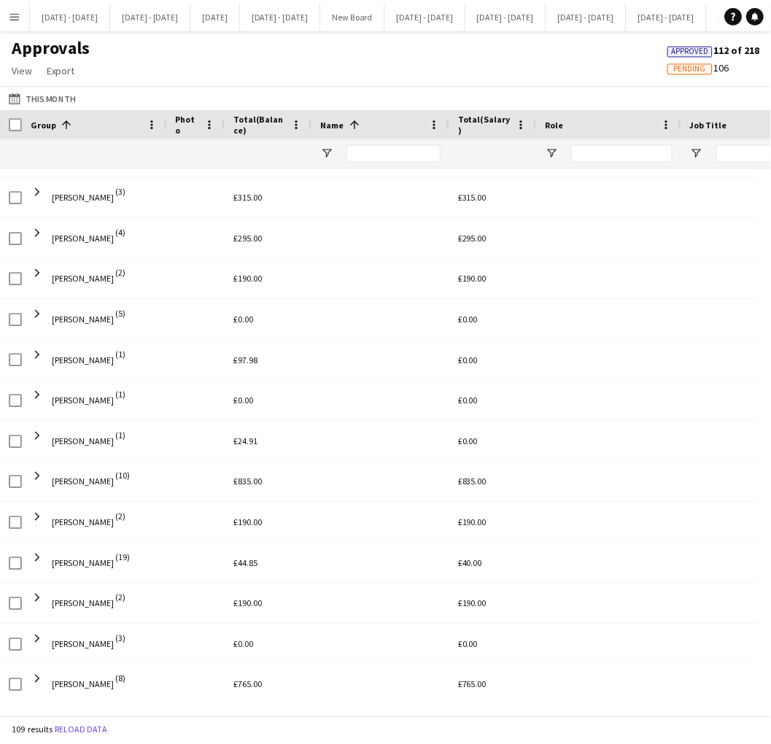
scroll to position [0, 0]
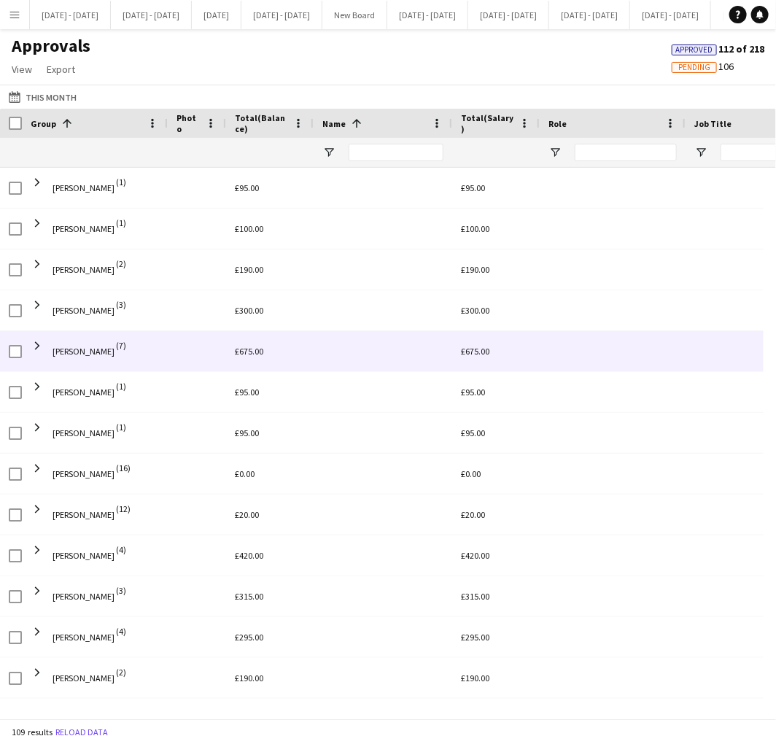
click at [207, 359] on div at bounding box center [197, 351] width 58 height 40
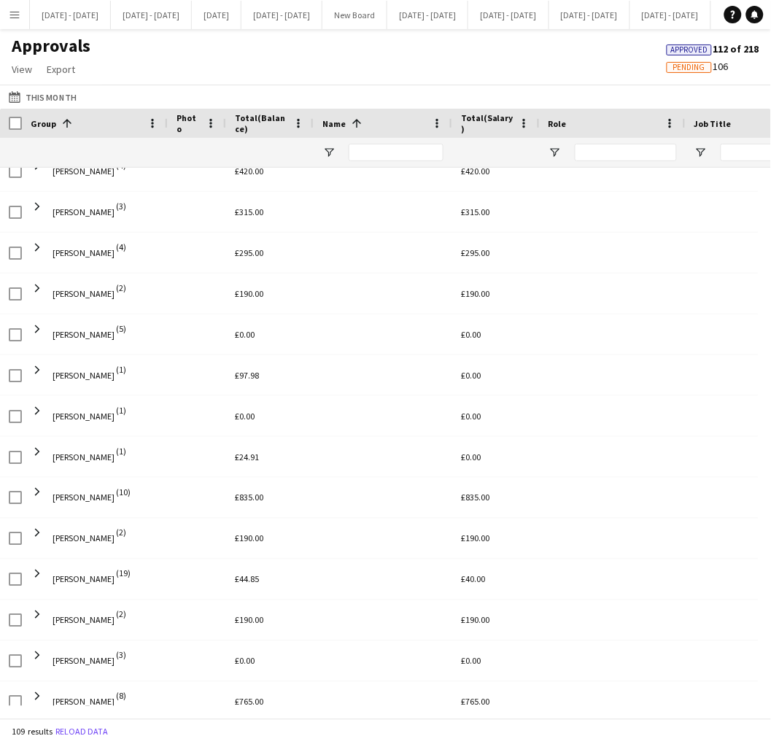
scroll to position [401, 0]
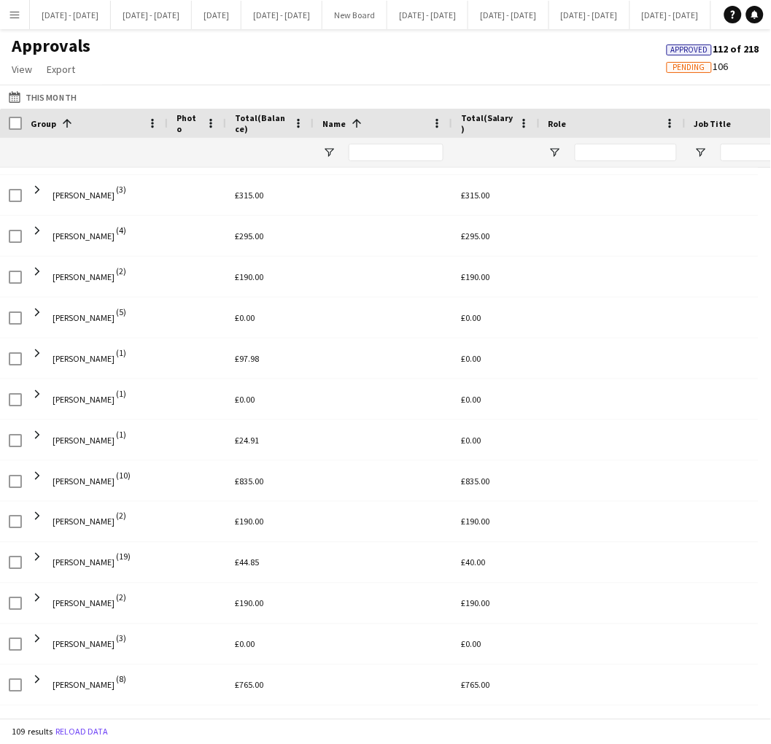
click at [19, 13] on app-icon "Menu" at bounding box center [15, 15] width 12 height 12
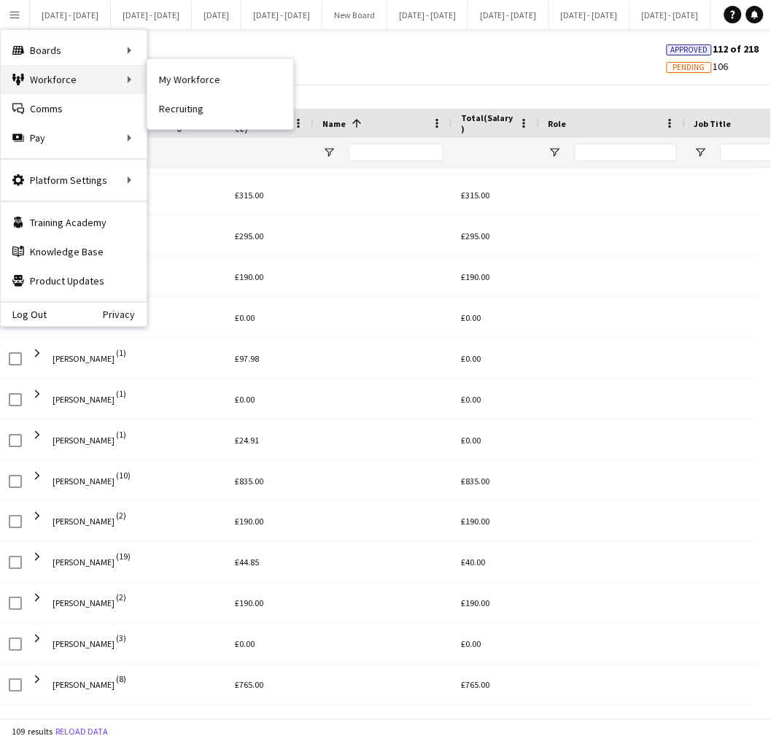
click at [41, 74] on div "Workforce Workforce" at bounding box center [74, 79] width 146 height 29
click at [162, 79] on link "My Workforce" at bounding box center [220, 79] width 146 height 29
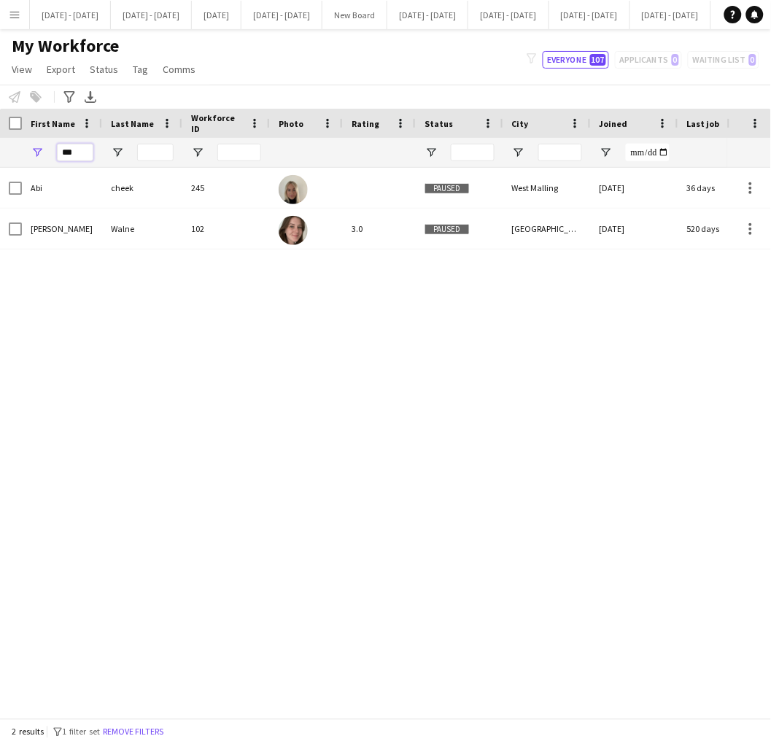
drag, startPoint x: 85, startPoint y: 153, endPoint x: -35, endPoint y: 141, distance: 120.2
click at [0, 141] on html "Menu Boards Boards Boards All jobs Status Workforce Workforce My Workforce Recr…" at bounding box center [385, 372] width 771 height 744
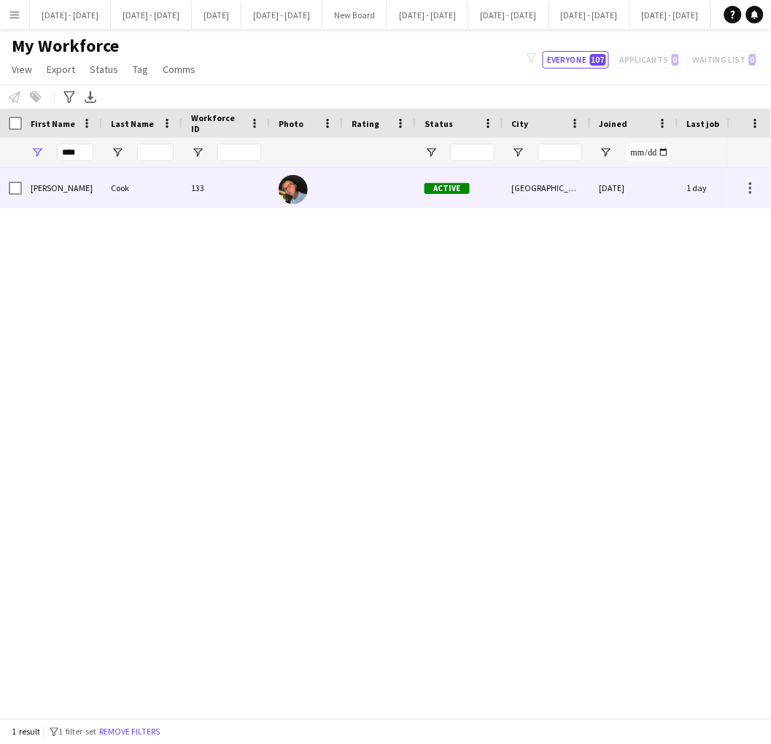
click at [85, 180] on div "Eloise" at bounding box center [62, 188] width 80 height 40
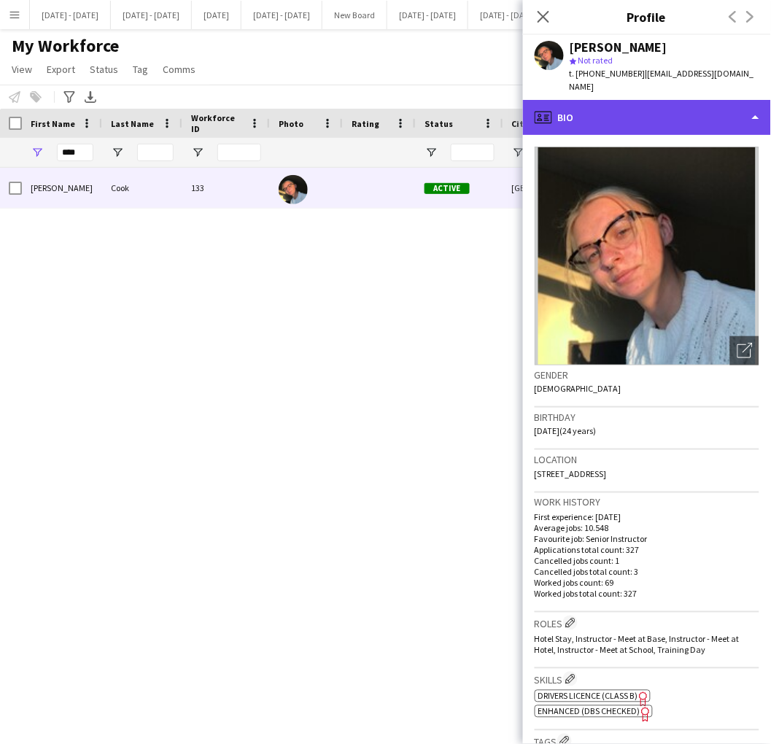
click at [603, 104] on div "profile Bio" at bounding box center [647, 117] width 248 height 35
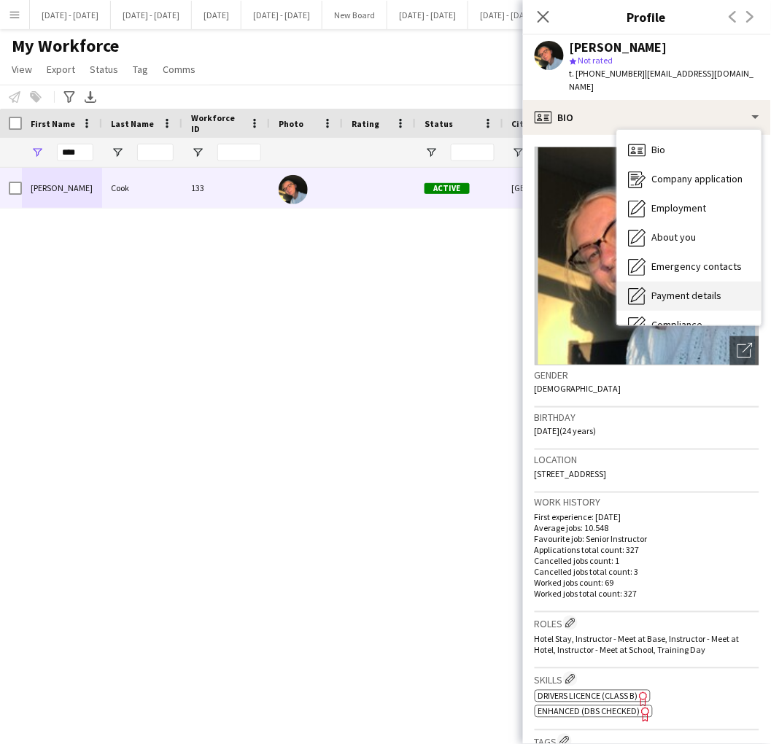
click at [675, 282] on div "Payment details Payment details" at bounding box center [689, 296] width 144 height 29
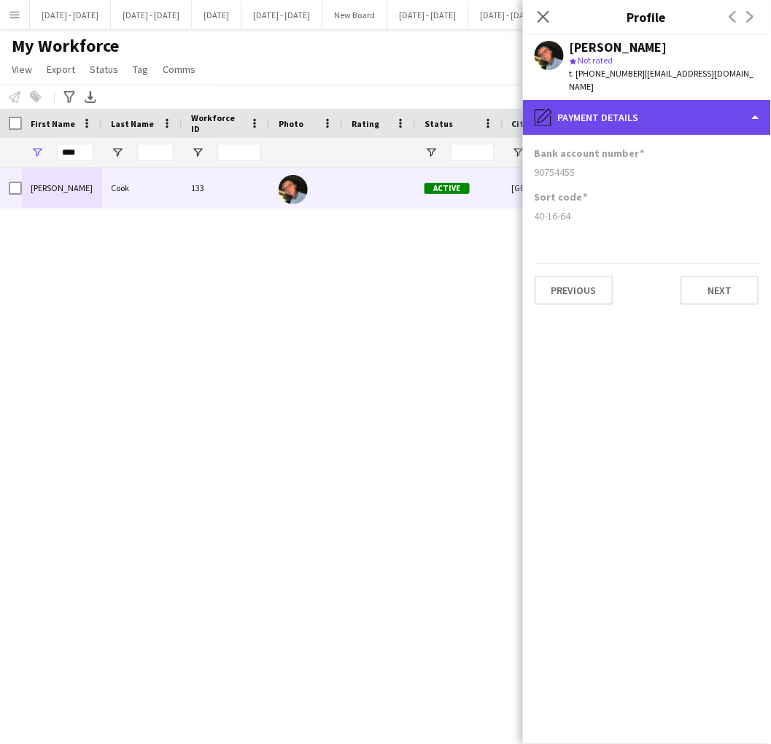
click at [617, 103] on div "pencil4 Payment details" at bounding box center [647, 117] width 248 height 35
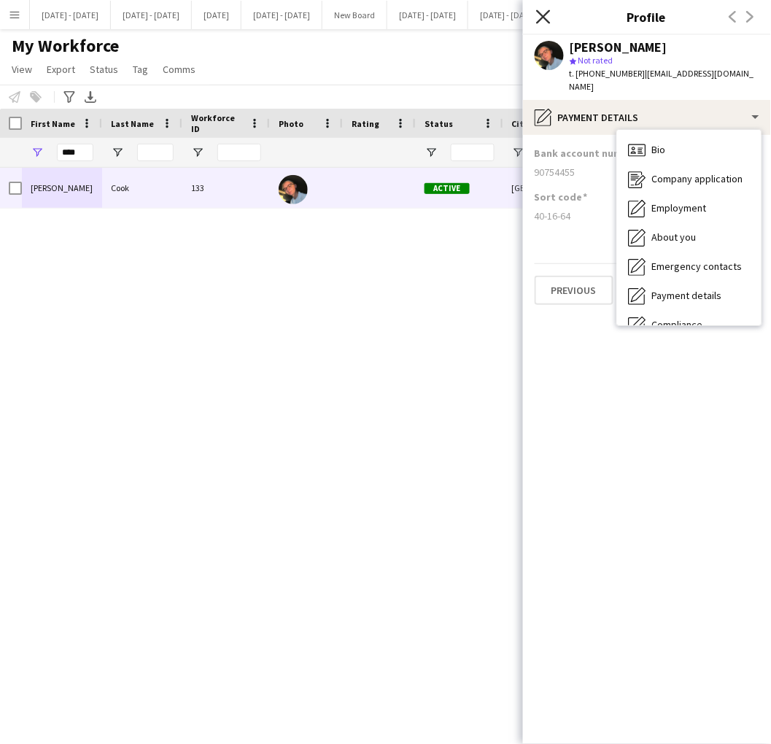
click at [540, 13] on icon at bounding box center [543, 16] width 14 height 14
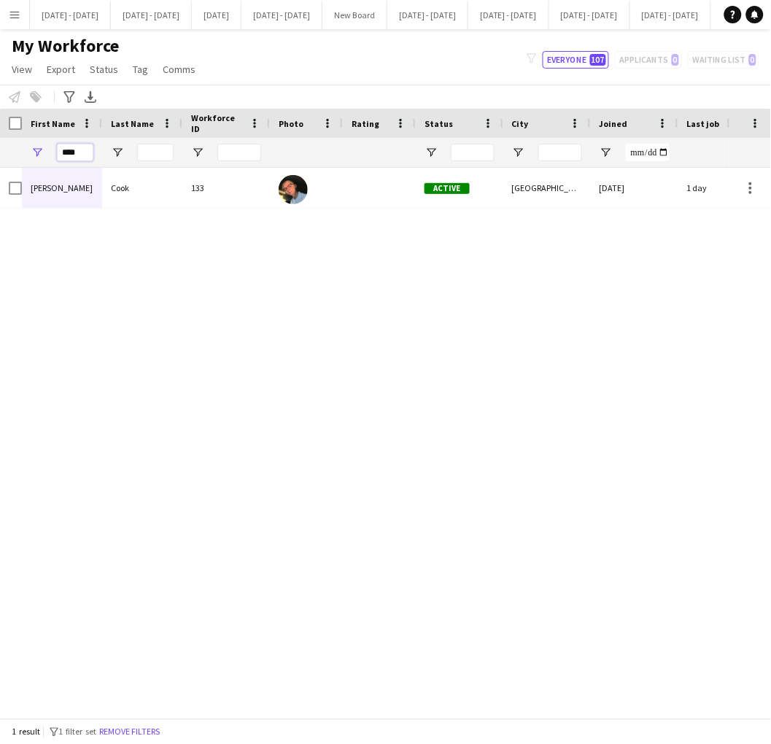
click at [62, 154] on input "****" at bounding box center [75, 153] width 36 height 18
drag, startPoint x: 81, startPoint y: 154, endPoint x: -10, endPoint y: 142, distance: 91.9
click at [0, 142] on html "Menu Boards Boards Boards All jobs Status Workforce Workforce My Workforce Recr…" at bounding box center [385, 372] width 771 height 744
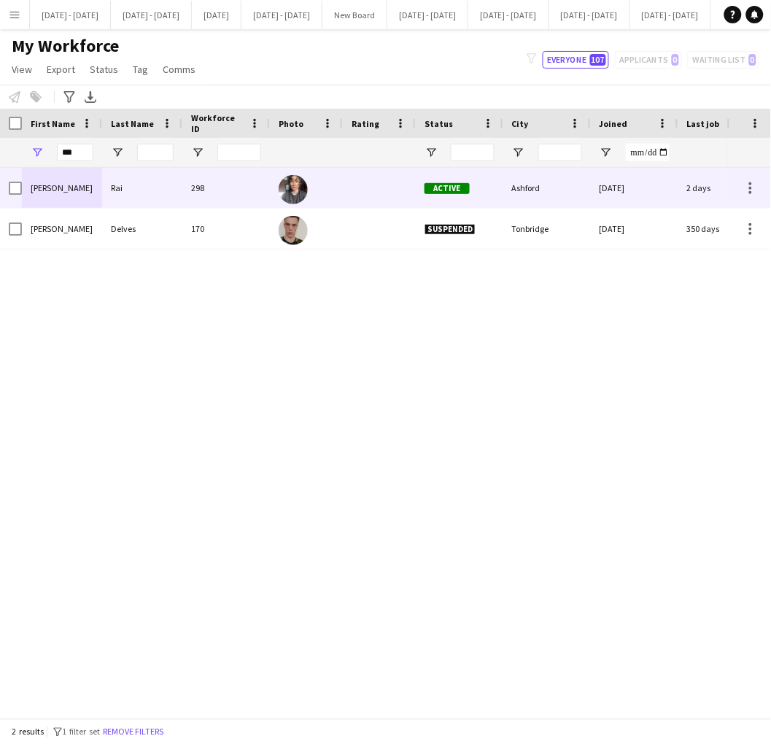
click at [63, 198] on div "[PERSON_NAME]" at bounding box center [62, 188] width 80 height 40
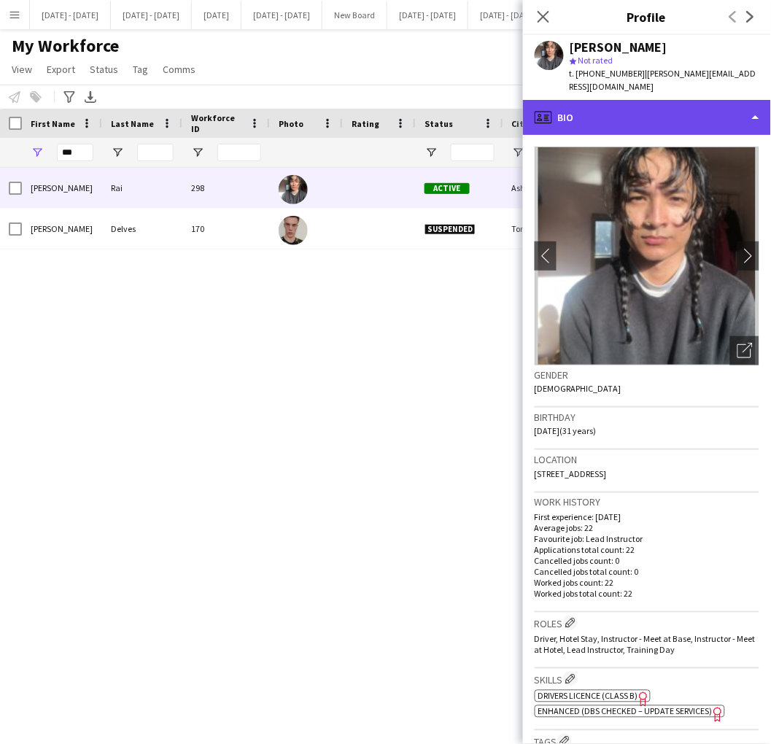
click at [631, 104] on div "profile Bio" at bounding box center [647, 117] width 248 height 35
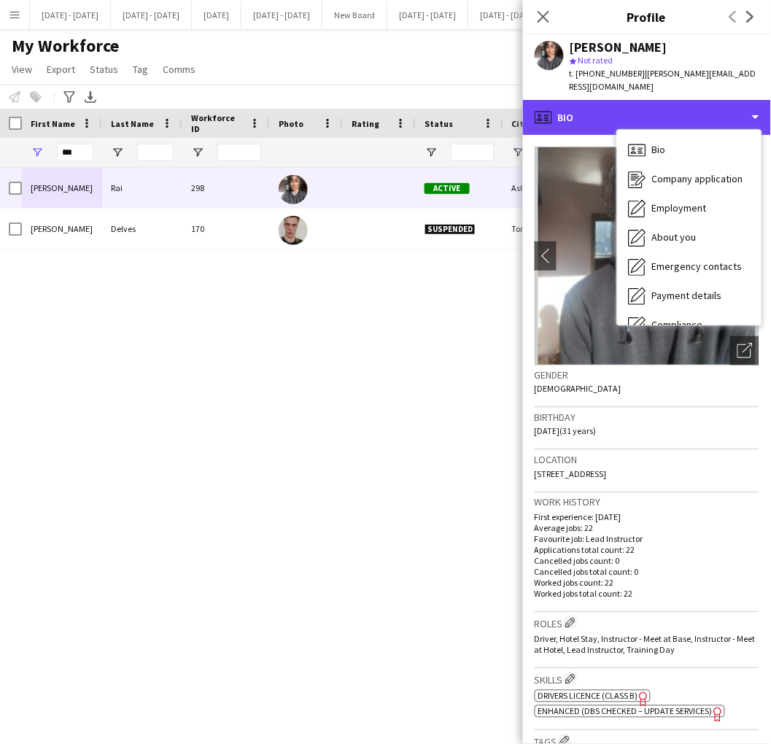
scroll to position [136, 0]
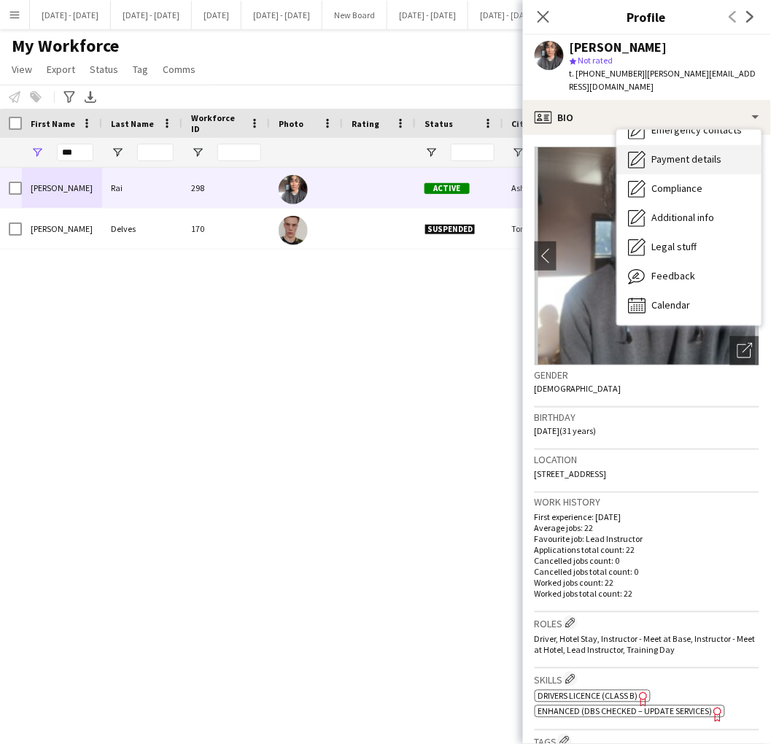
click at [710, 152] on span "Payment details" at bounding box center [687, 158] width 70 height 13
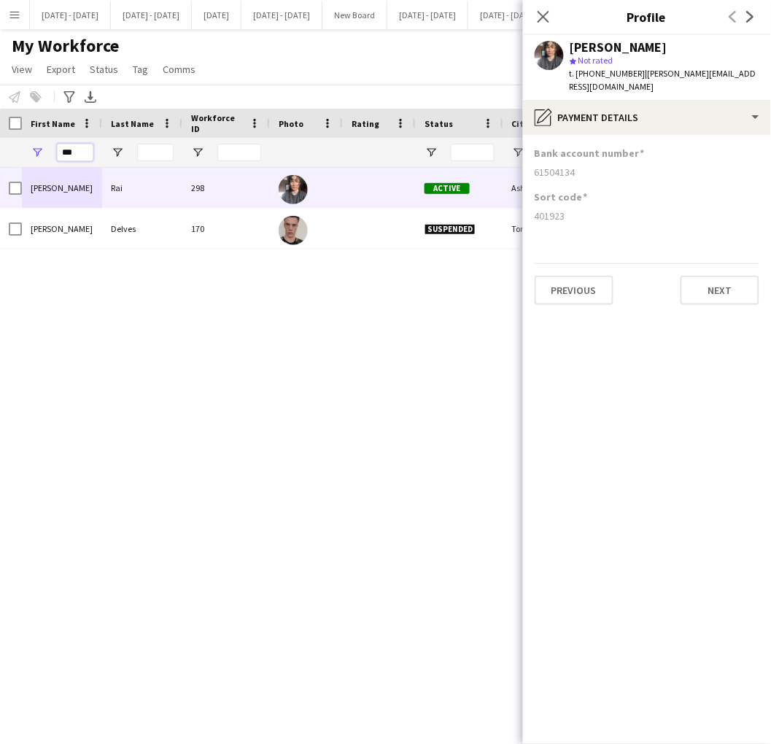
drag, startPoint x: 82, startPoint y: 149, endPoint x: -28, endPoint y: 144, distance: 111.0
click at [0, 144] on html "Menu Boards Boards Boards All jobs Status Workforce Workforce My Workforce Recr…" at bounding box center [385, 372] width 771 height 744
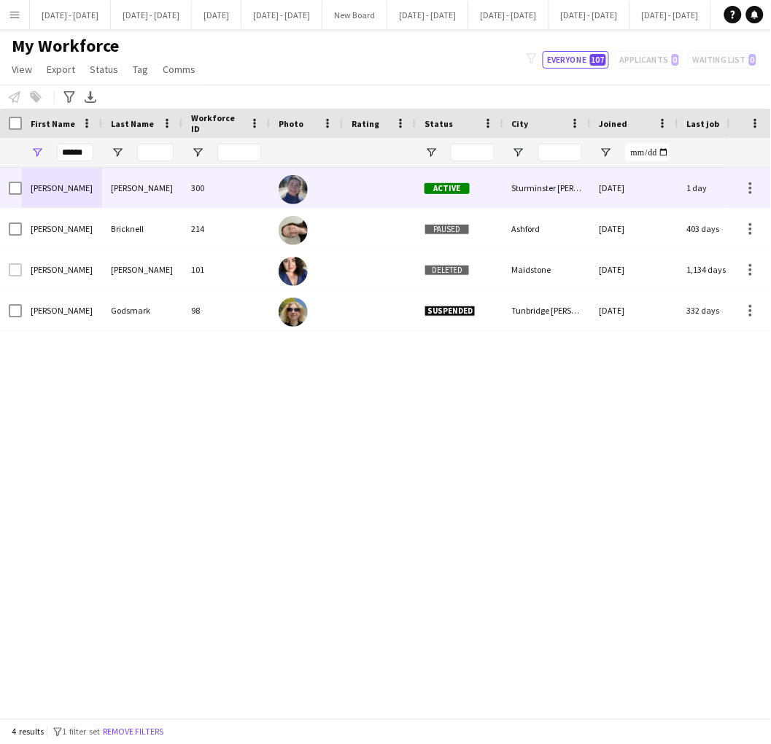
click at [82, 186] on div "[PERSON_NAME]" at bounding box center [62, 188] width 80 height 40
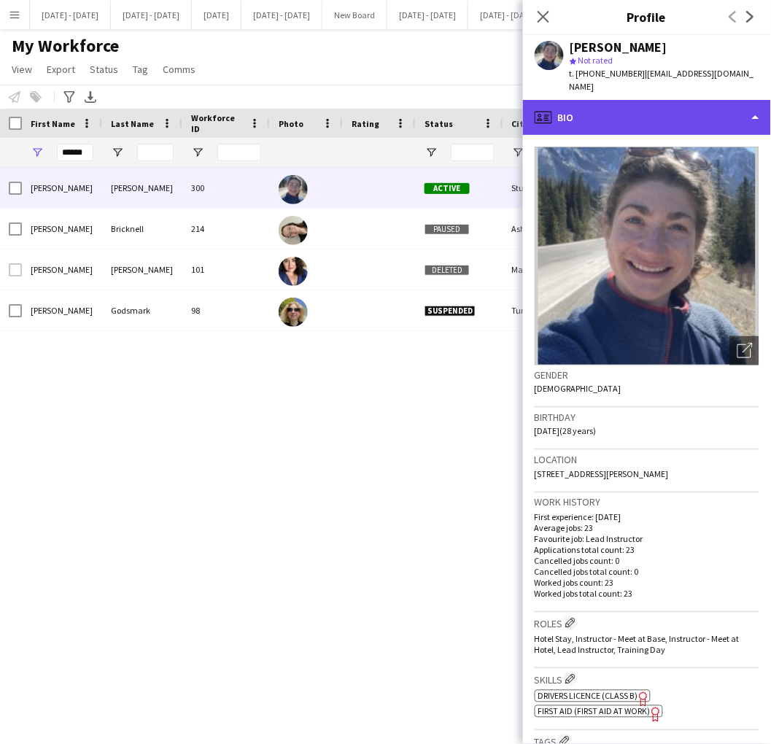
click at [592, 100] on div "profile Bio" at bounding box center [647, 117] width 248 height 35
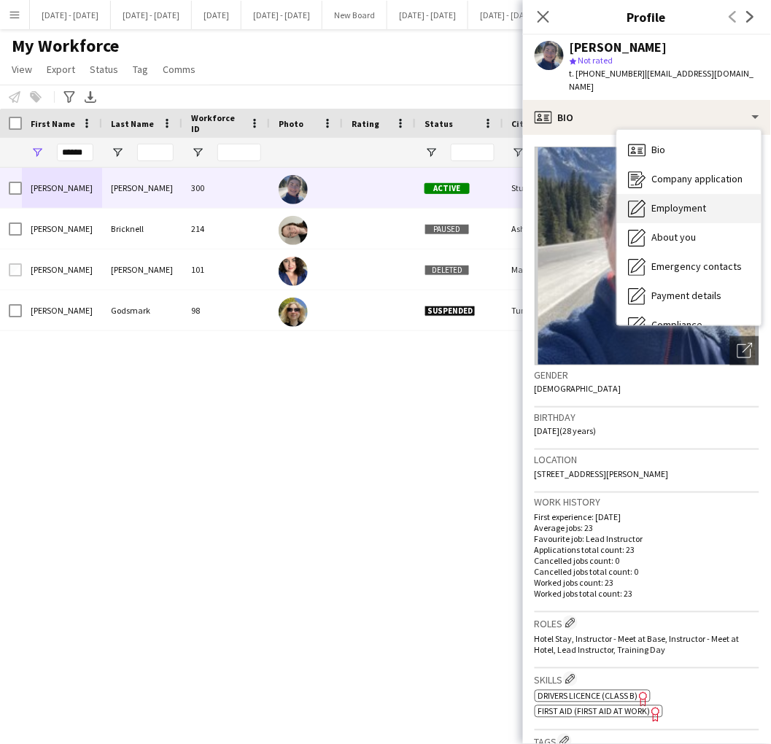
click at [675, 208] on div "Employment Employment" at bounding box center [689, 208] width 144 height 29
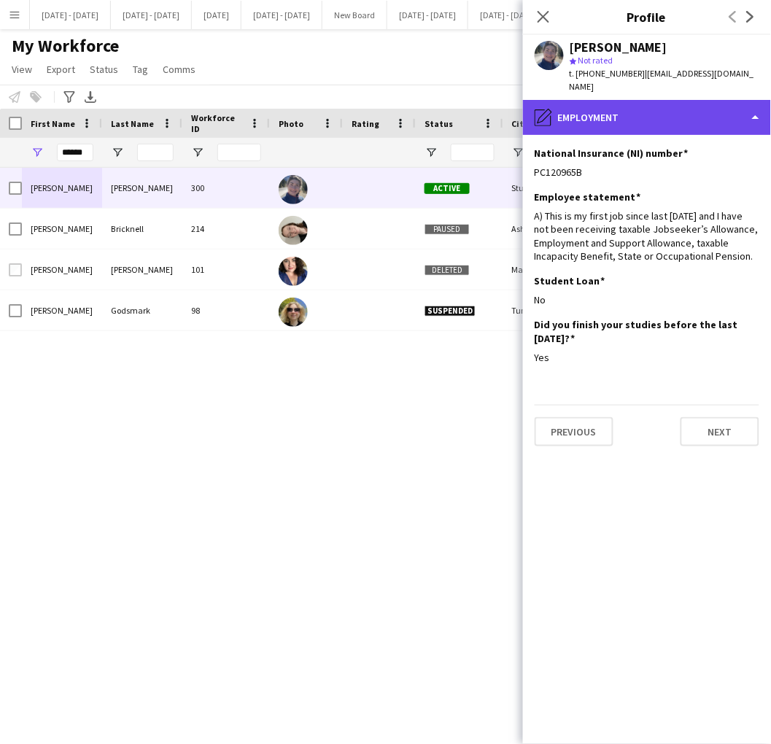
click at [665, 100] on div "pencil4 Employment" at bounding box center [647, 117] width 248 height 35
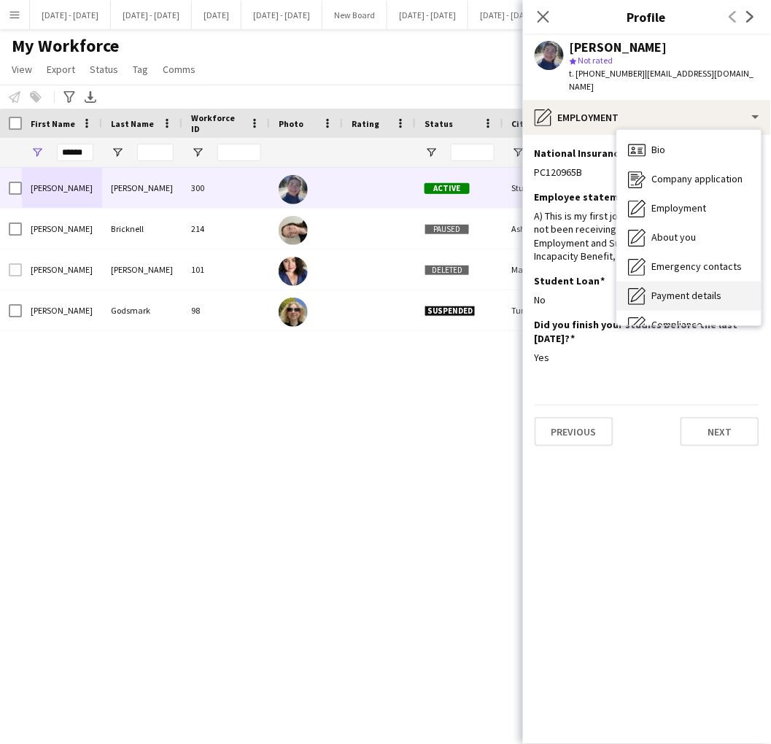
click at [700, 289] on span "Payment details" at bounding box center [687, 295] width 70 height 13
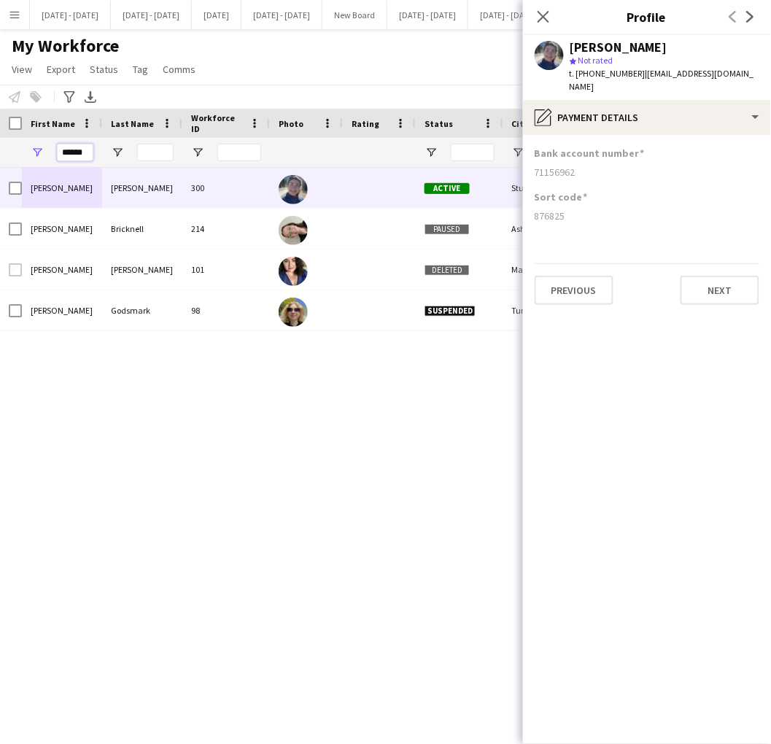
drag, startPoint x: 88, startPoint y: 150, endPoint x: -48, endPoint y: 153, distance: 136.4
click at [0, 153] on html "Menu Boards Boards Boards All jobs Status Workforce Workforce My Workforce Recr…" at bounding box center [385, 372] width 771 height 744
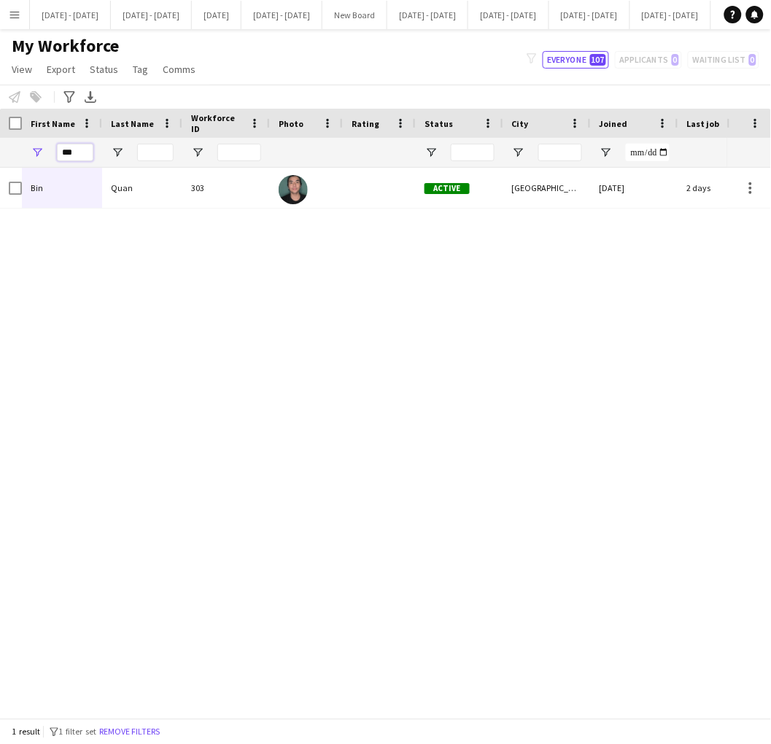
type input "***"
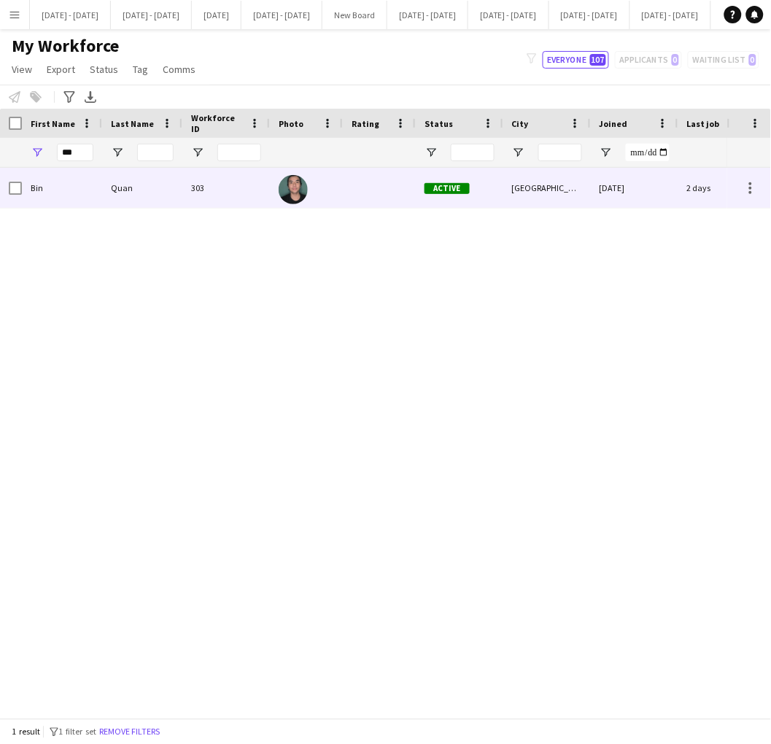
click at [76, 207] on div "Bin" at bounding box center [62, 188] width 80 height 40
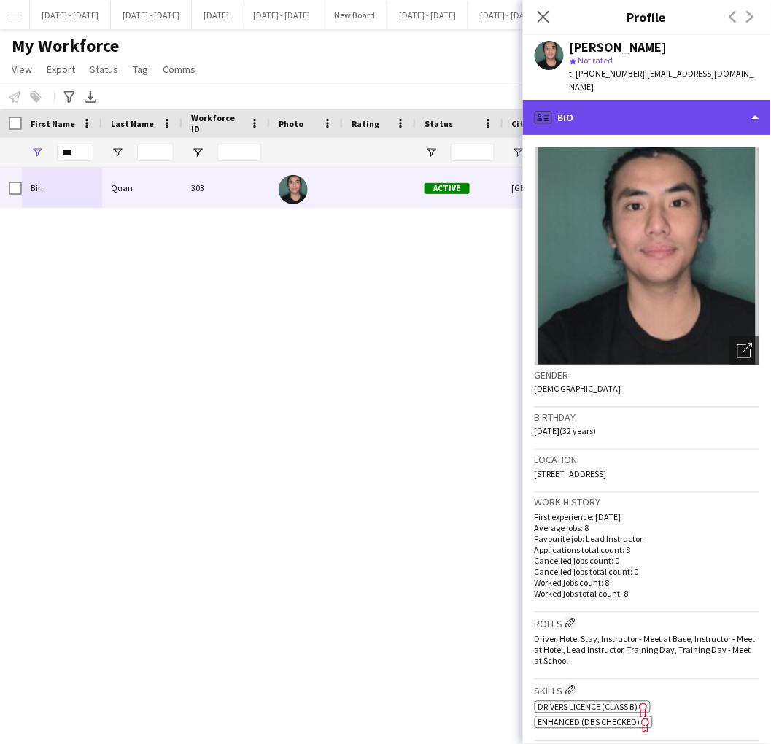
click at [658, 109] on div "profile Bio" at bounding box center [647, 117] width 248 height 35
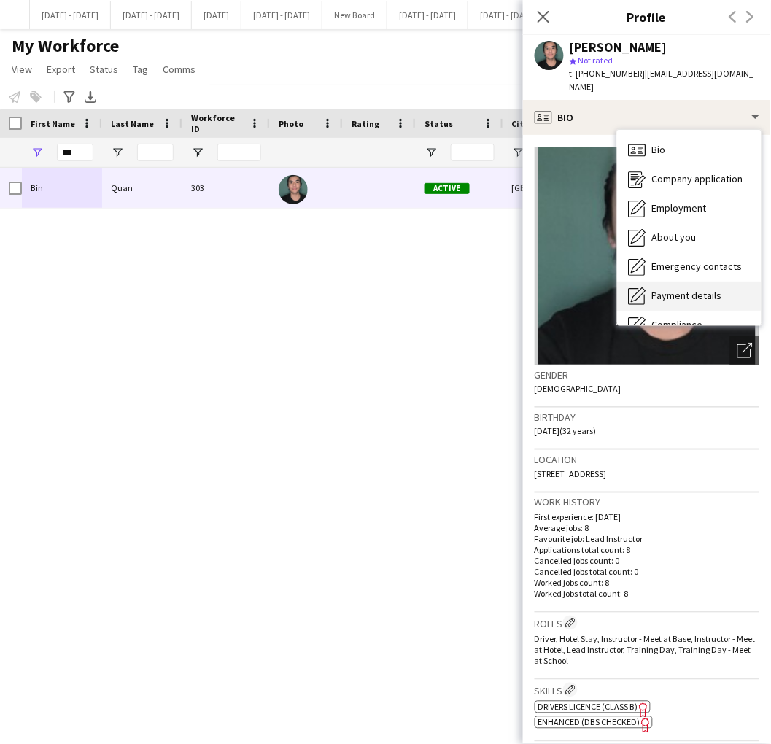
click at [688, 282] on div "Payment details Payment details" at bounding box center [689, 296] width 144 height 29
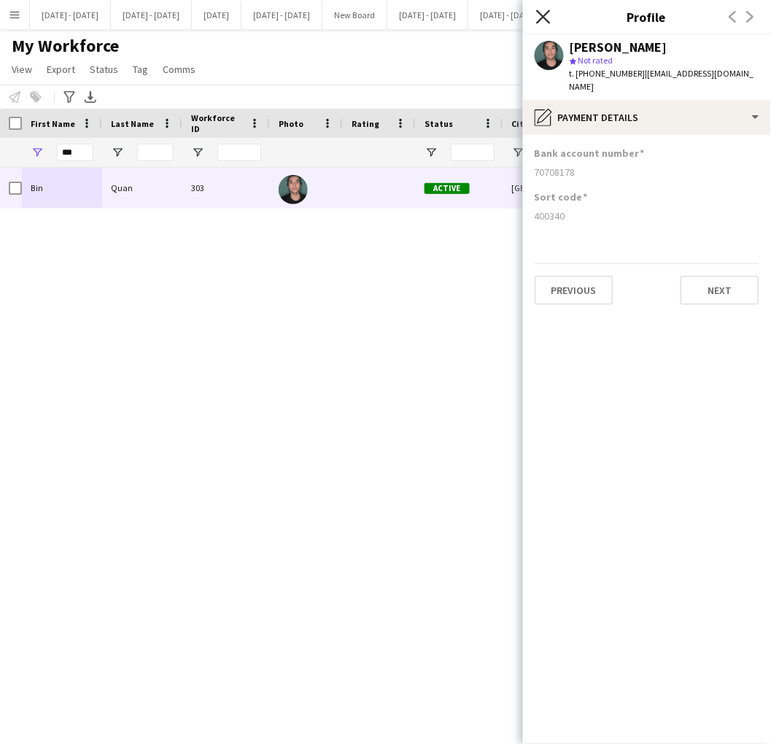
click at [543, 16] on icon at bounding box center [543, 16] width 14 height 14
